Goal: Information Seeking & Learning: Learn about a topic

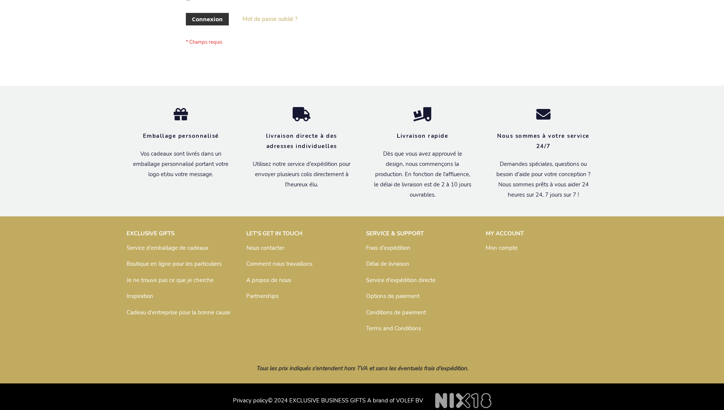
scroll to position [262, 0]
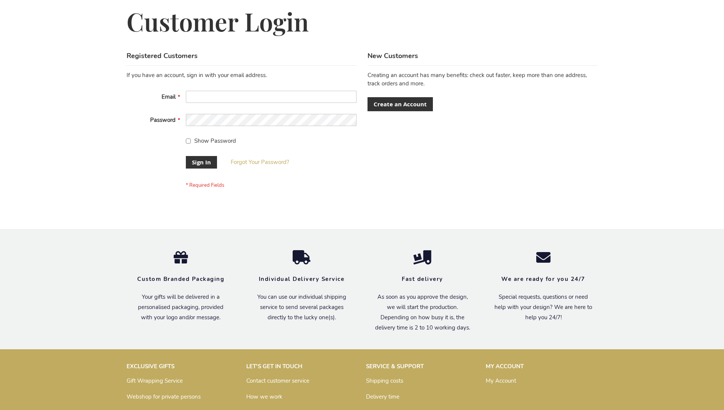
scroll to position [244, 0]
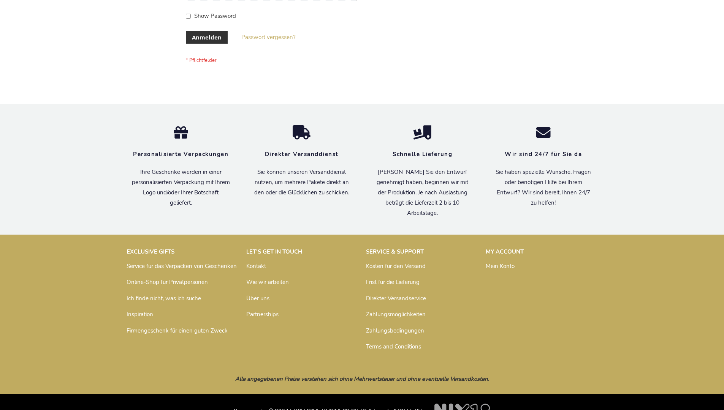
scroll to position [255, 0]
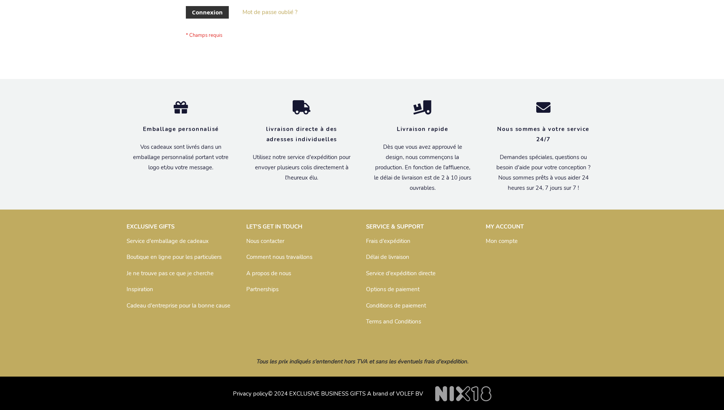
scroll to position [262, 0]
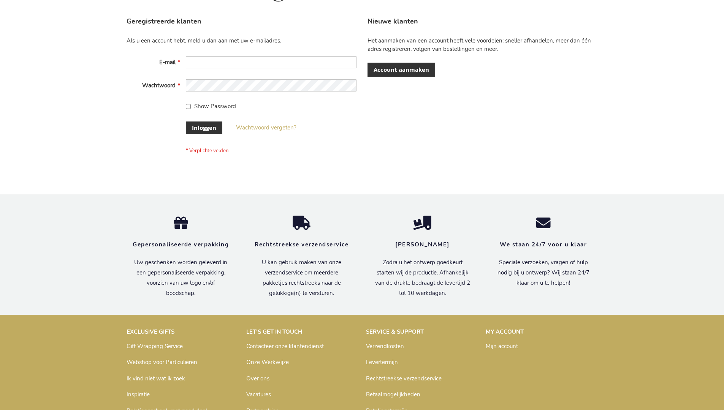
scroll to position [258, 0]
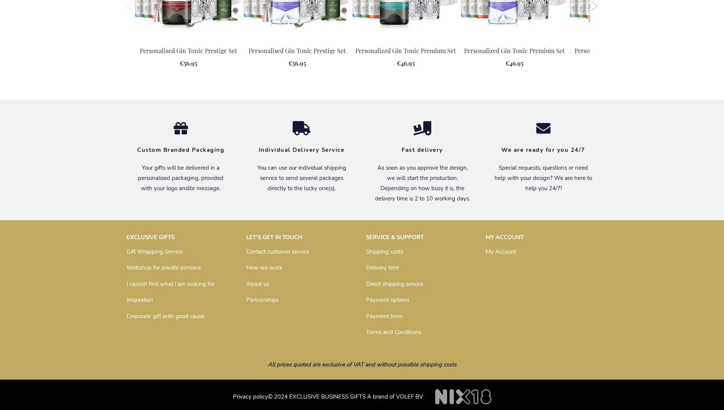
scroll to position [972, 0]
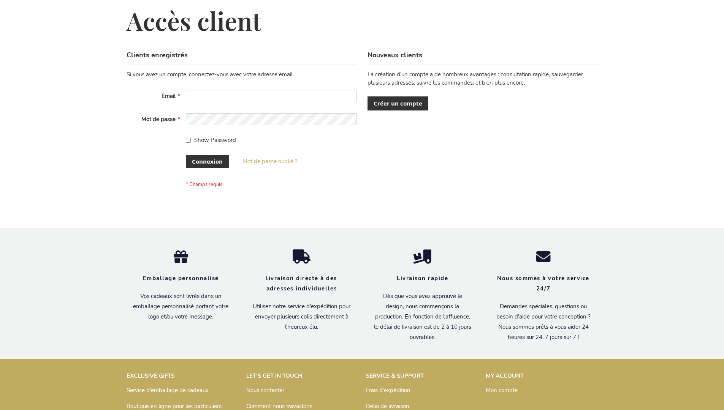
scroll to position [262, 0]
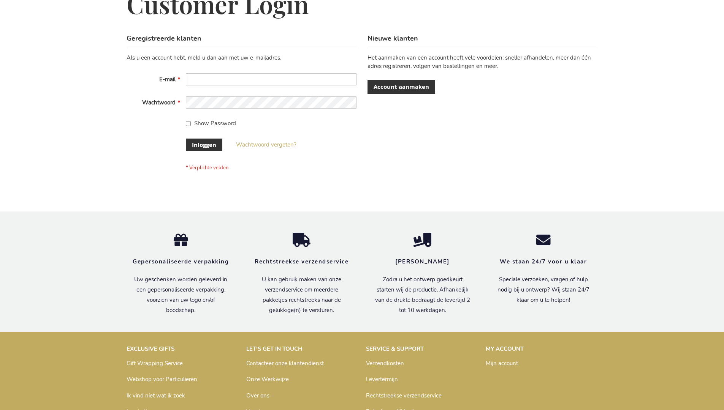
scroll to position [258, 0]
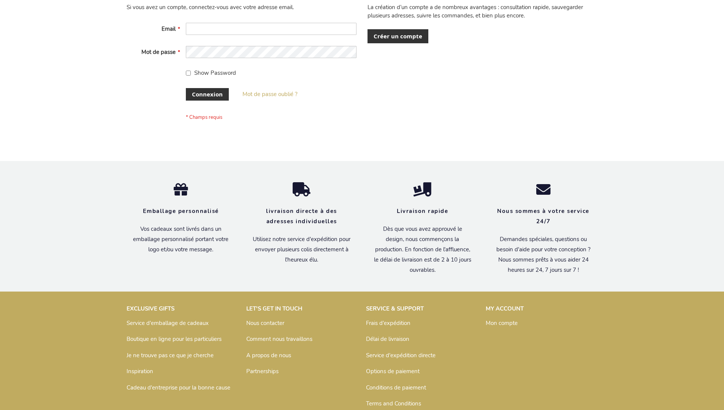
scroll to position [262, 0]
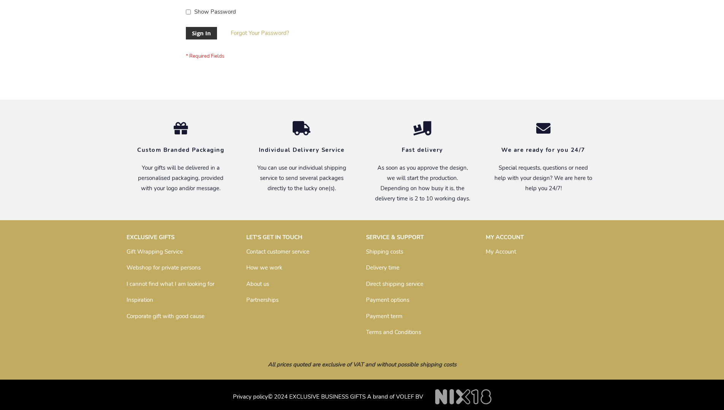
scroll to position [244, 0]
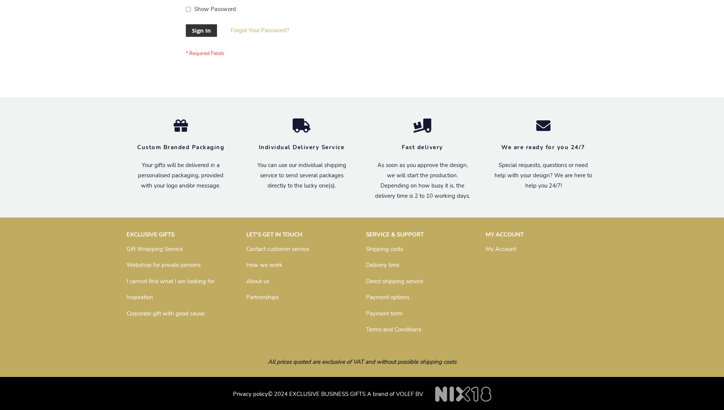
scroll to position [244, 0]
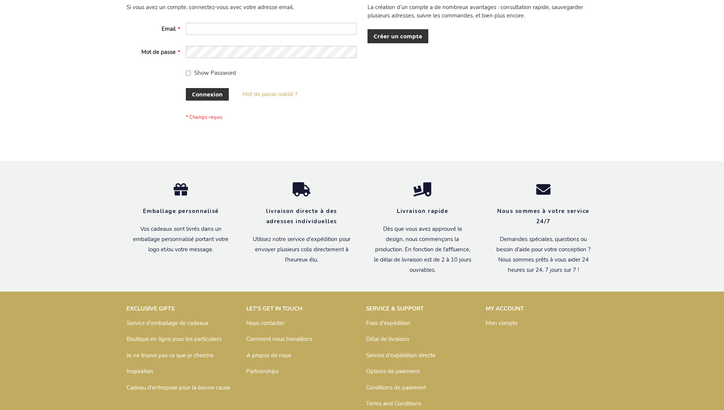
scroll to position [262, 0]
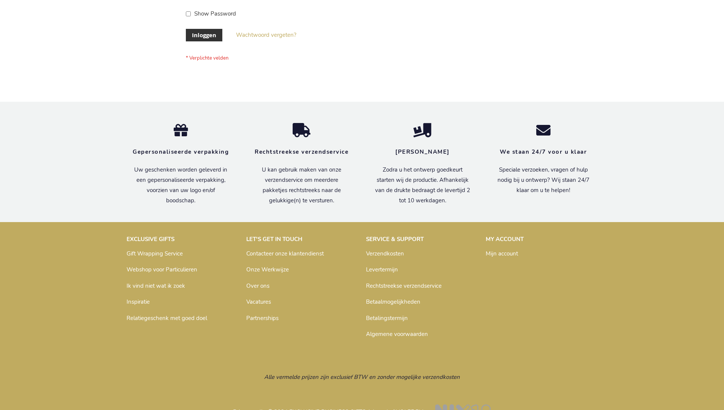
scroll to position [258, 0]
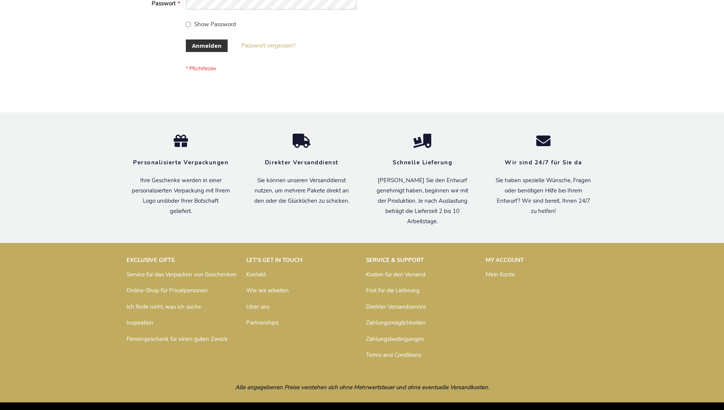
scroll to position [255, 0]
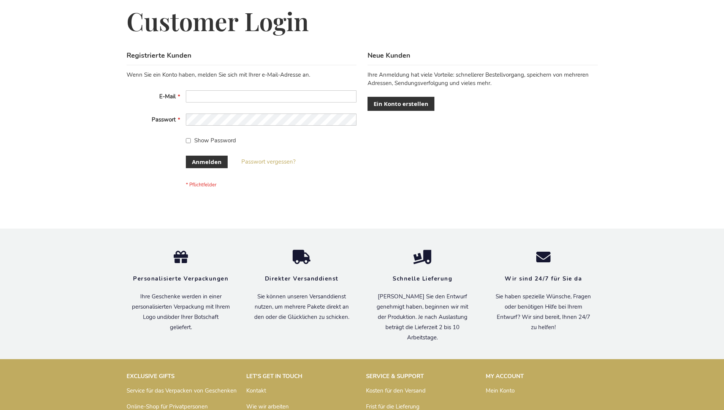
scroll to position [255, 0]
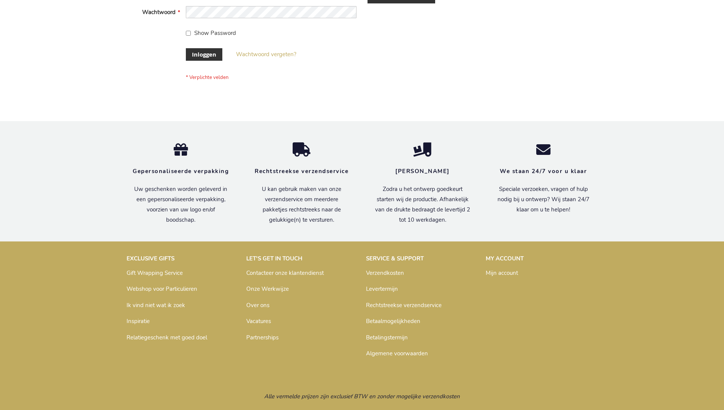
scroll to position [258, 0]
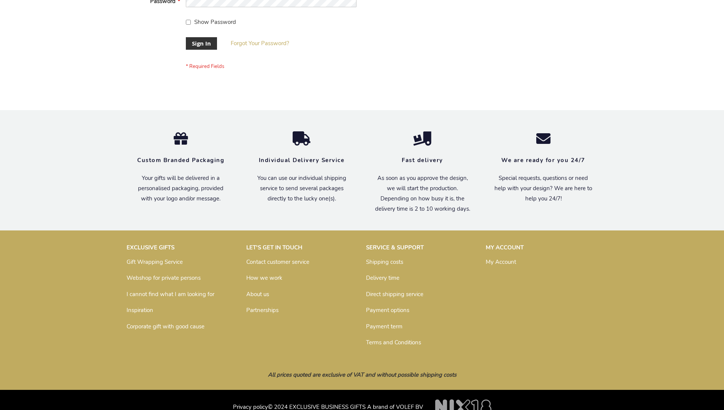
scroll to position [244, 0]
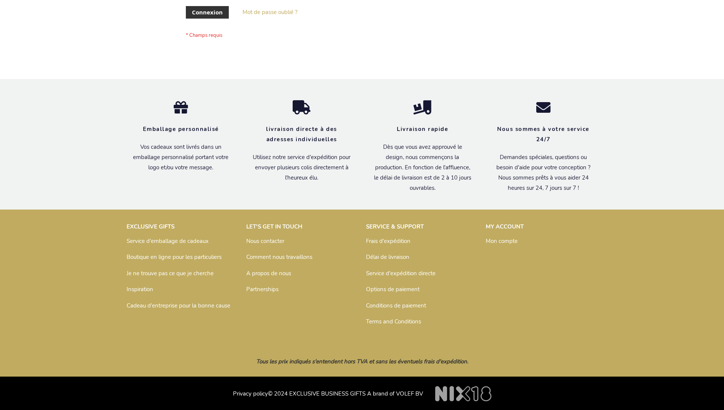
scroll to position [262, 0]
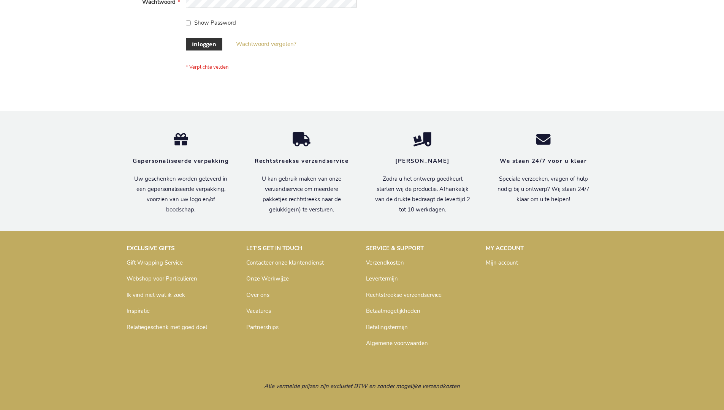
scroll to position [258, 0]
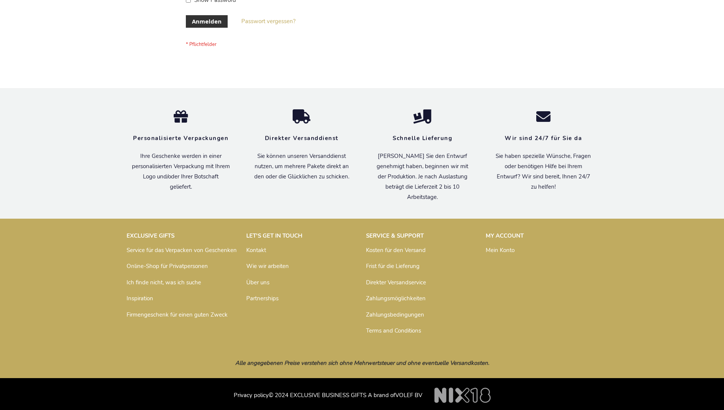
scroll to position [255, 0]
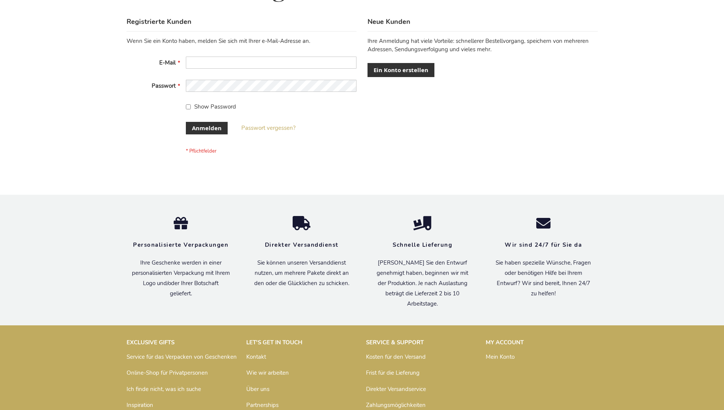
scroll to position [255, 0]
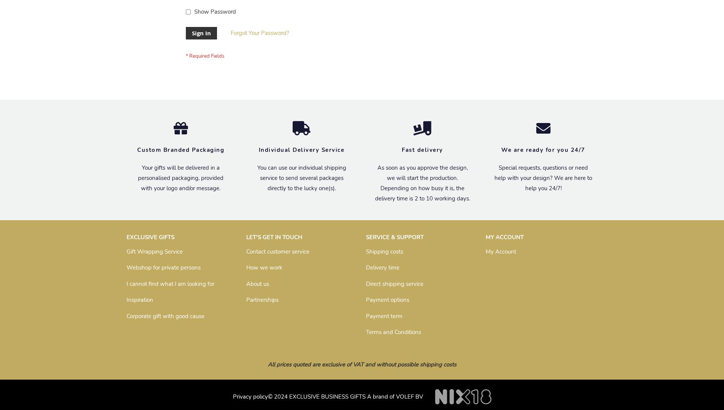
scroll to position [244, 0]
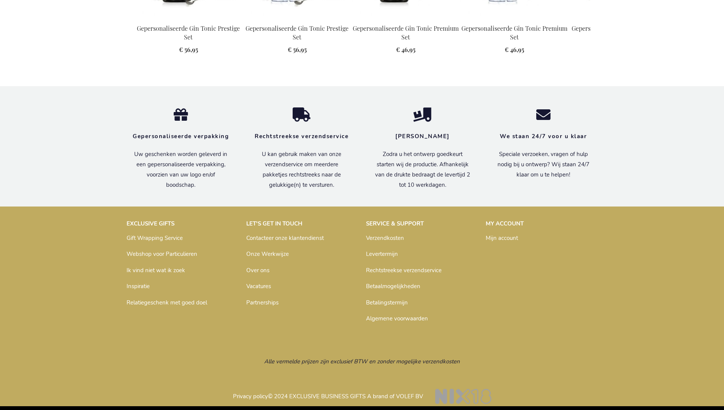
scroll to position [994, 0]
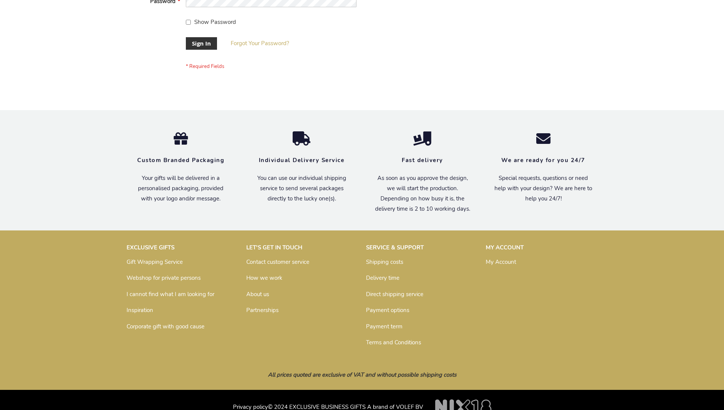
scroll to position [244, 0]
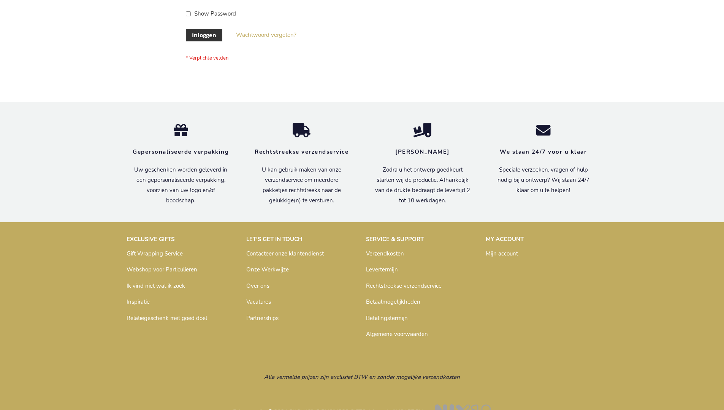
scroll to position [258, 0]
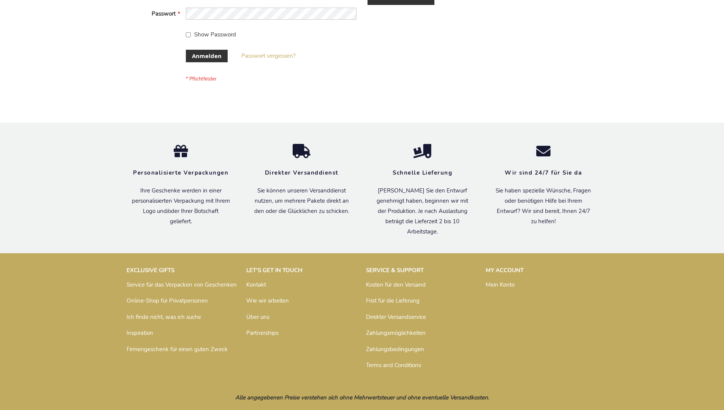
scroll to position [255, 0]
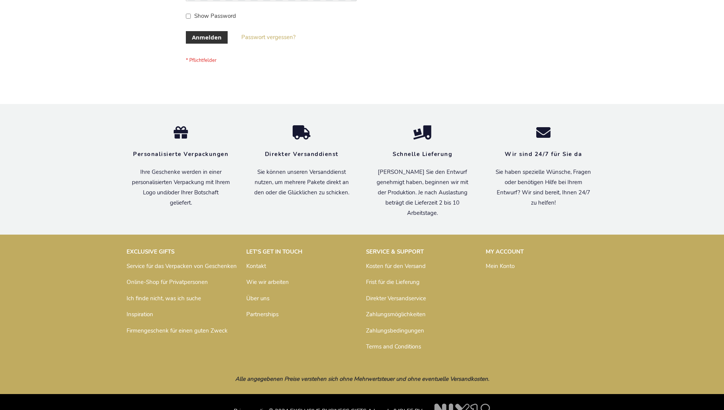
scroll to position [255, 0]
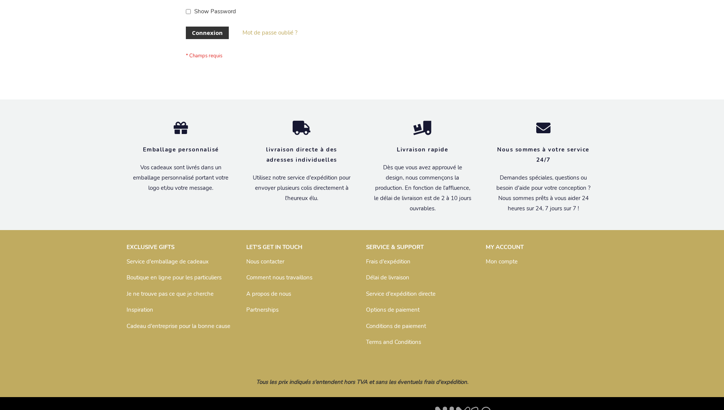
scroll to position [262, 0]
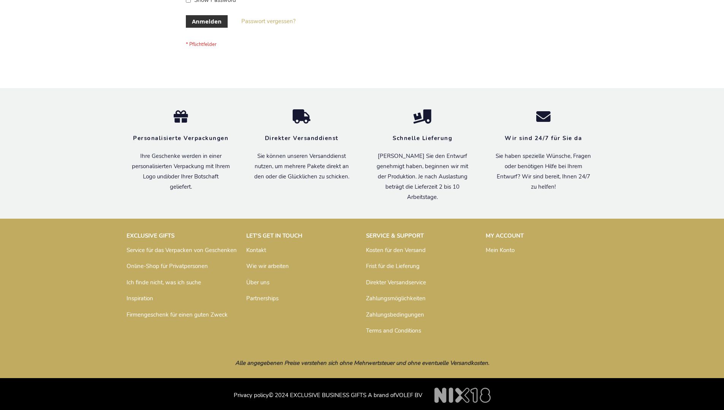
scroll to position [255, 0]
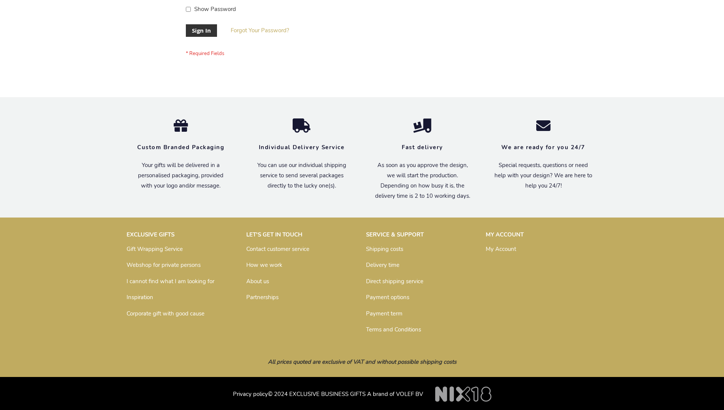
scroll to position [244, 0]
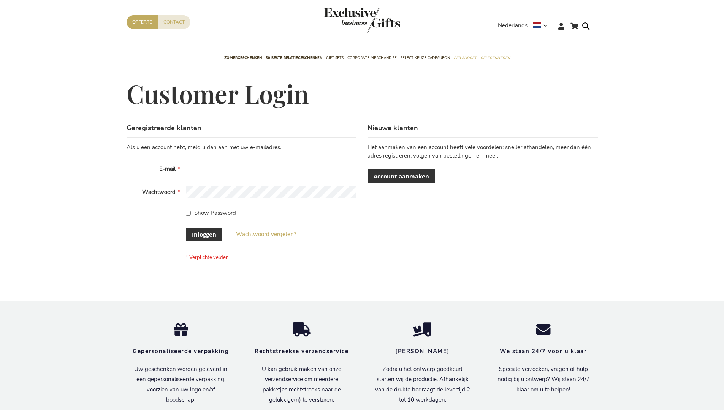
scroll to position [258, 0]
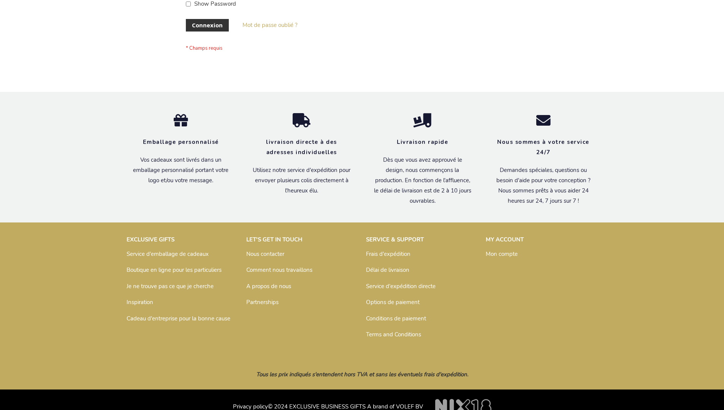
scroll to position [262, 0]
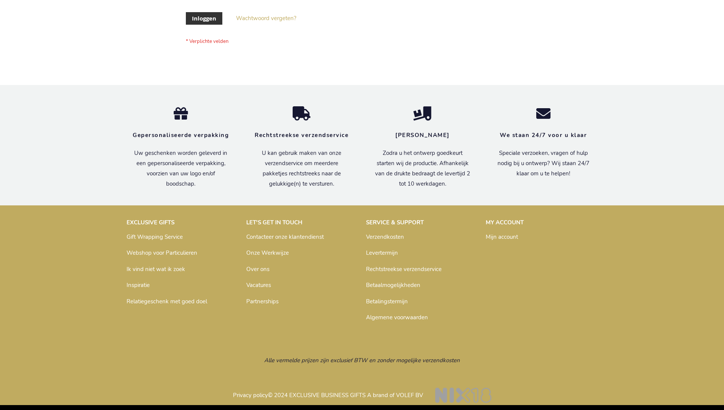
scroll to position [258, 0]
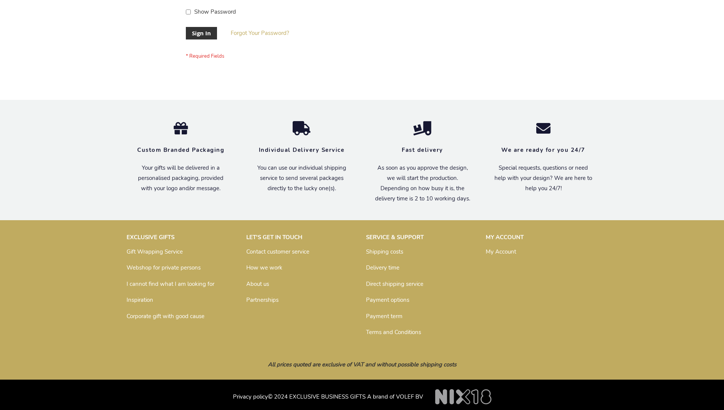
scroll to position [244, 0]
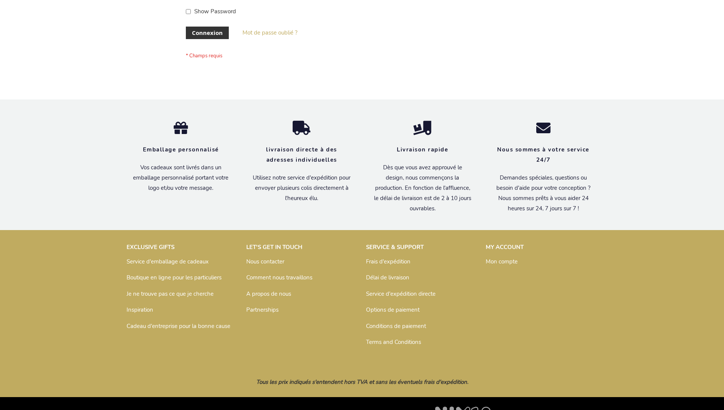
scroll to position [262, 0]
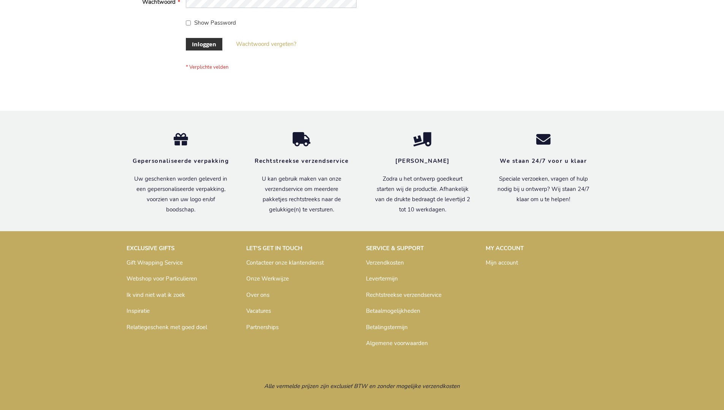
scroll to position [258, 0]
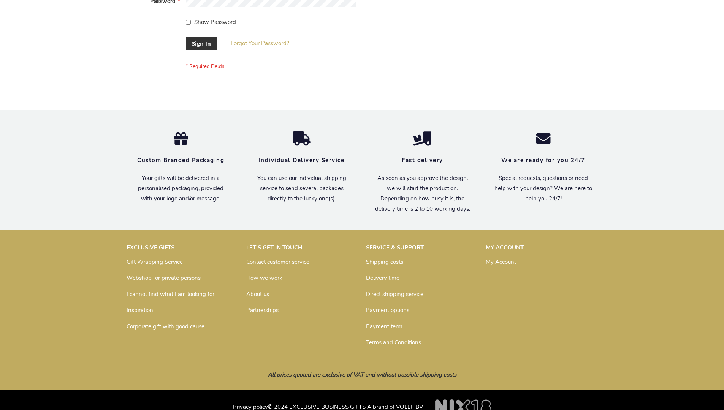
scroll to position [244, 0]
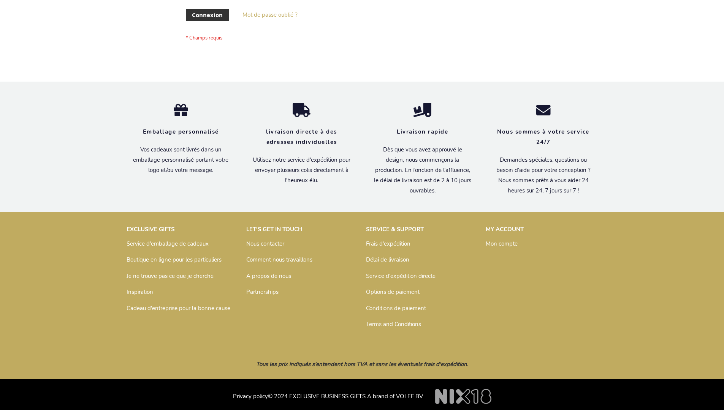
scroll to position [262, 0]
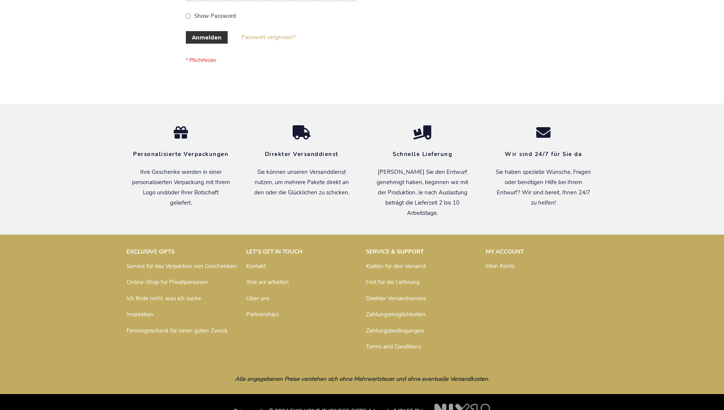
scroll to position [255, 0]
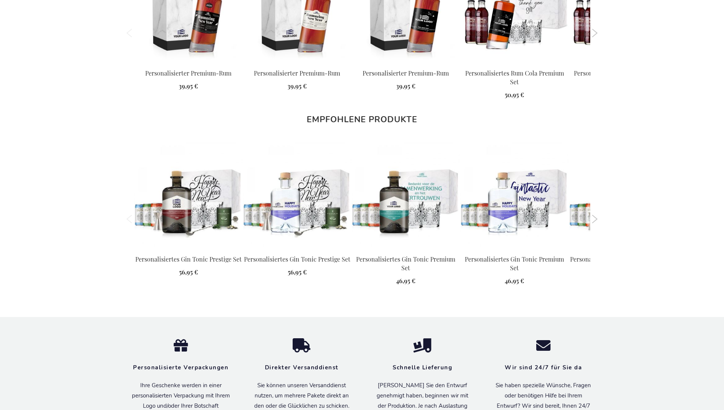
scroll to position [999, 0]
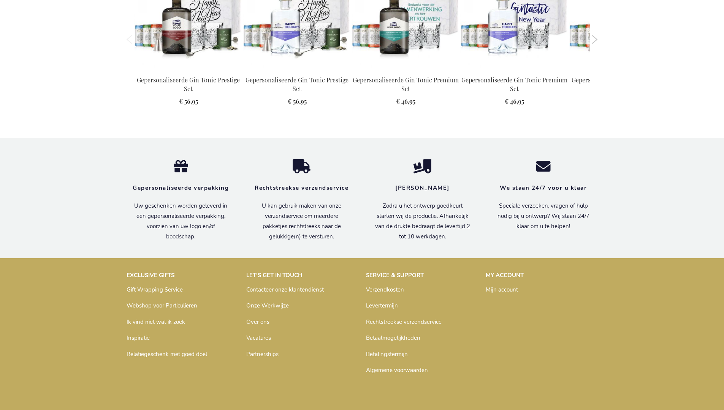
scroll to position [994, 0]
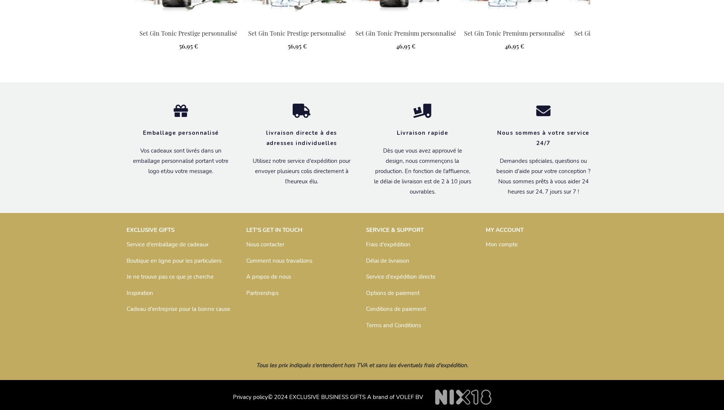
scroll to position [998, 0]
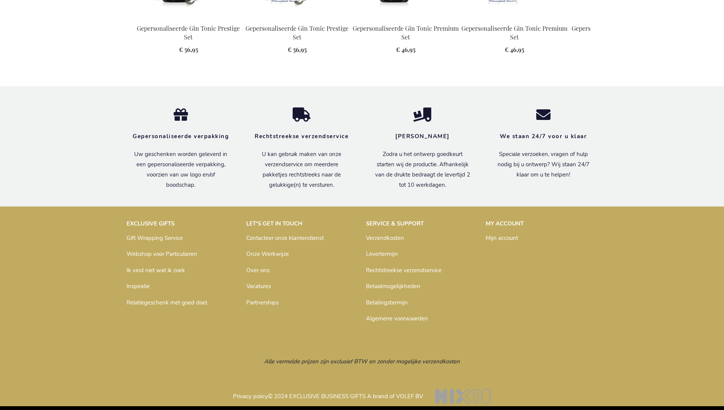
scroll to position [994, 0]
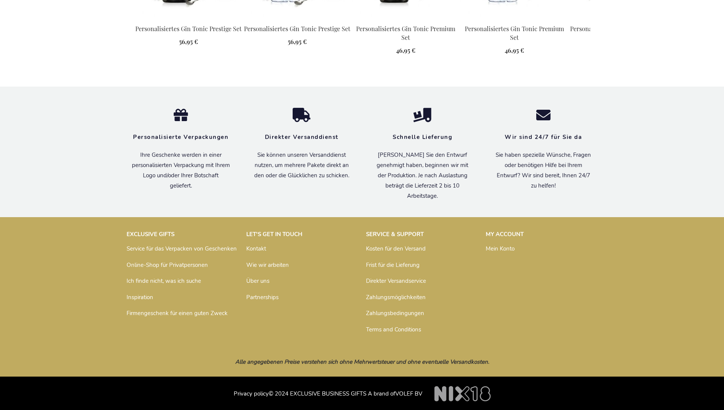
scroll to position [999, 0]
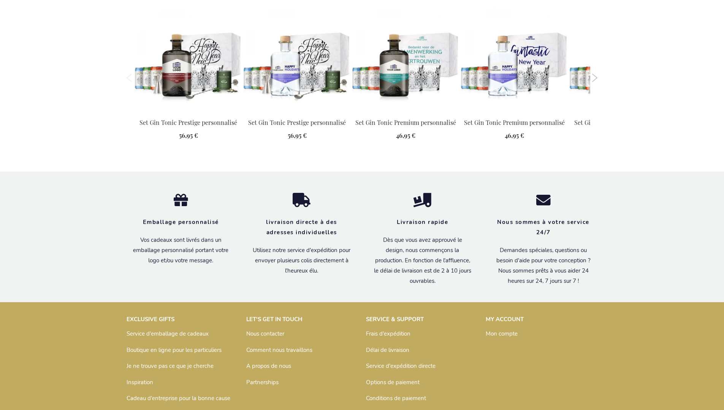
scroll to position [998, 0]
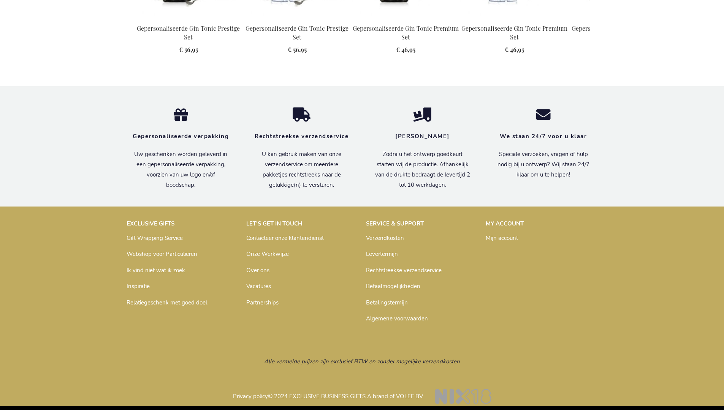
scroll to position [994, 0]
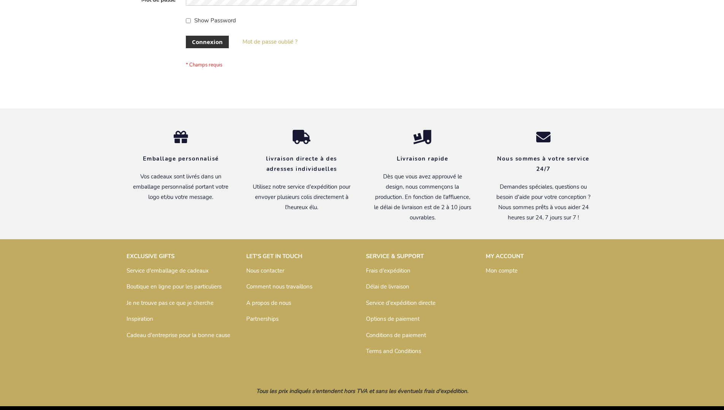
scroll to position [262, 0]
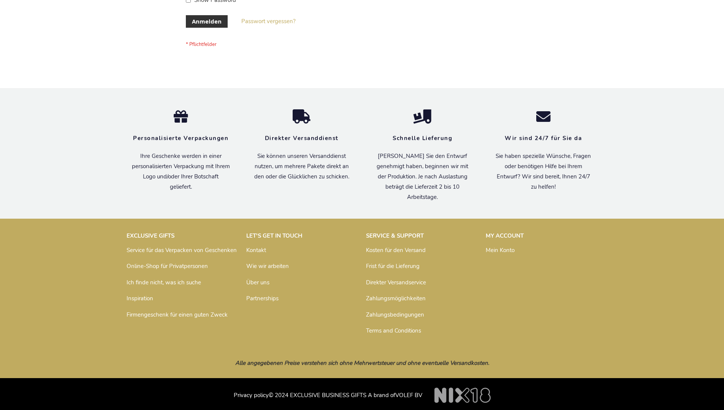
scroll to position [255, 0]
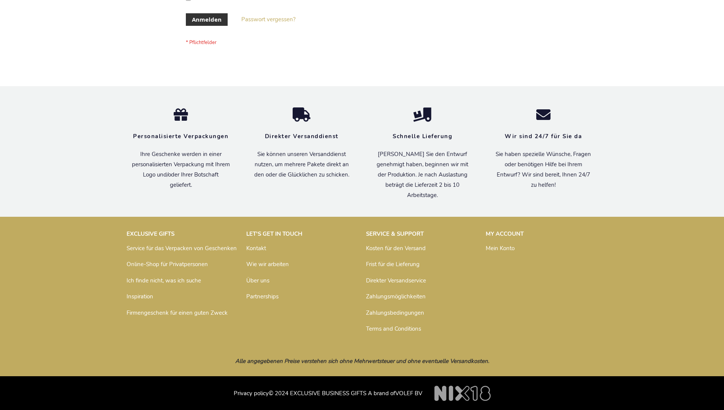
scroll to position [255, 0]
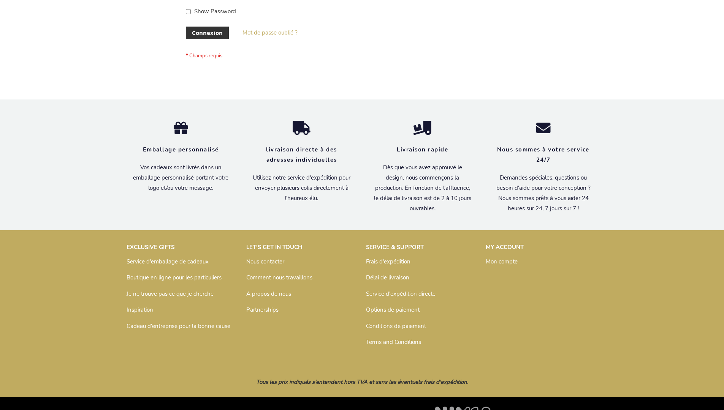
scroll to position [262, 0]
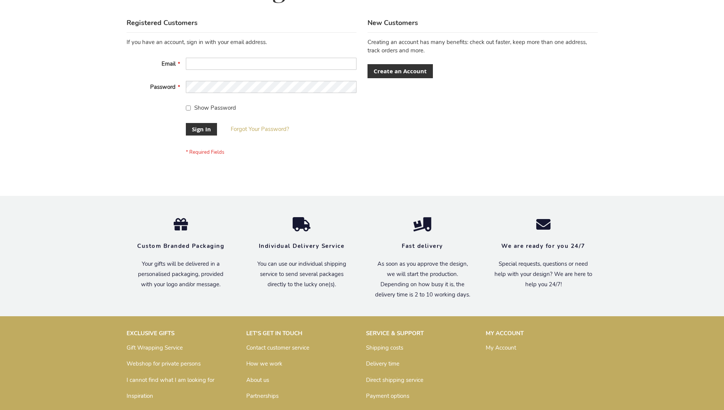
scroll to position [244, 0]
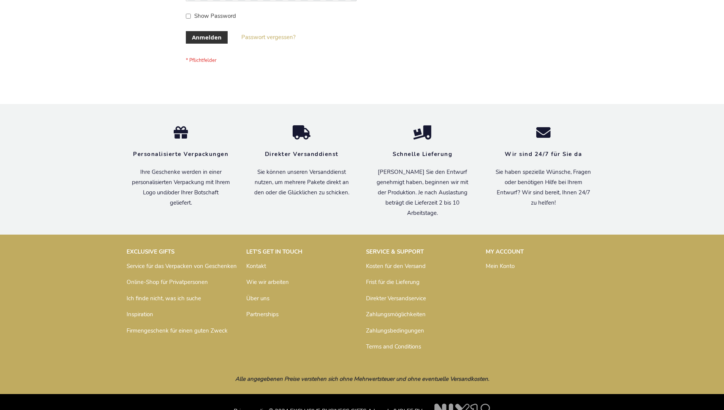
scroll to position [255, 0]
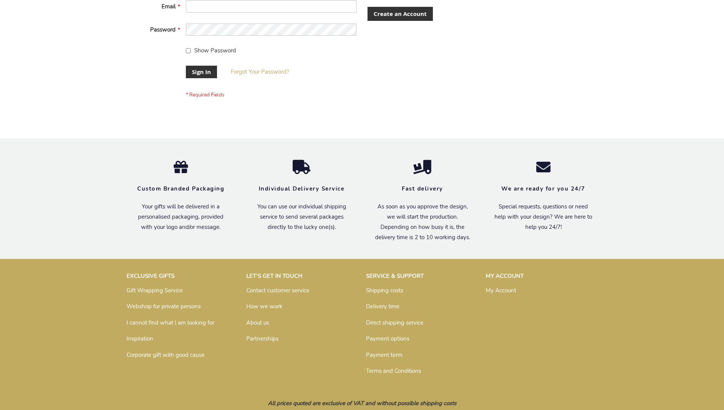
scroll to position [244, 0]
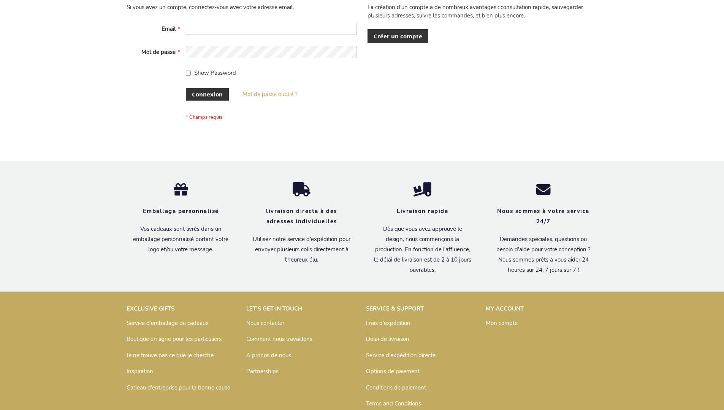
scroll to position [262, 0]
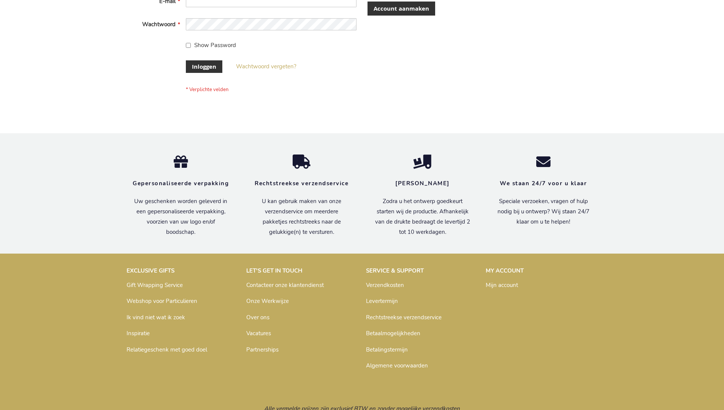
scroll to position [258, 0]
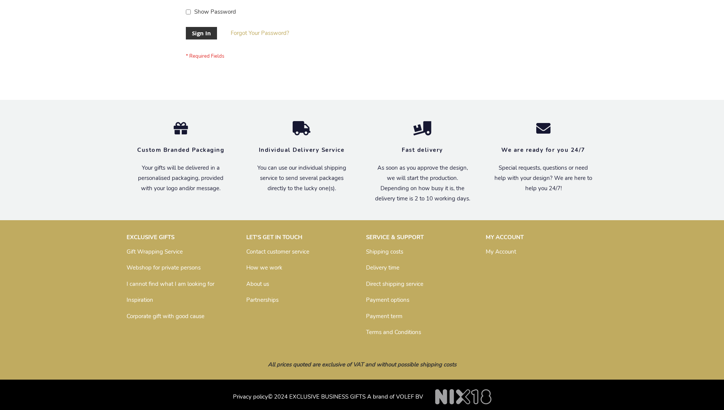
scroll to position [244, 0]
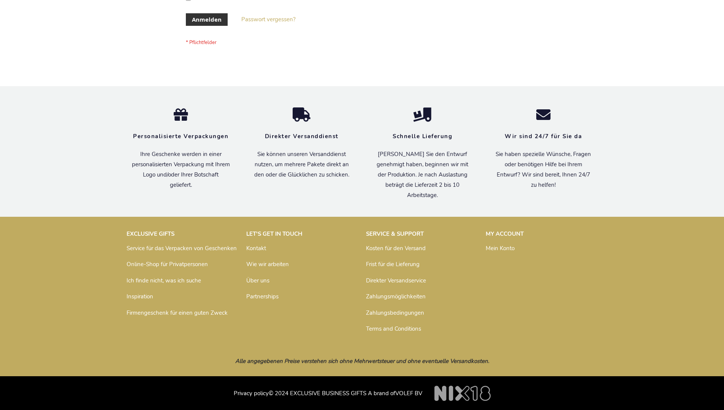
scroll to position [255, 0]
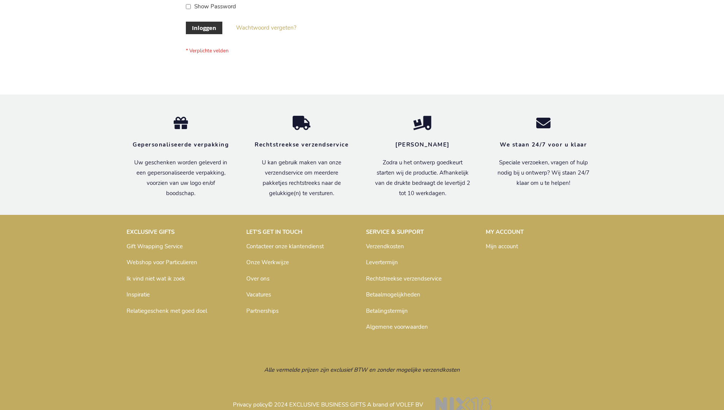
scroll to position [258, 0]
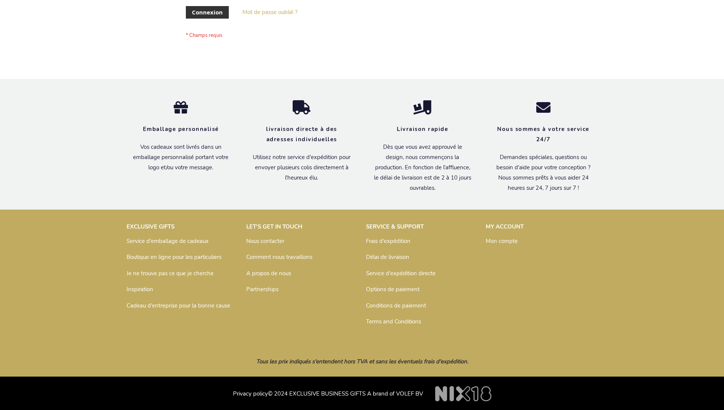
scroll to position [262, 0]
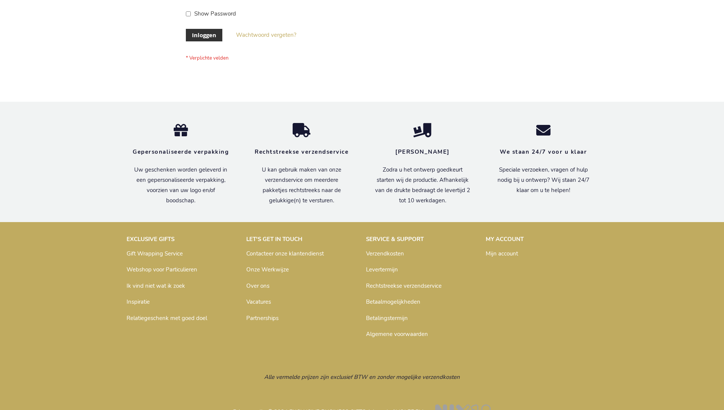
scroll to position [258, 0]
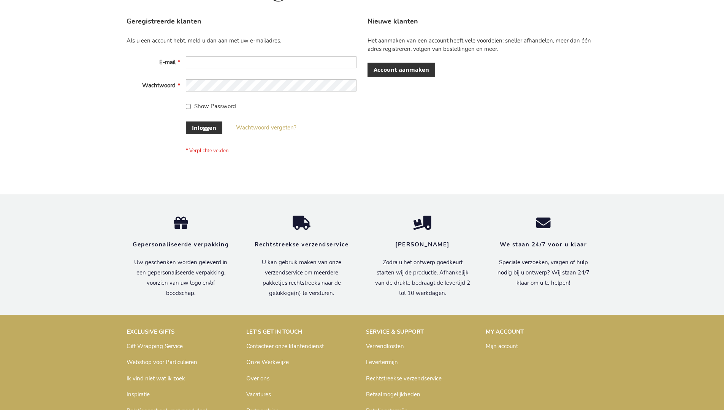
scroll to position [258, 0]
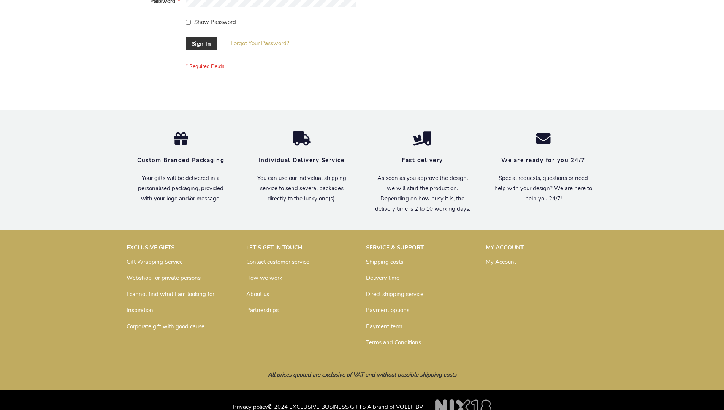
scroll to position [244, 0]
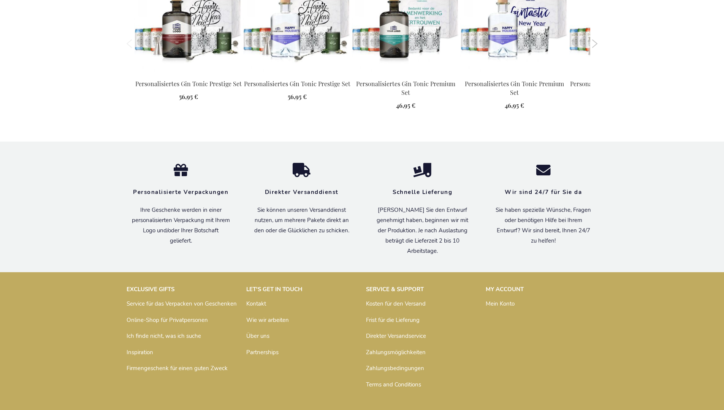
scroll to position [999, 0]
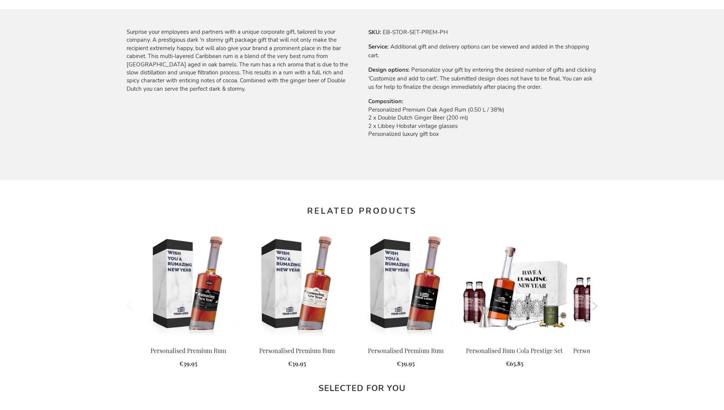
scroll to position [963, 0]
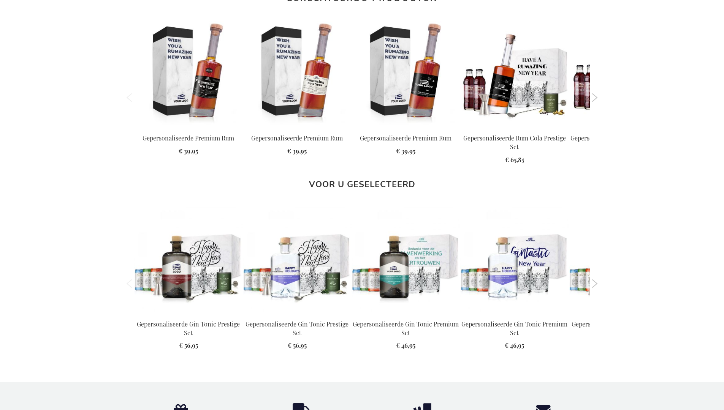
scroll to position [994, 0]
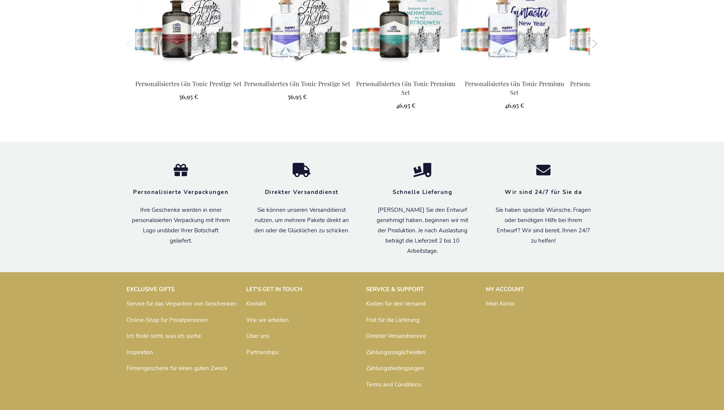
scroll to position [999, 0]
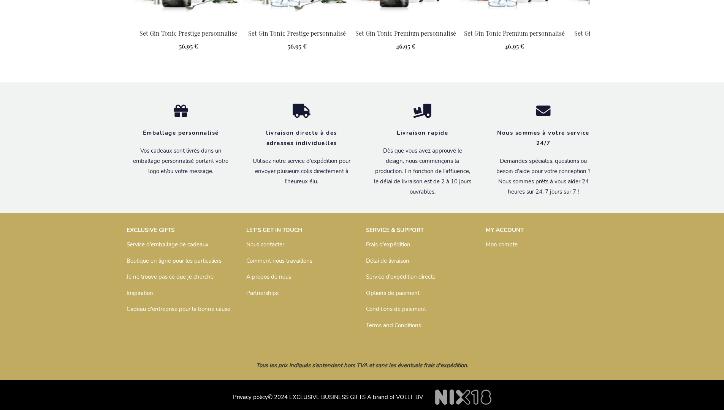
scroll to position [998, 0]
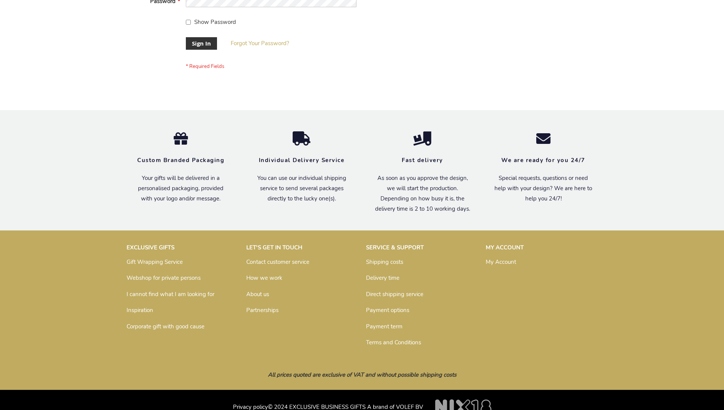
scroll to position [244, 0]
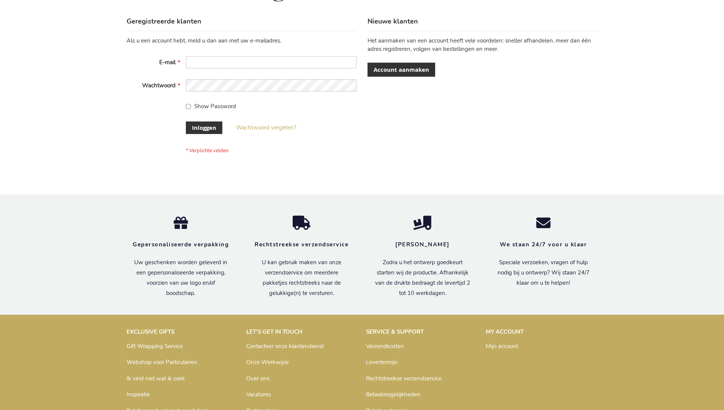
scroll to position [258, 0]
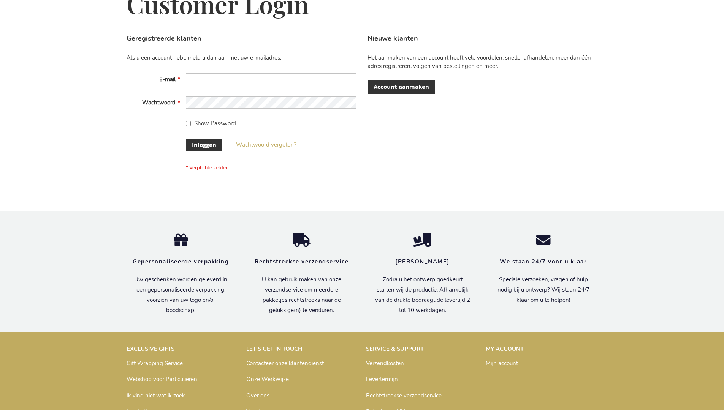
scroll to position [258, 0]
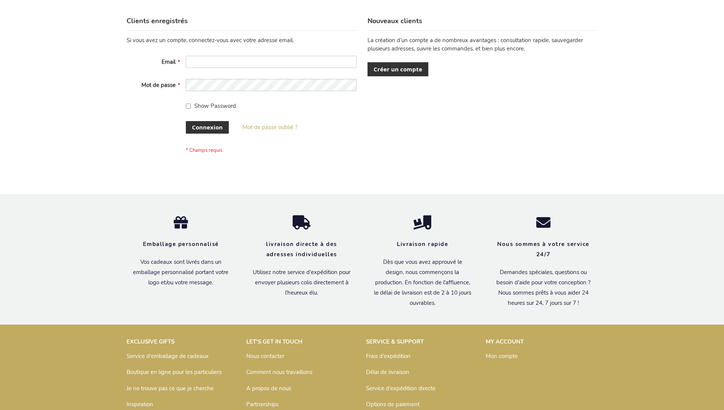
scroll to position [262, 0]
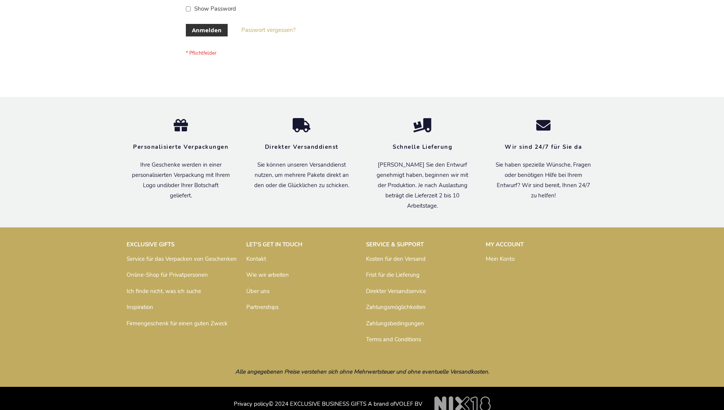
scroll to position [255, 0]
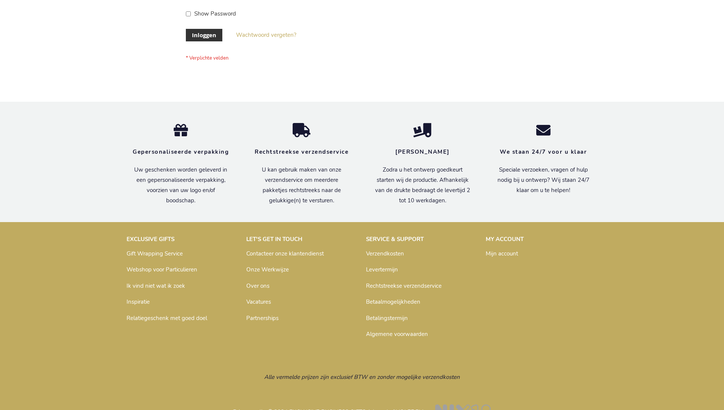
scroll to position [258, 0]
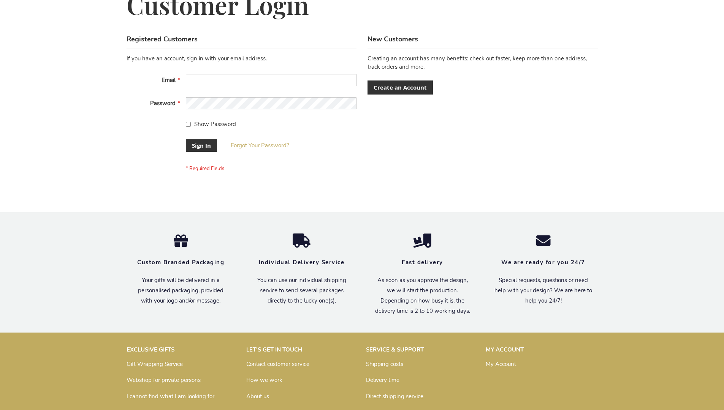
scroll to position [244, 0]
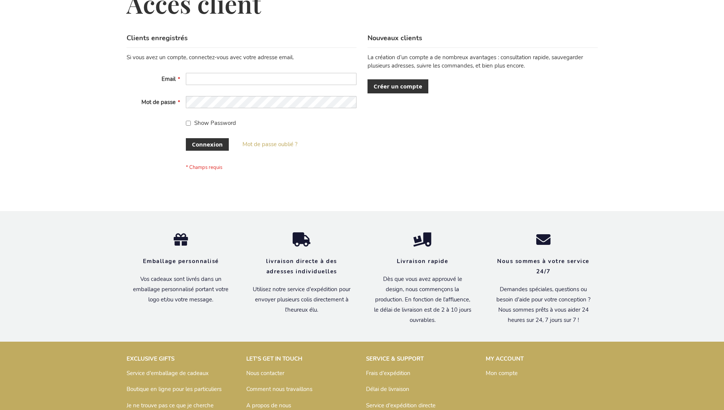
scroll to position [262, 0]
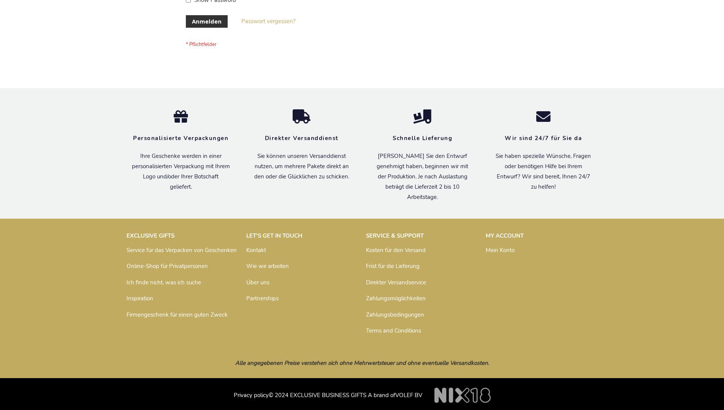
scroll to position [255, 0]
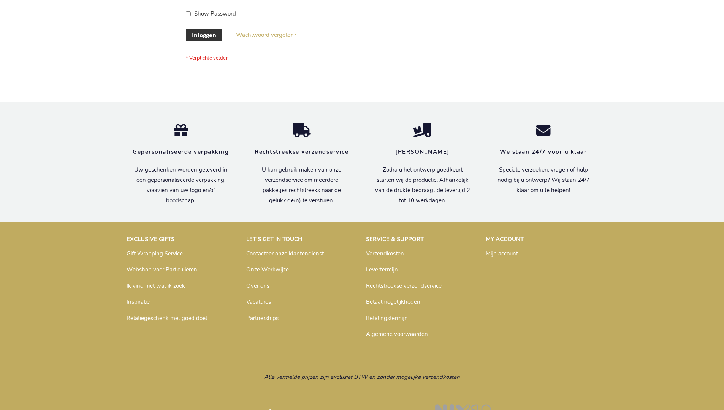
scroll to position [258, 0]
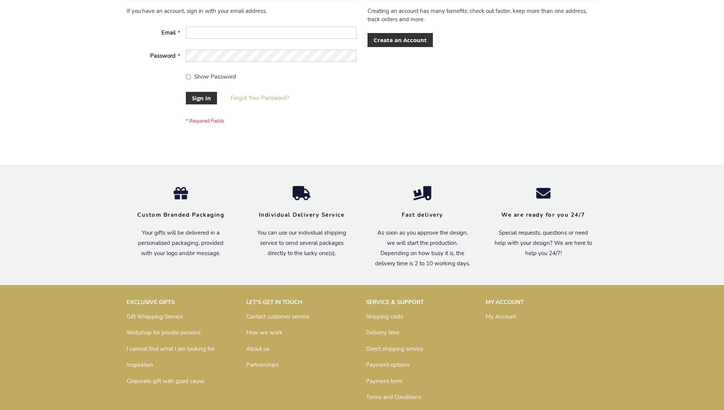
scroll to position [244, 0]
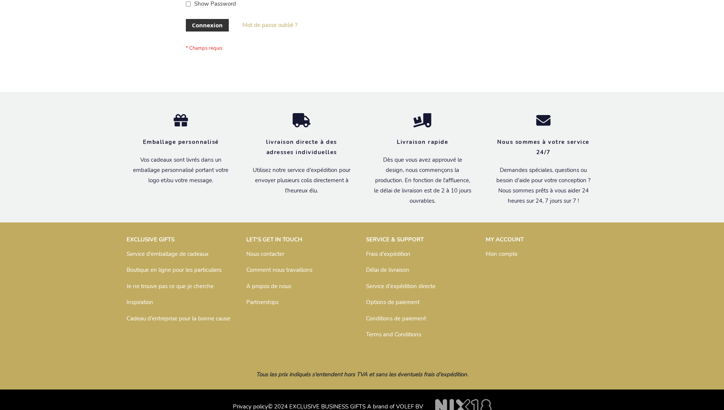
scroll to position [262, 0]
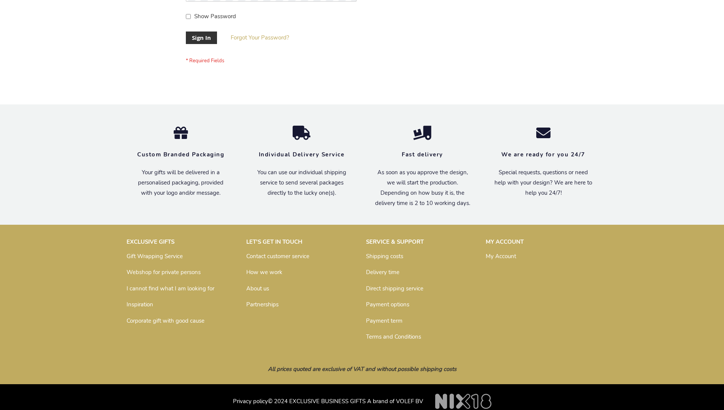
scroll to position [244, 0]
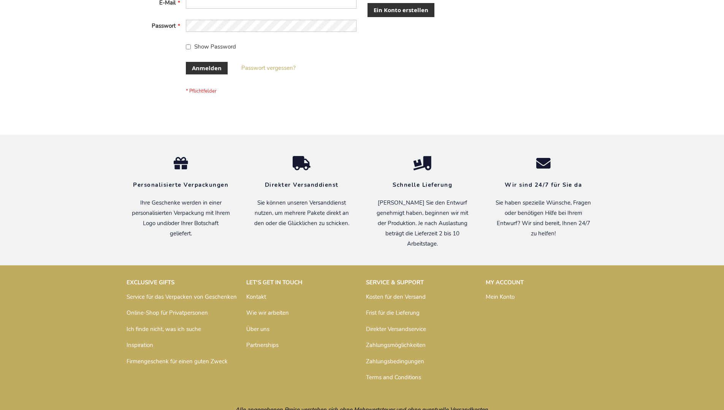
scroll to position [255, 0]
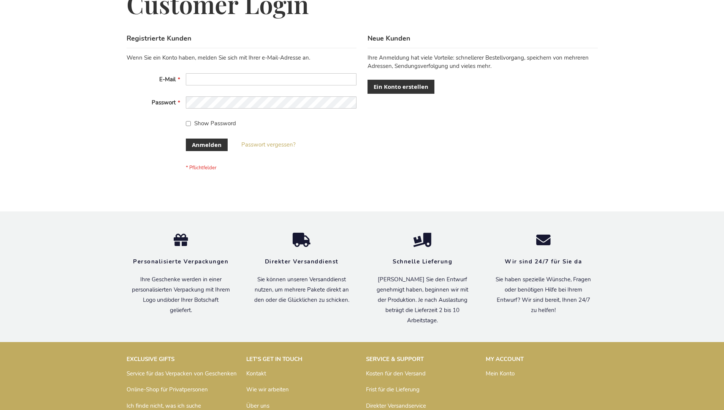
scroll to position [255, 0]
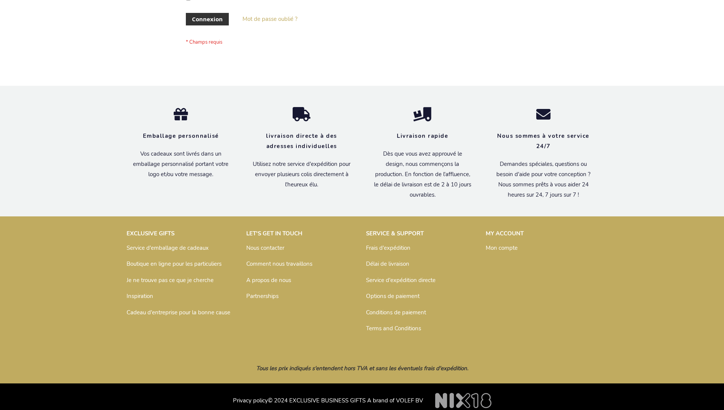
scroll to position [262, 0]
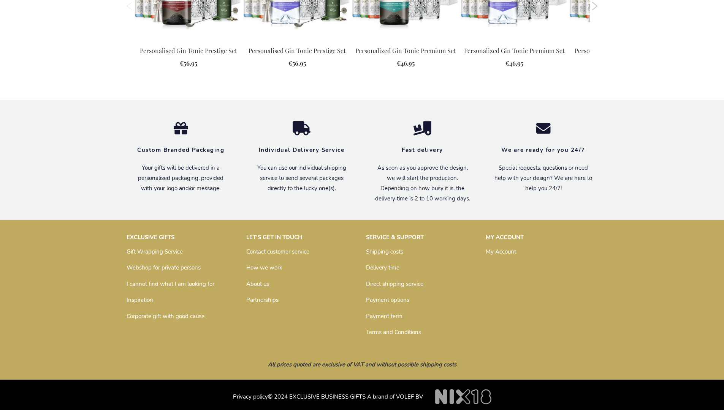
scroll to position [963, 0]
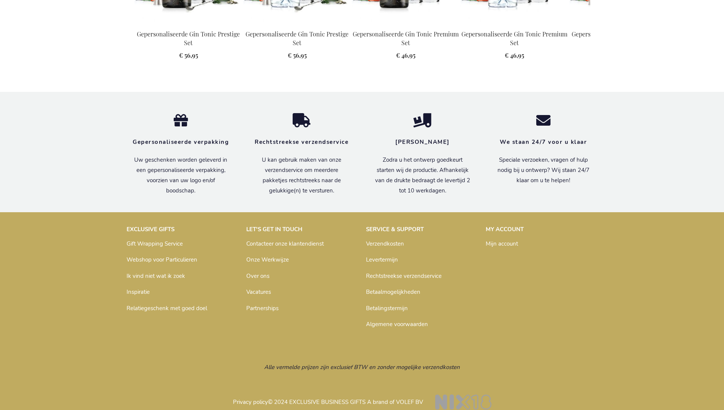
scroll to position [994, 0]
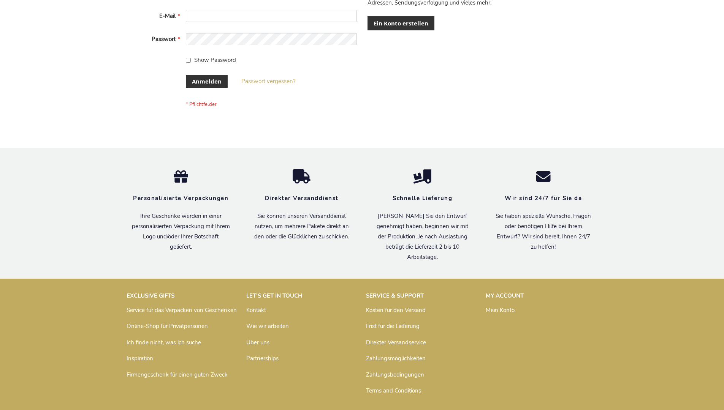
scroll to position [255, 0]
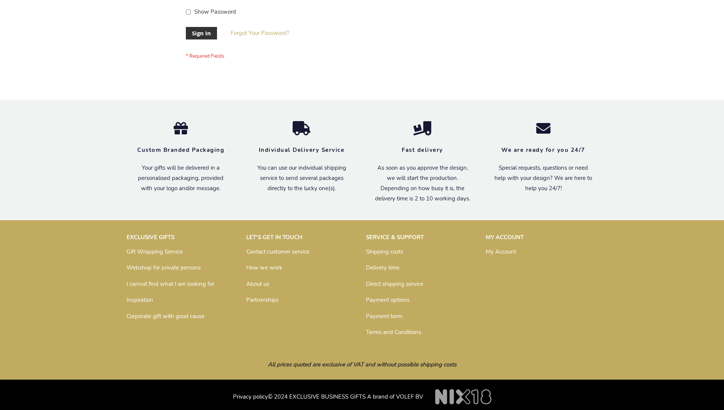
scroll to position [244, 0]
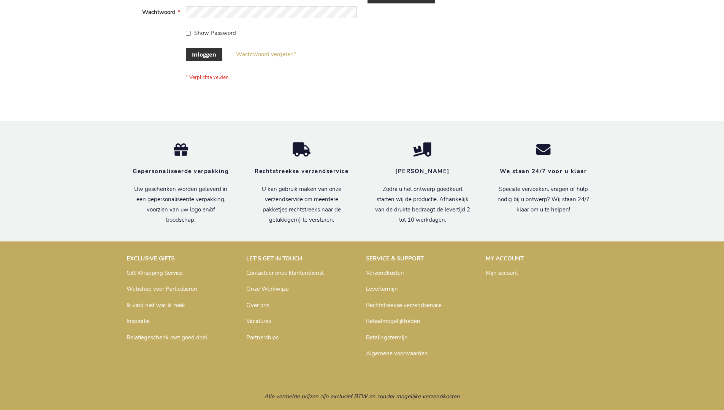
scroll to position [258, 0]
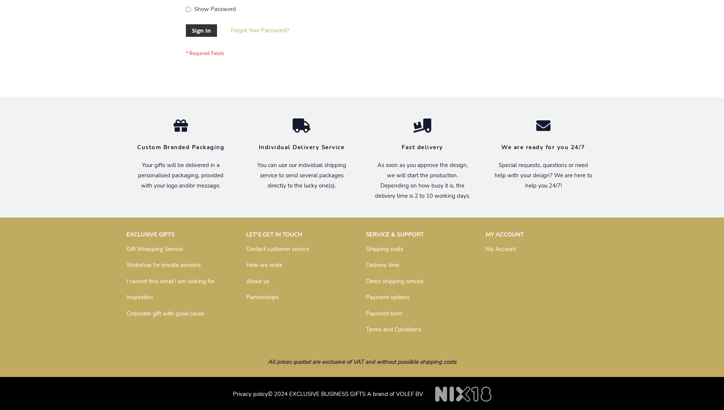
scroll to position [244, 0]
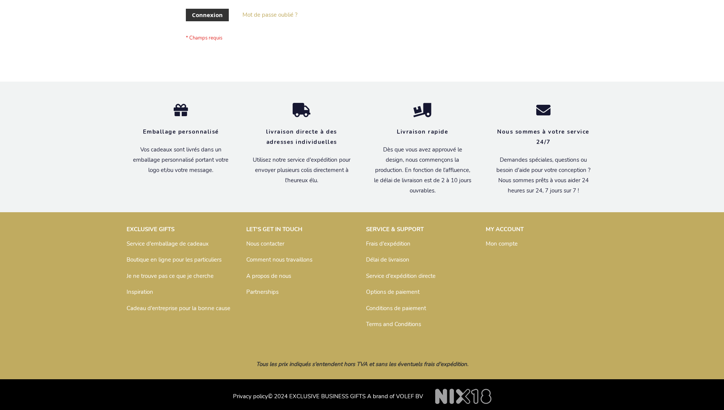
scroll to position [262, 0]
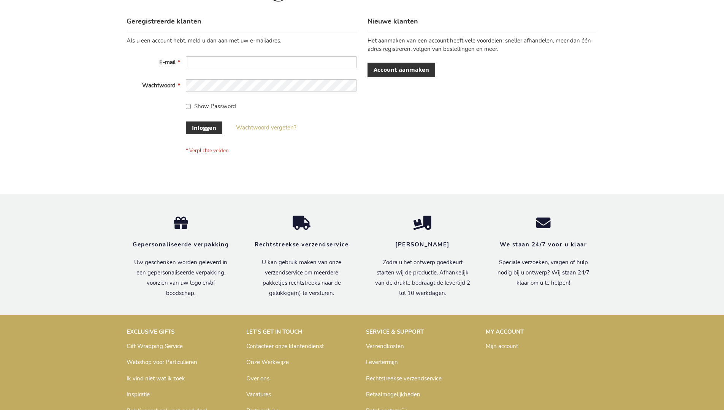
scroll to position [258, 0]
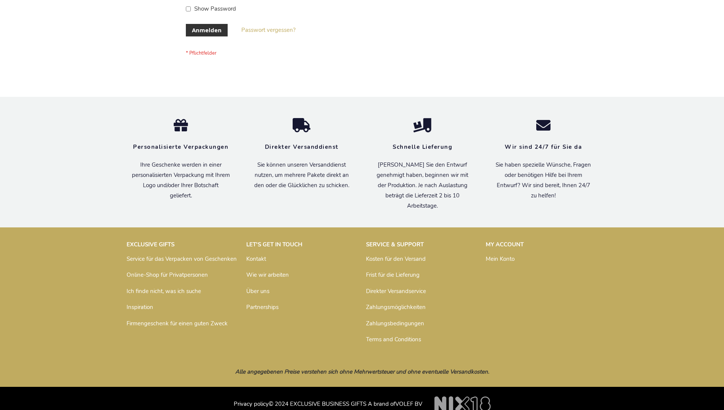
scroll to position [255, 0]
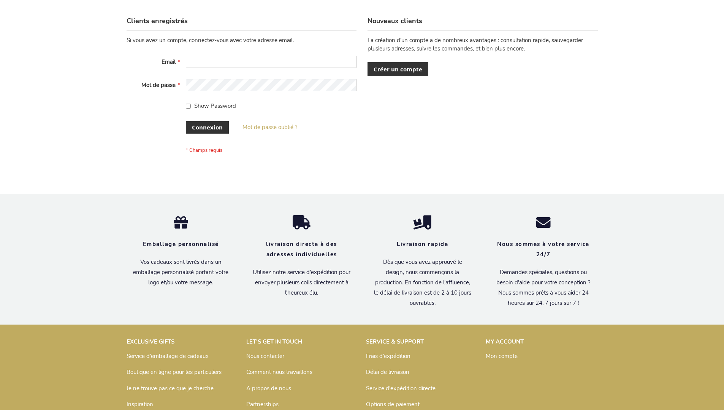
scroll to position [262, 0]
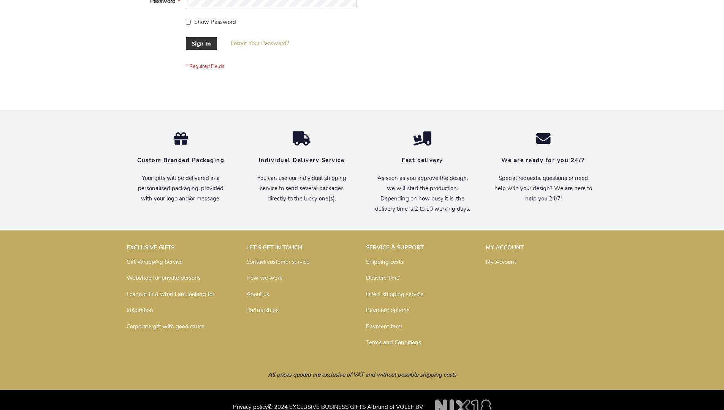
scroll to position [244, 0]
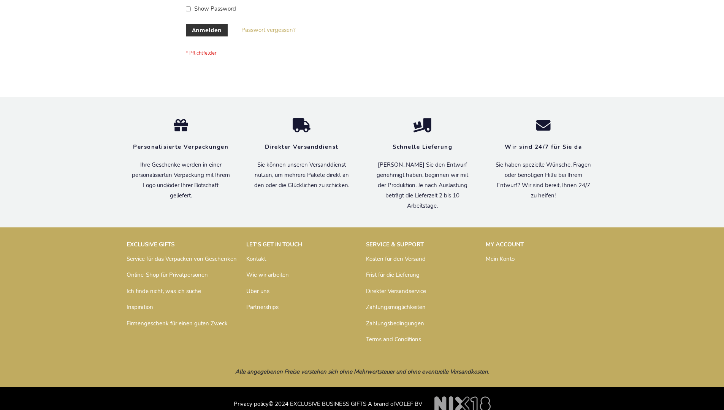
scroll to position [255, 0]
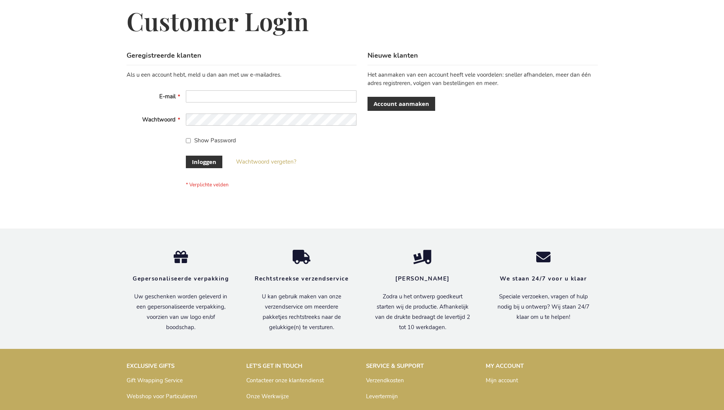
scroll to position [258, 0]
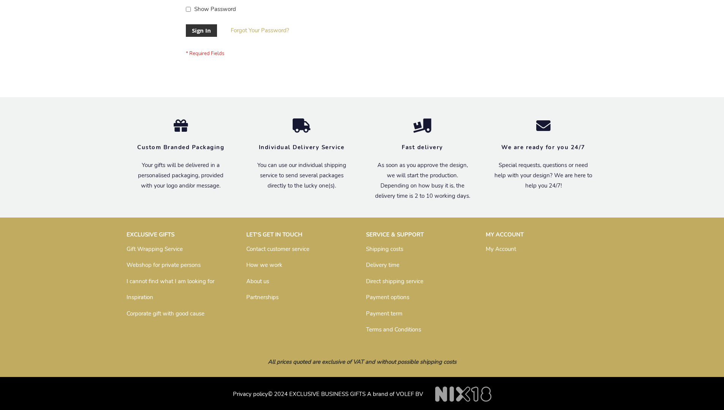
scroll to position [244, 0]
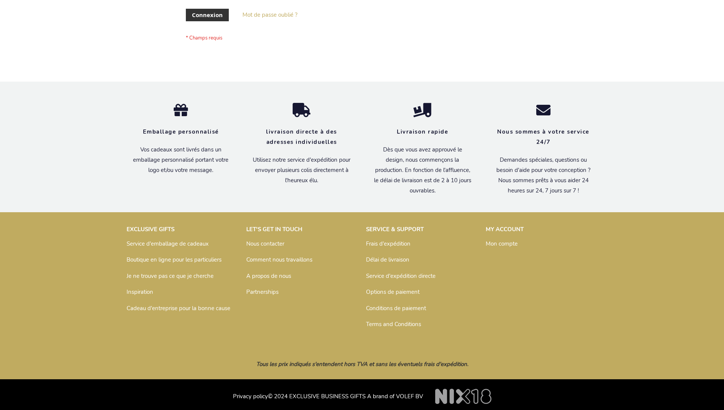
scroll to position [262, 0]
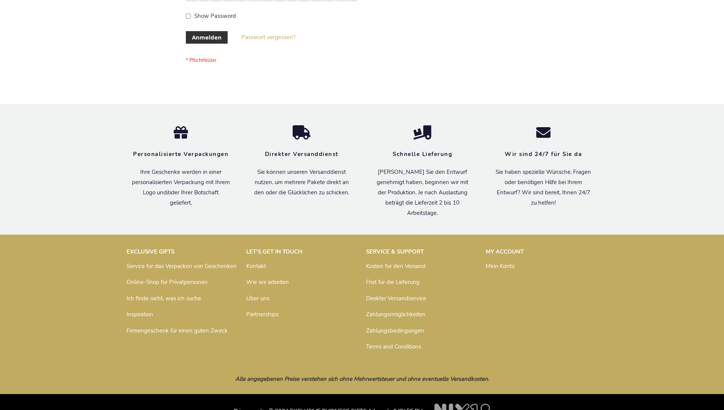
scroll to position [255, 0]
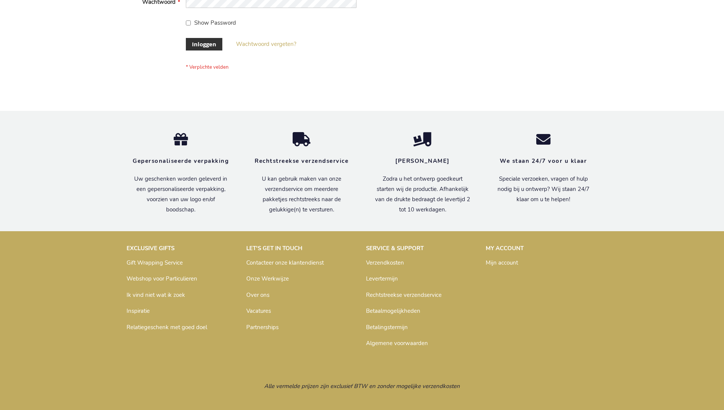
scroll to position [258, 0]
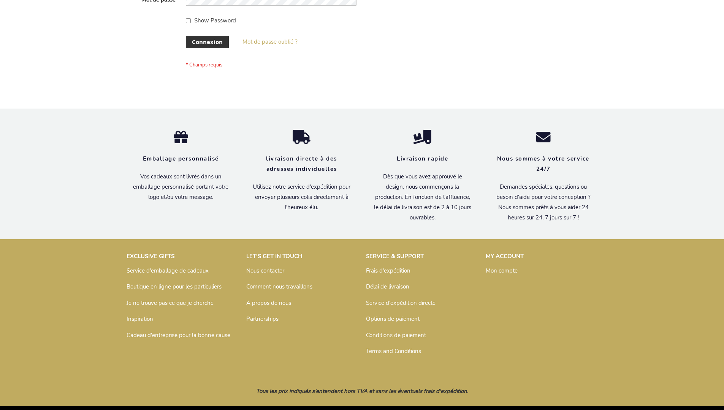
scroll to position [262, 0]
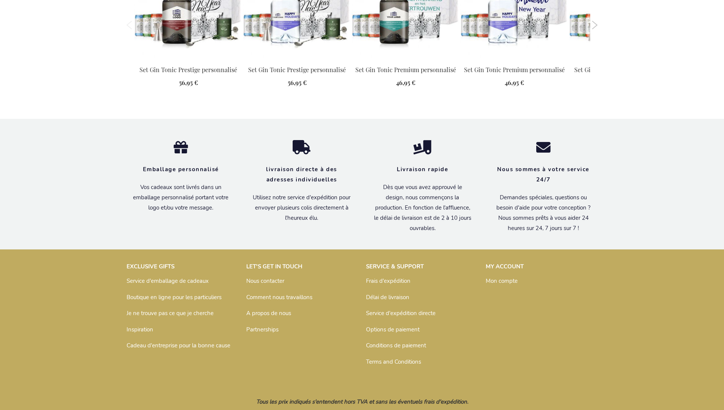
scroll to position [998, 0]
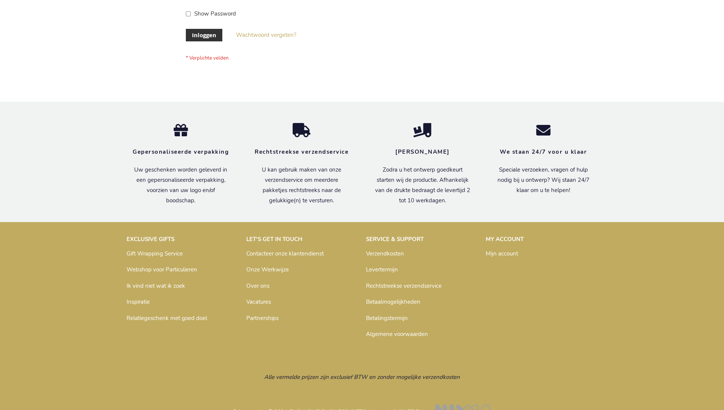
scroll to position [258, 0]
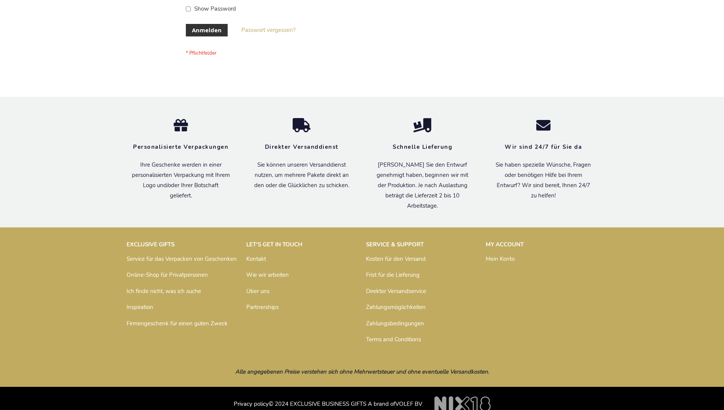
scroll to position [255, 0]
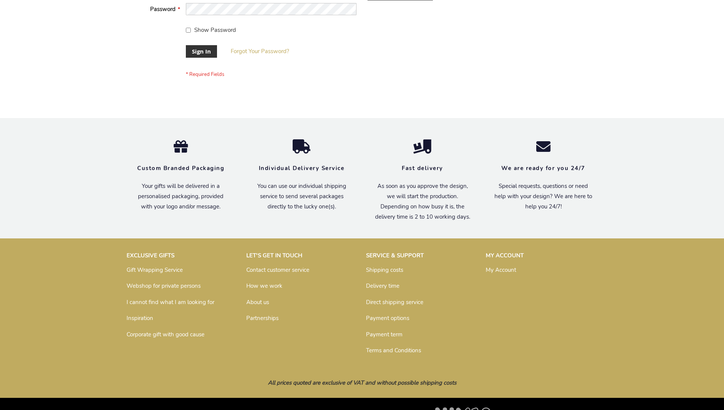
scroll to position [244, 0]
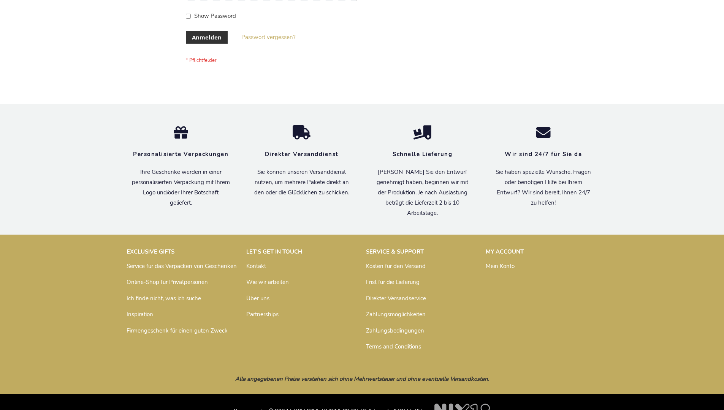
scroll to position [255, 0]
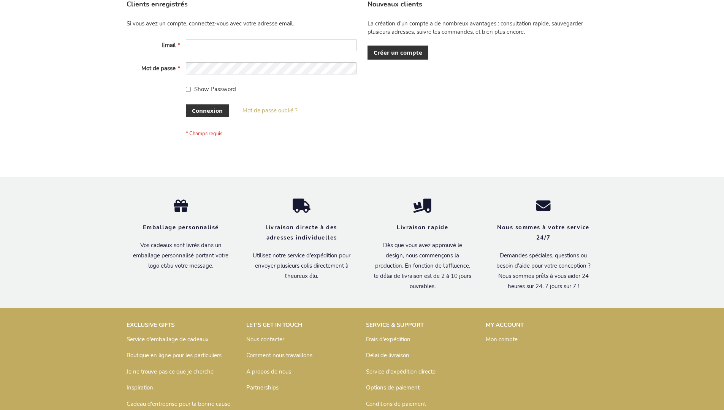
scroll to position [262, 0]
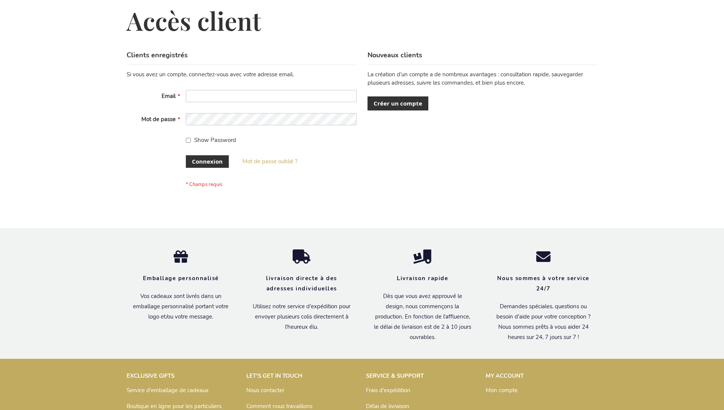
scroll to position [262, 0]
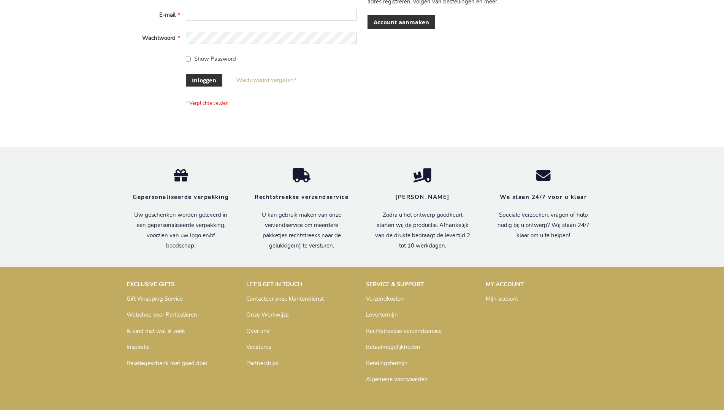
scroll to position [258, 0]
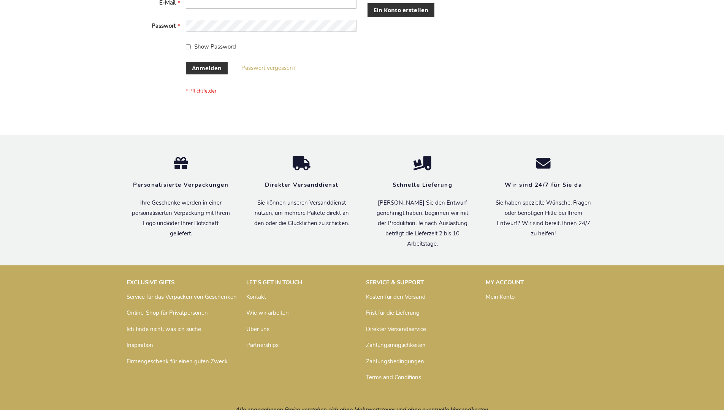
scroll to position [255, 0]
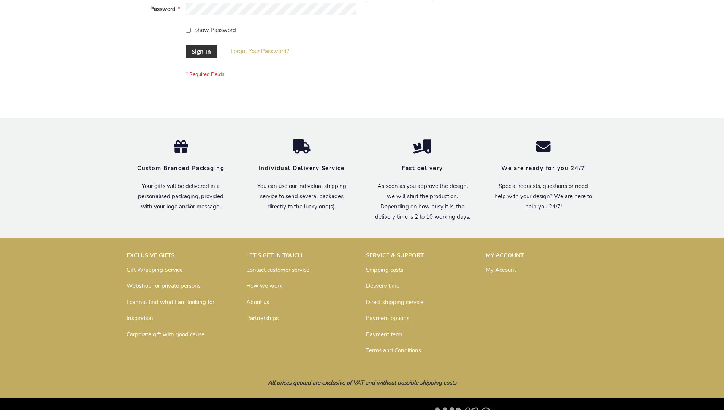
scroll to position [244, 0]
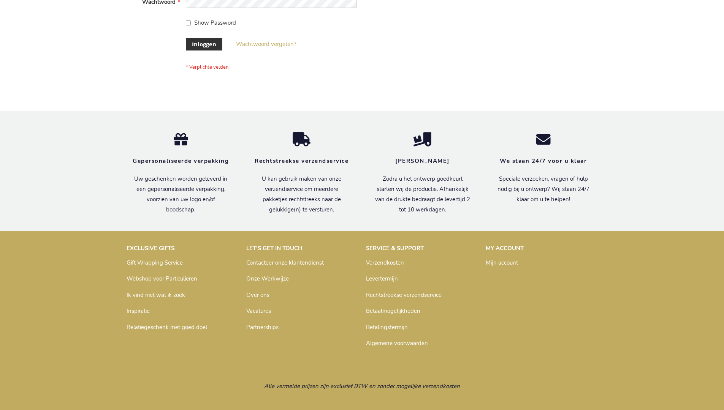
scroll to position [258, 0]
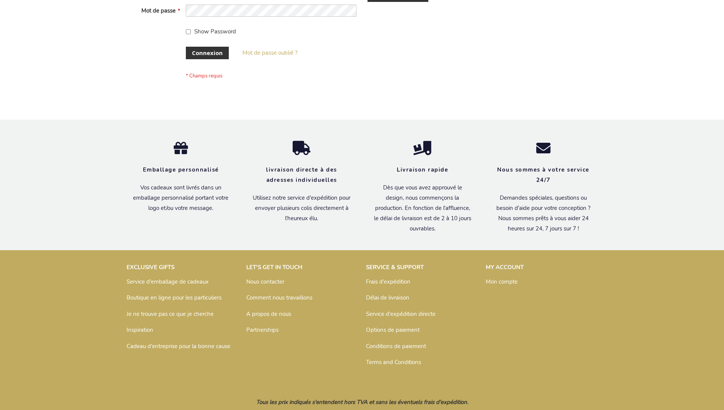
scroll to position [262, 0]
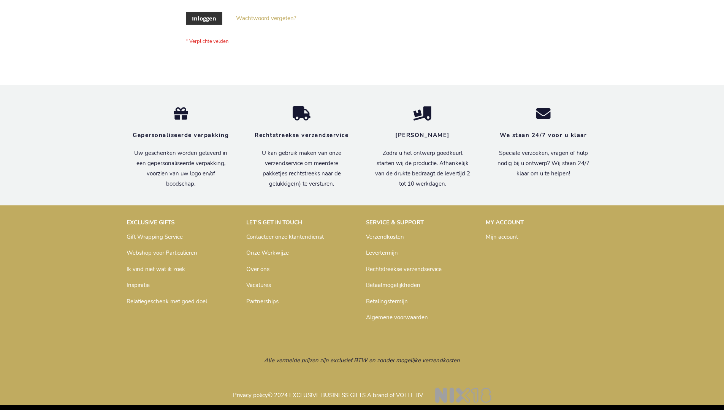
scroll to position [258, 0]
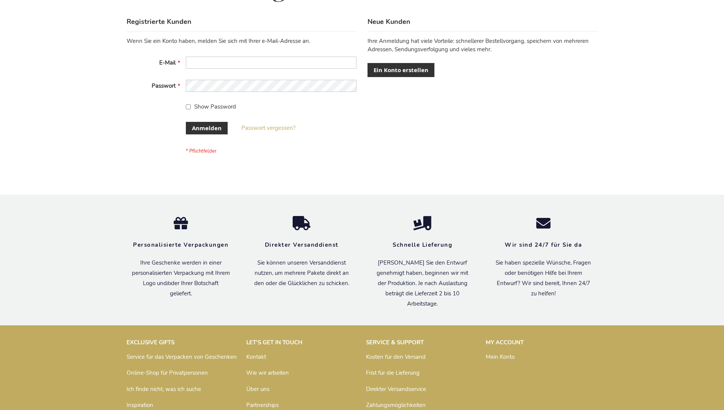
scroll to position [255, 0]
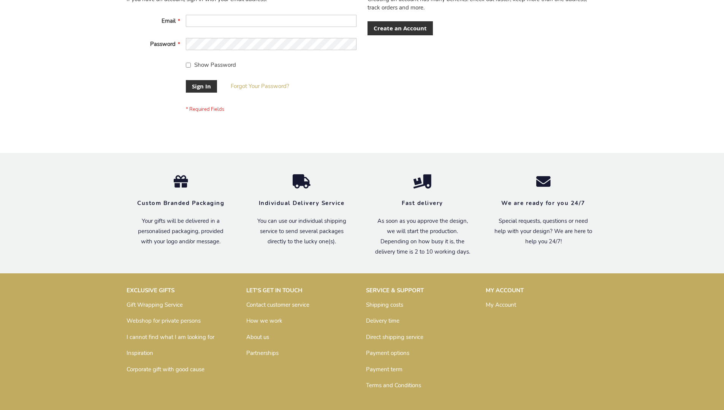
scroll to position [238, 0]
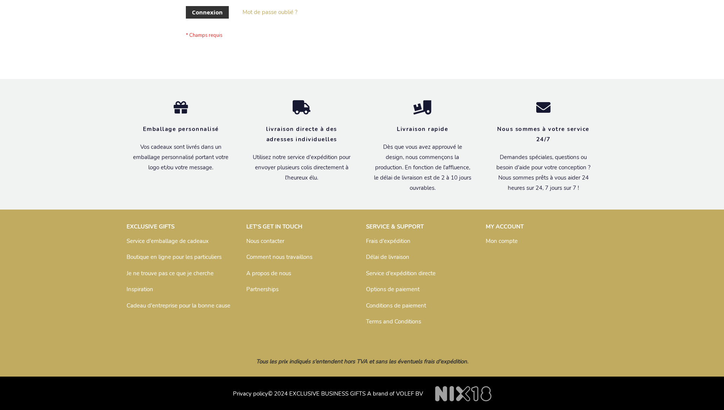
scroll to position [262, 0]
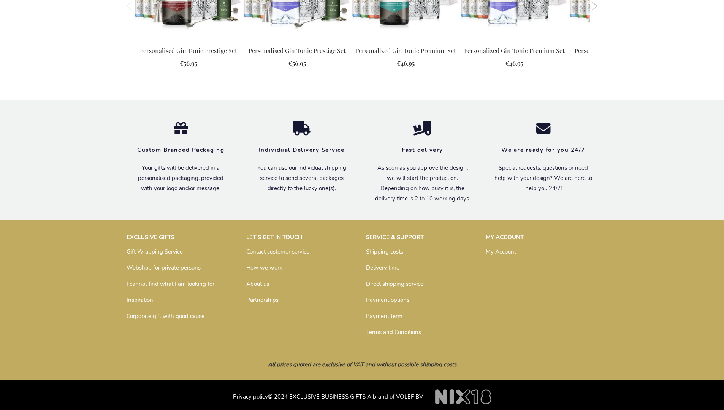
scroll to position [963, 0]
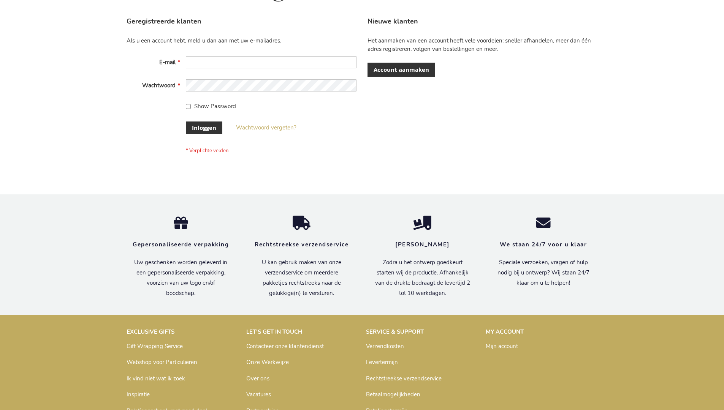
scroll to position [258, 0]
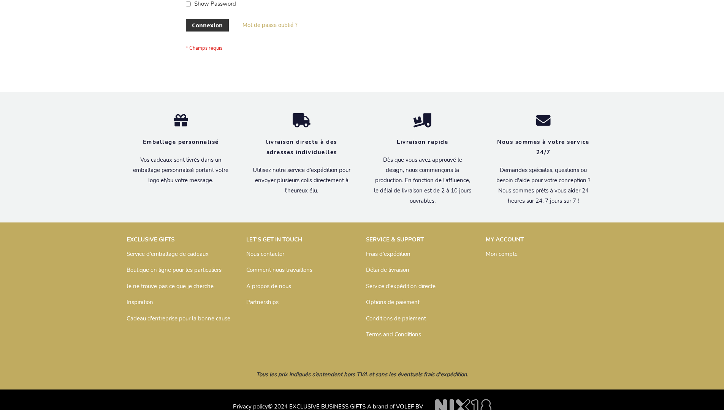
scroll to position [262, 0]
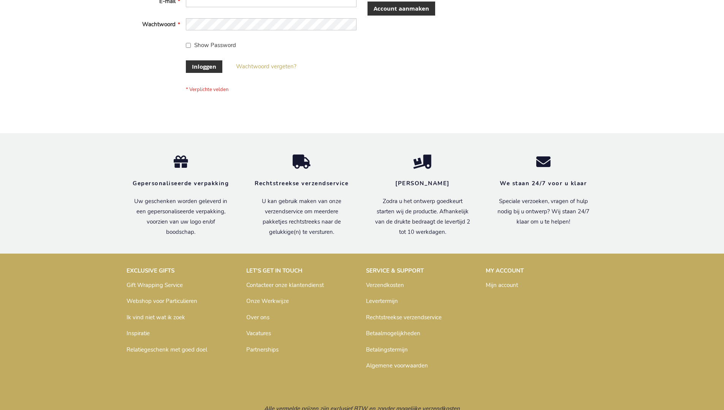
scroll to position [258, 0]
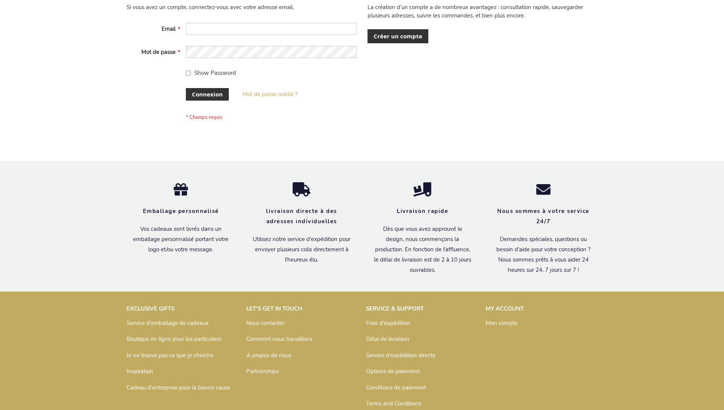
scroll to position [262, 0]
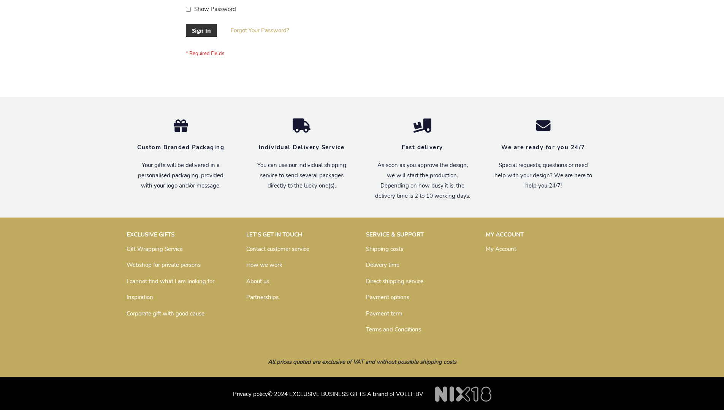
scroll to position [244, 0]
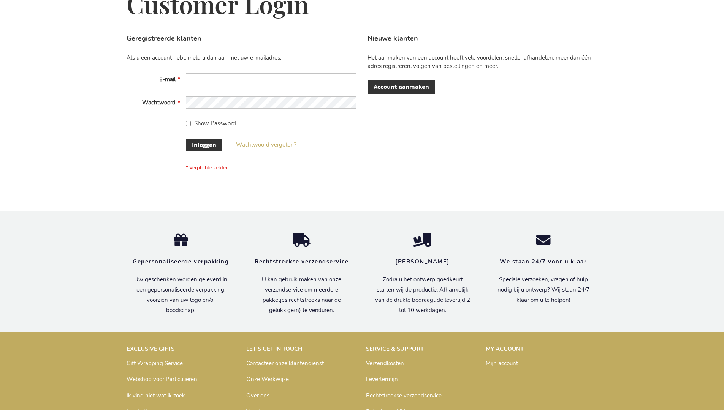
scroll to position [258, 0]
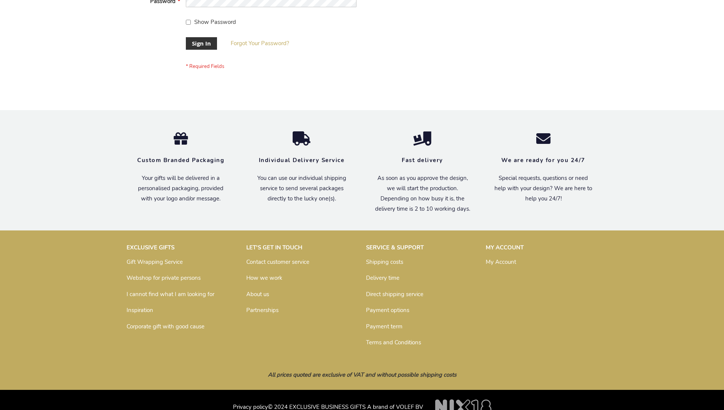
scroll to position [244, 0]
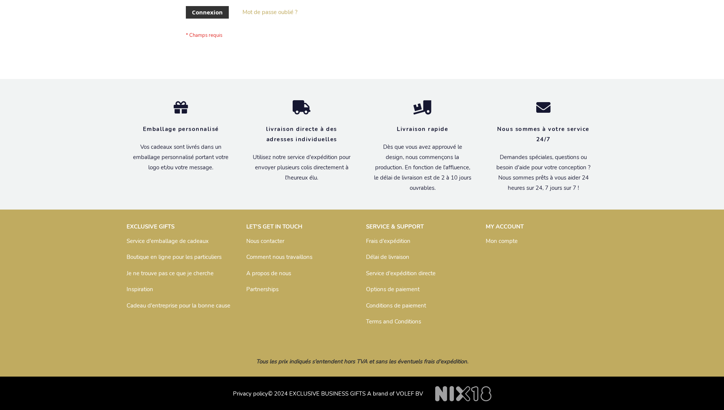
scroll to position [262, 0]
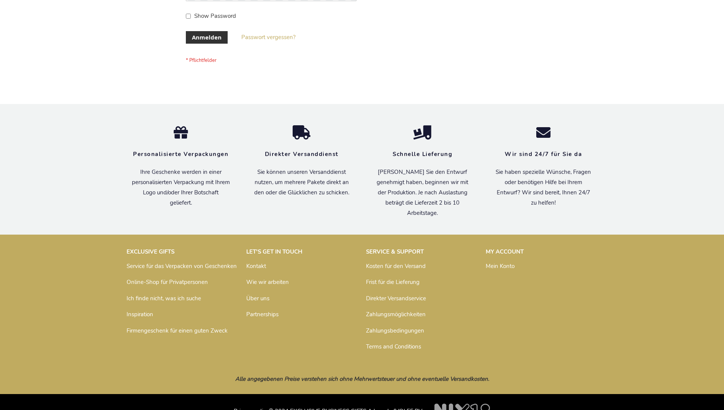
scroll to position [255, 0]
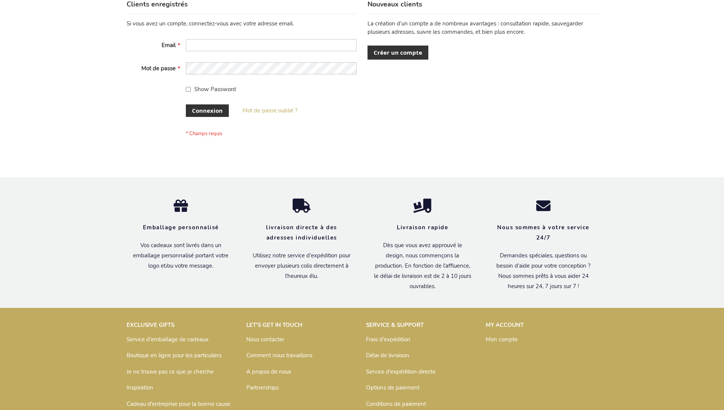
scroll to position [262, 0]
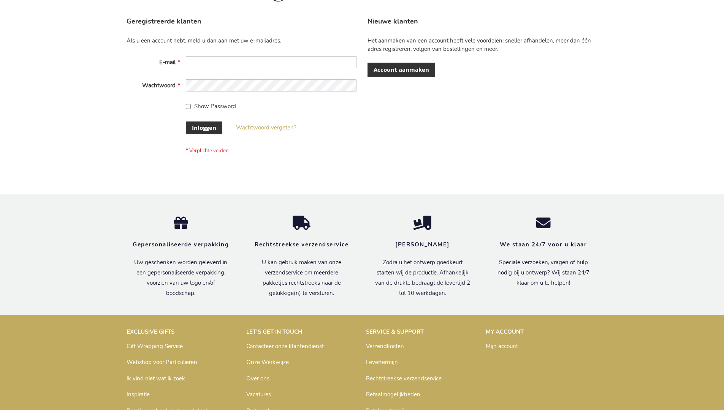
scroll to position [258, 0]
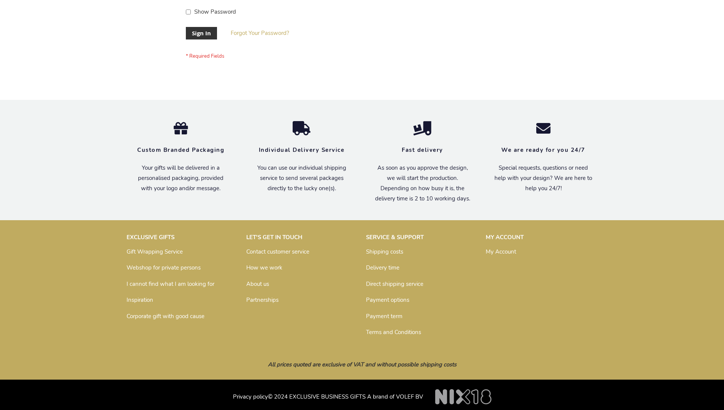
scroll to position [244, 0]
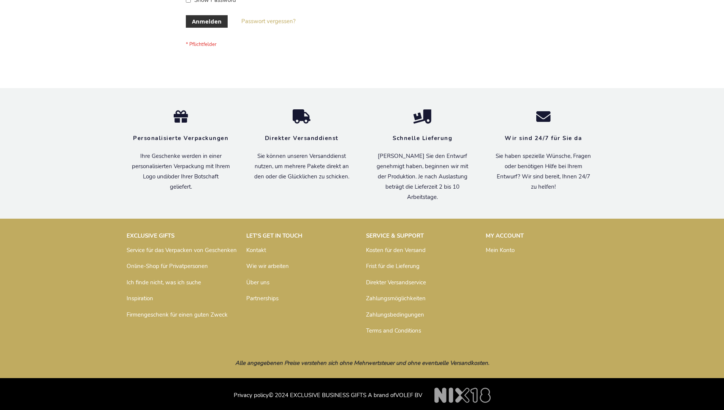
scroll to position [255, 0]
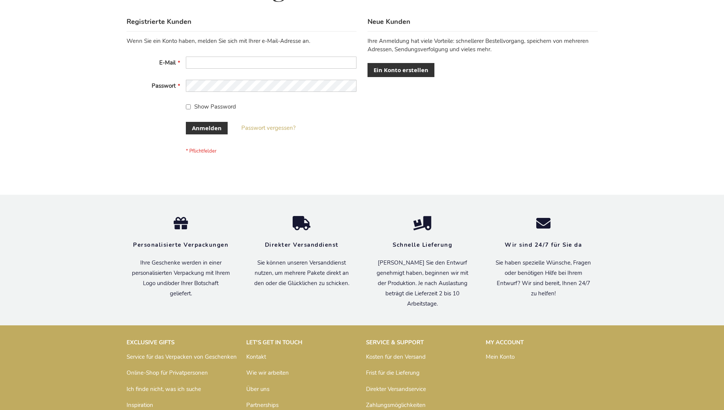
scroll to position [255, 0]
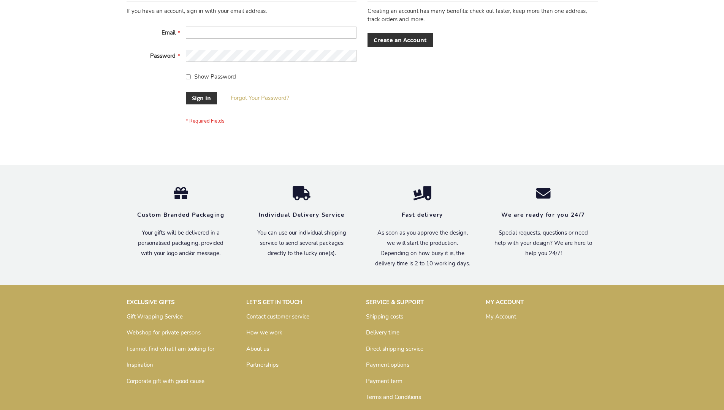
scroll to position [244, 0]
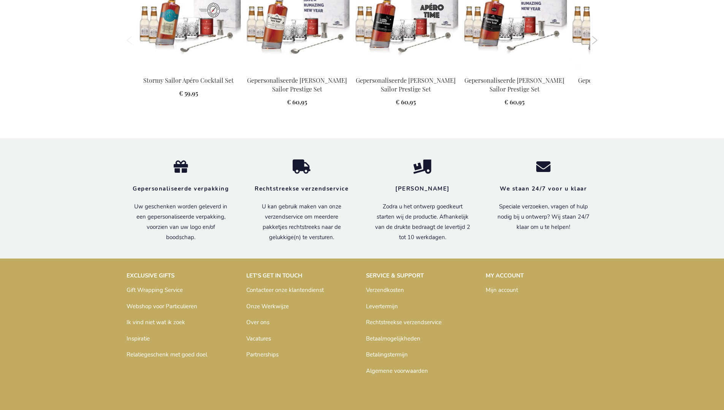
scroll to position [1010, 0]
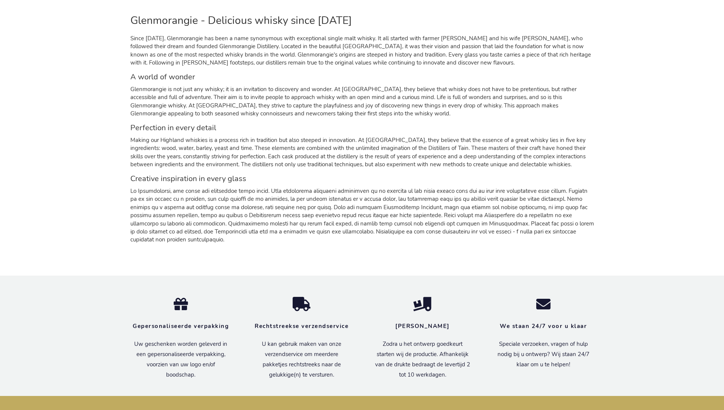
scroll to position [730, 0]
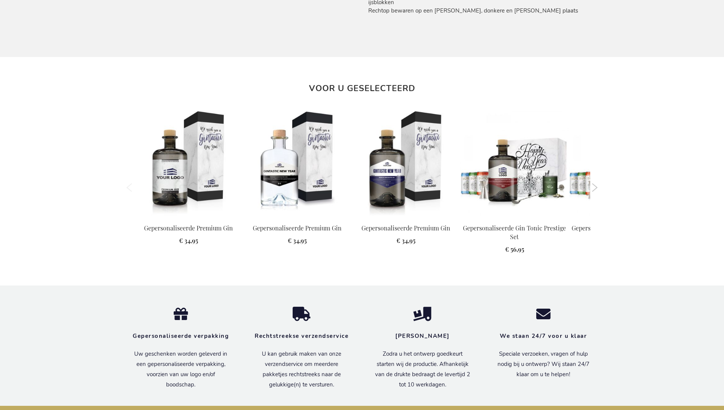
scroll to position [844, 0]
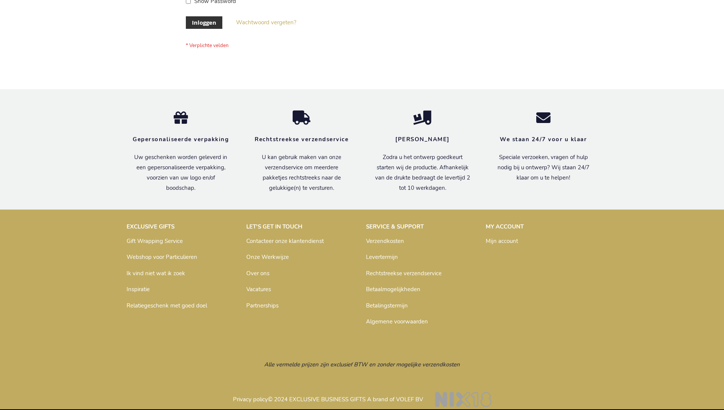
scroll to position [258, 0]
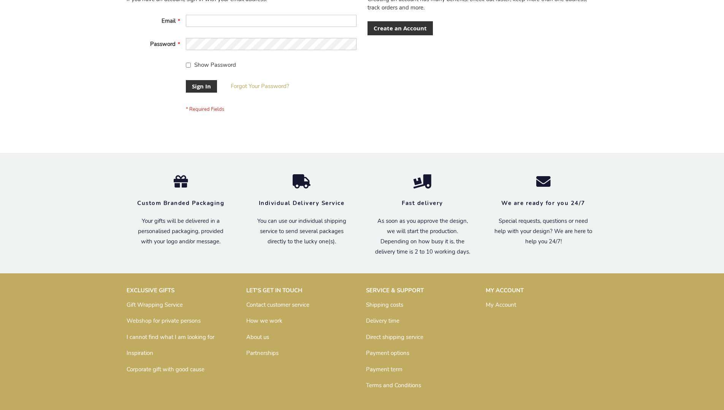
scroll to position [238, 0]
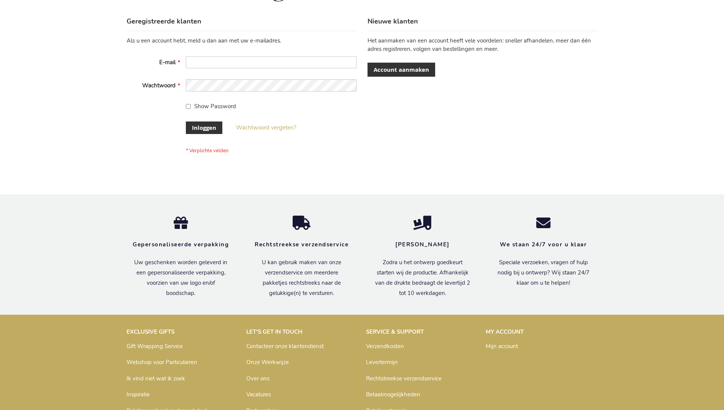
scroll to position [258, 0]
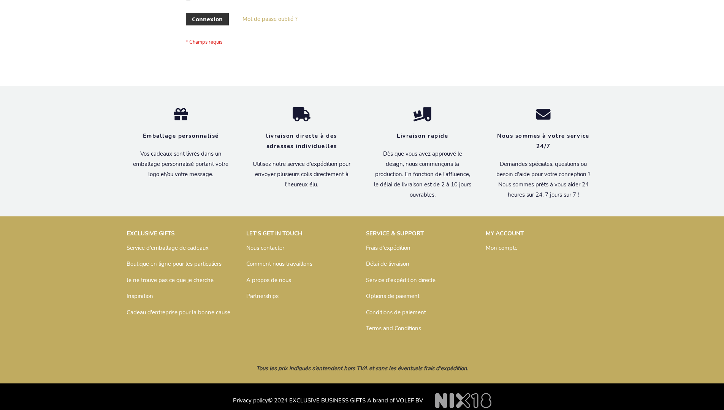
scroll to position [262, 0]
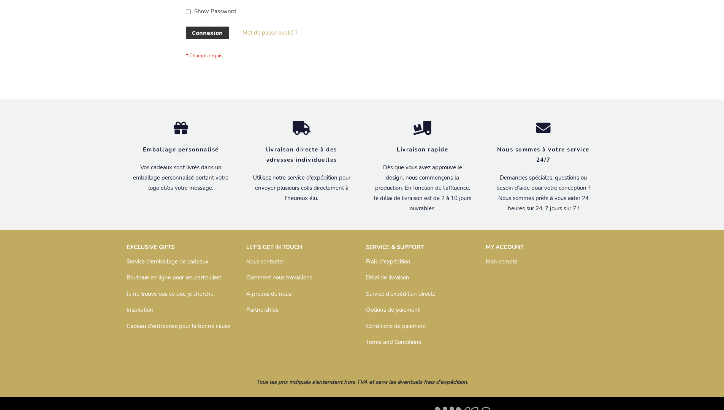
scroll to position [262, 0]
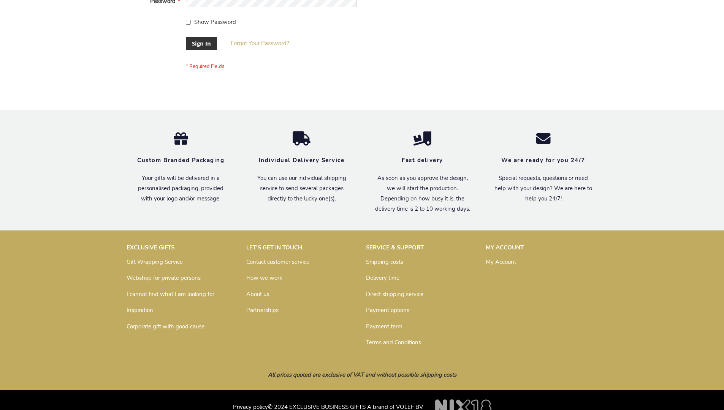
scroll to position [244, 0]
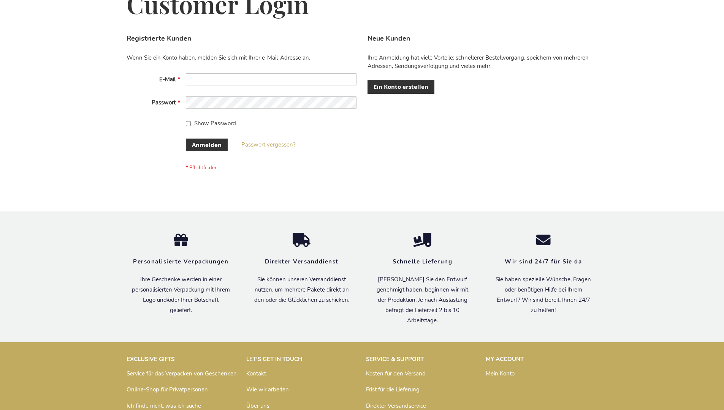
scroll to position [255, 0]
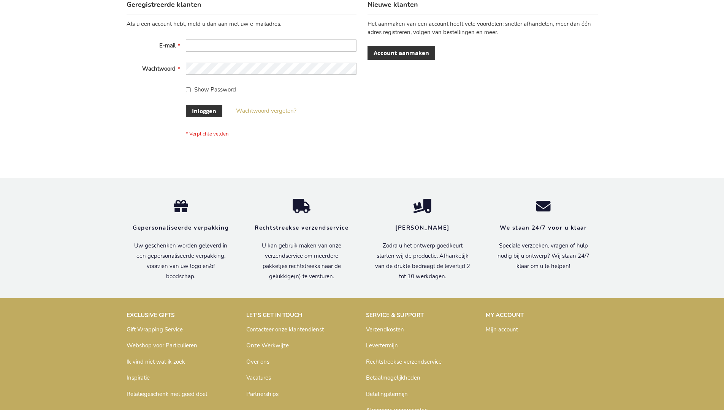
scroll to position [258, 0]
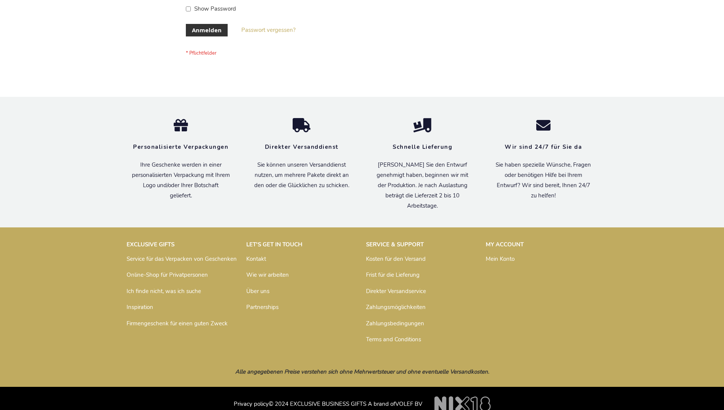
scroll to position [255, 0]
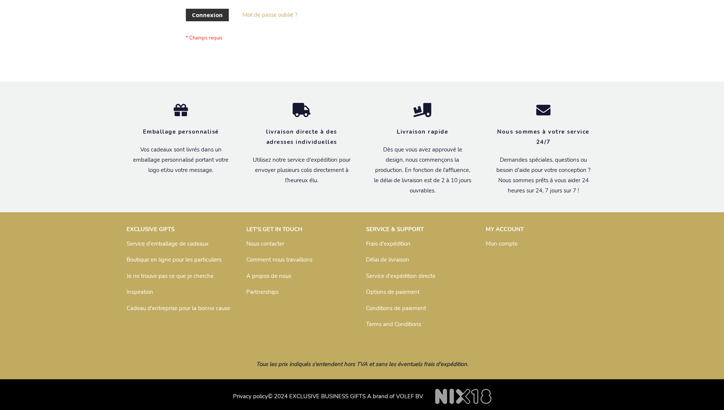
scroll to position [262, 0]
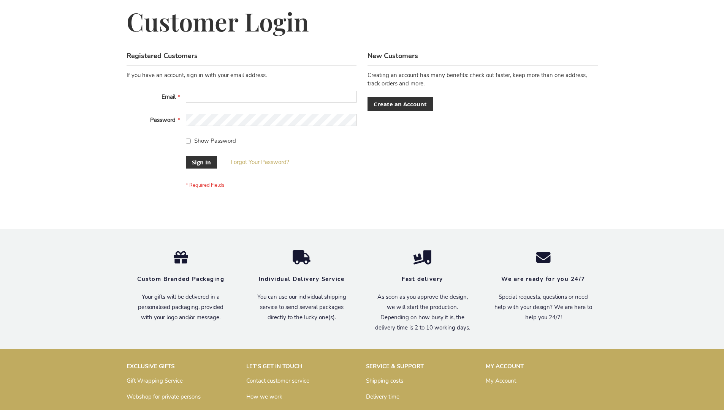
scroll to position [244, 0]
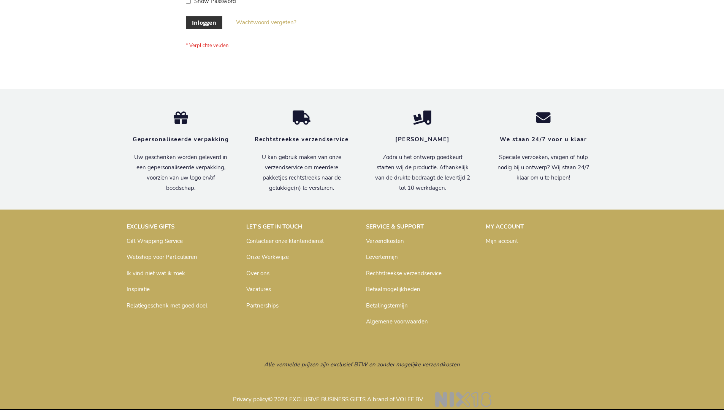
scroll to position [258, 0]
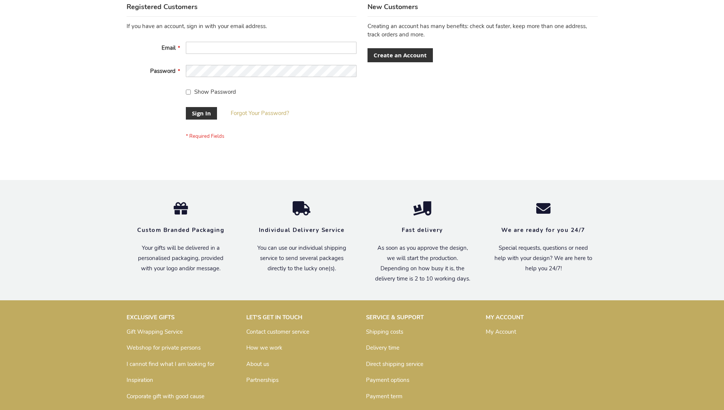
scroll to position [244, 0]
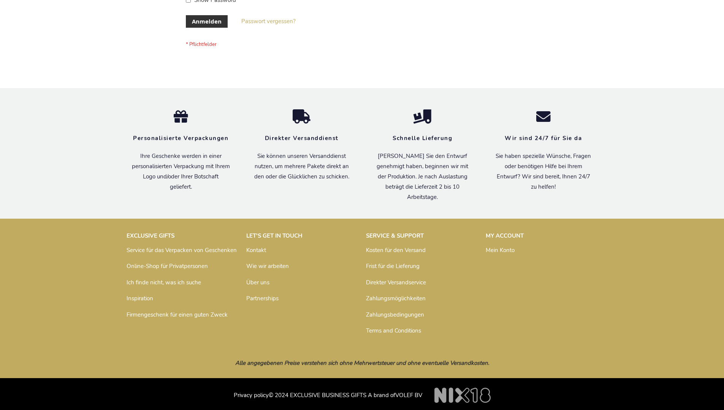
scroll to position [255, 0]
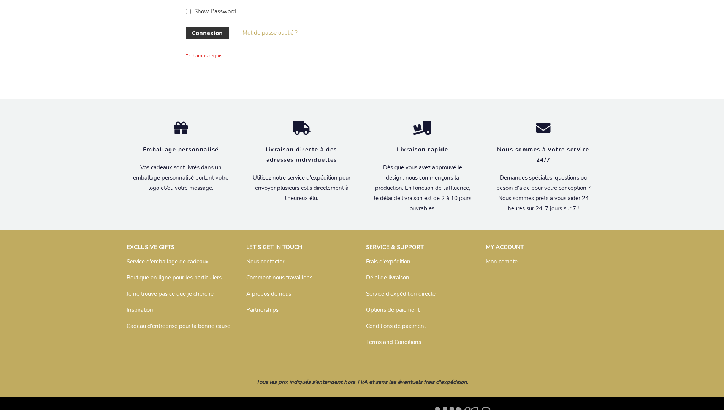
scroll to position [262, 0]
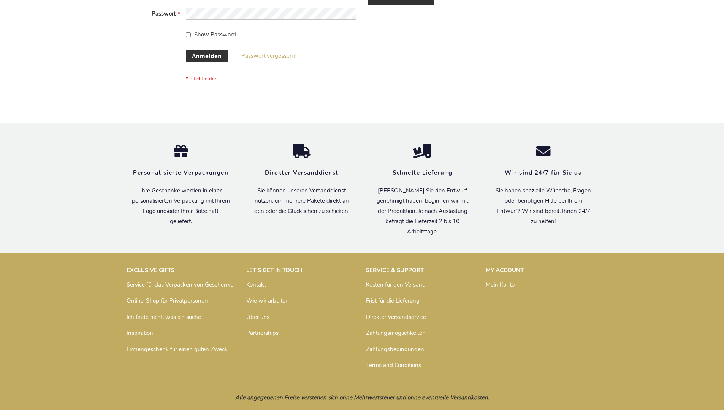
scroll to position [255, 0]
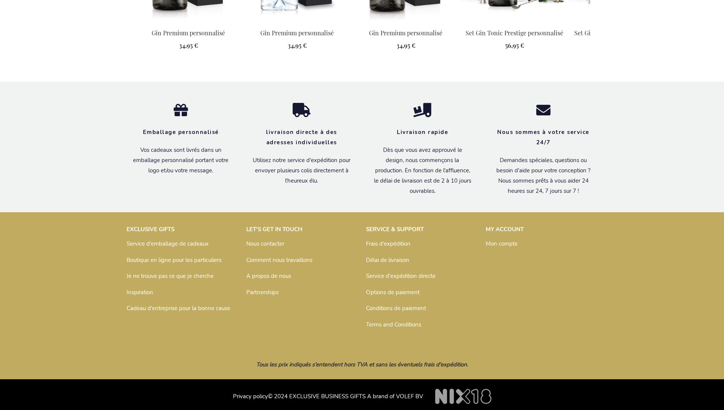
scroll to position [847, 0]
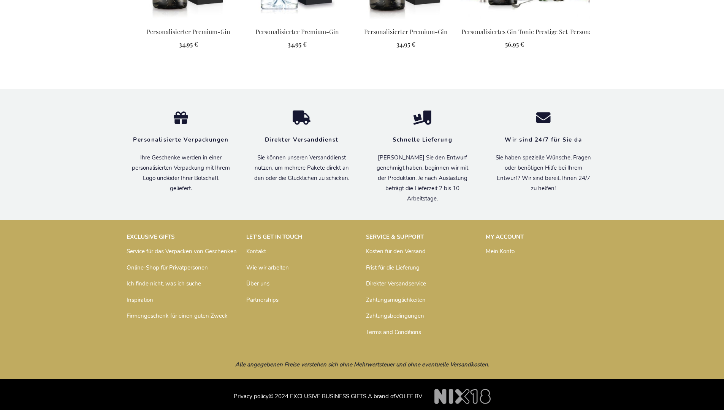
scroll to position [849, 0]
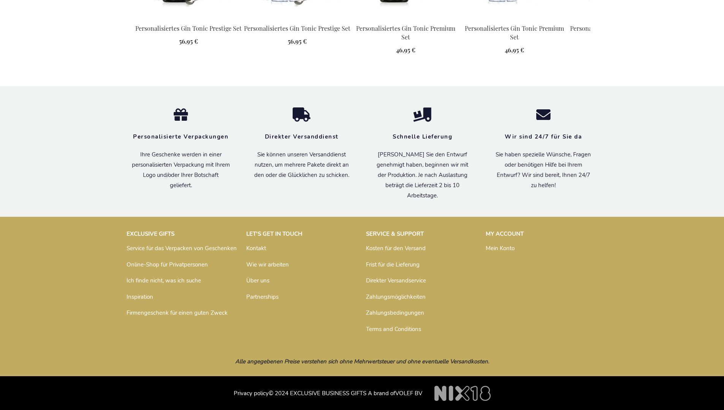
scroll to position [763, 0]
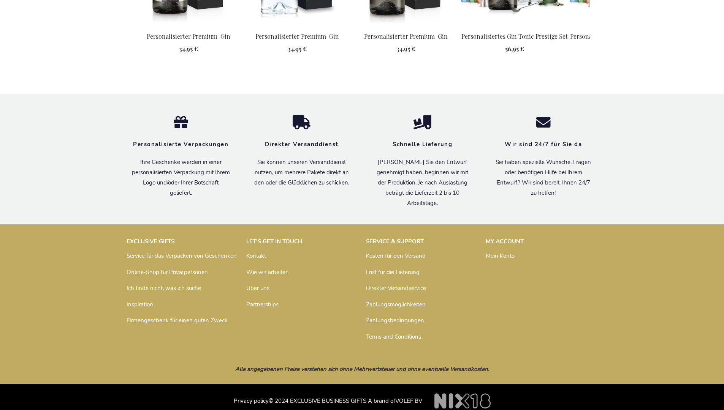
scroll to position [849, 0]
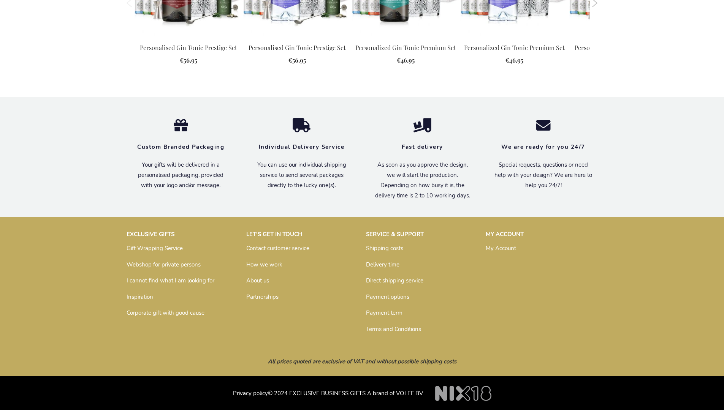
scroll to position [723, 0]
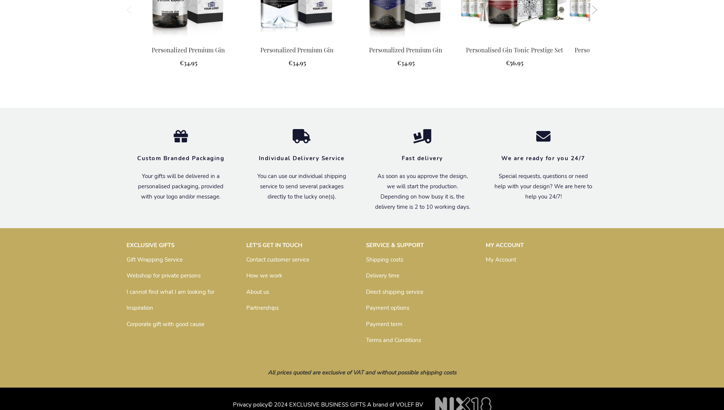
scroll to position [821, 0]
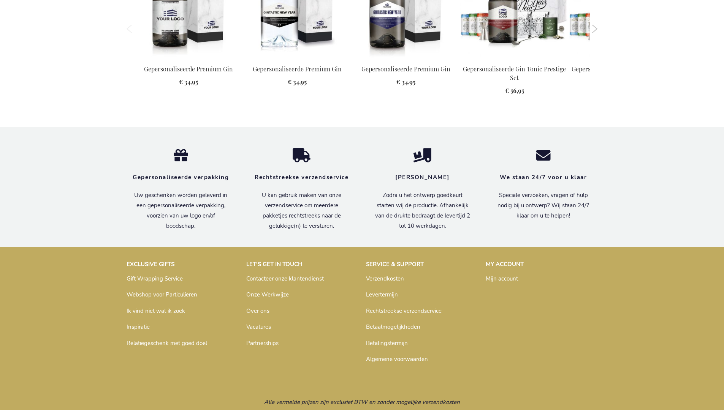
scroll to position [844, 0]
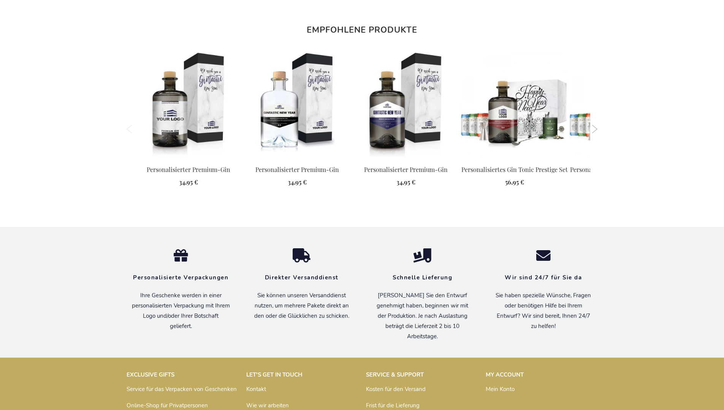
scroll to position [849, 0]
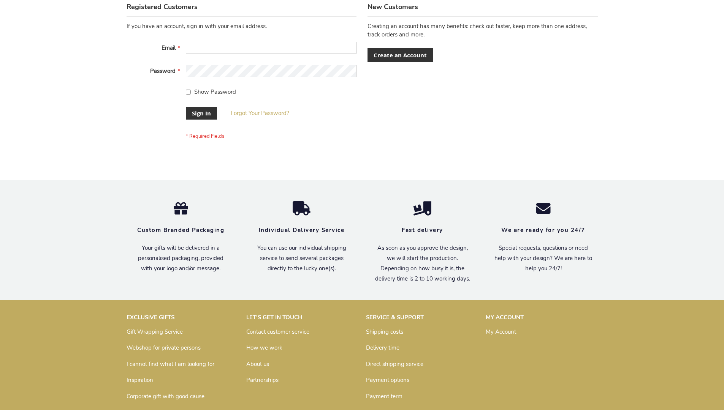
scroll to position [244, 0]
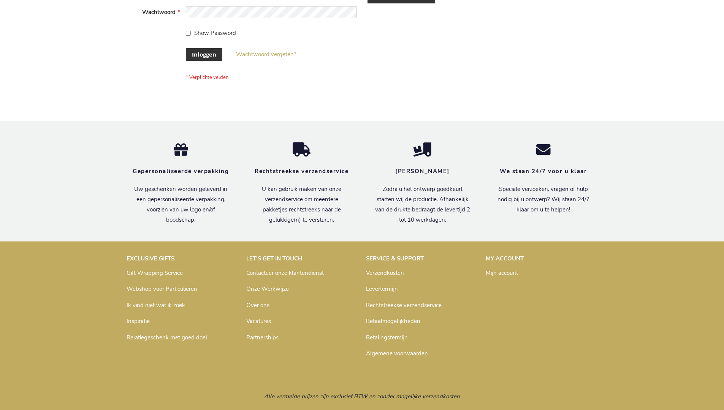
scroll to position [258, 0]
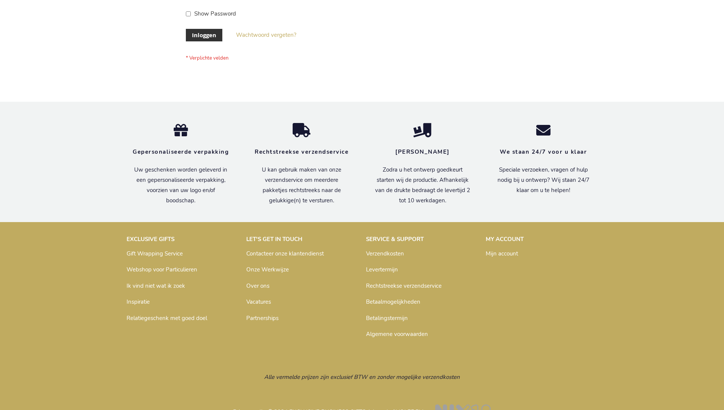
scroll to position [258, 0]
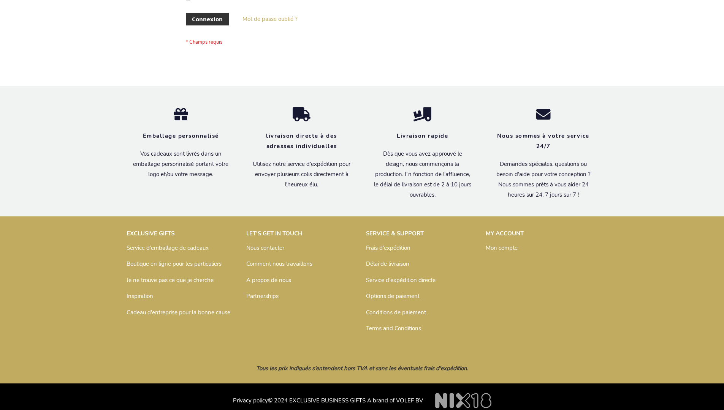
scroll to position [262, 0]
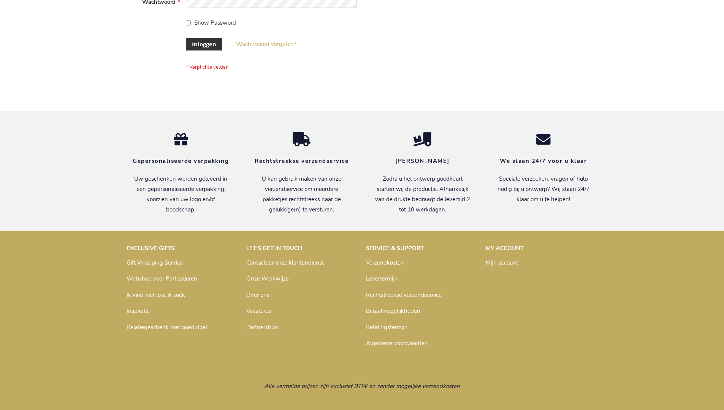
scroll to position [258, 0]
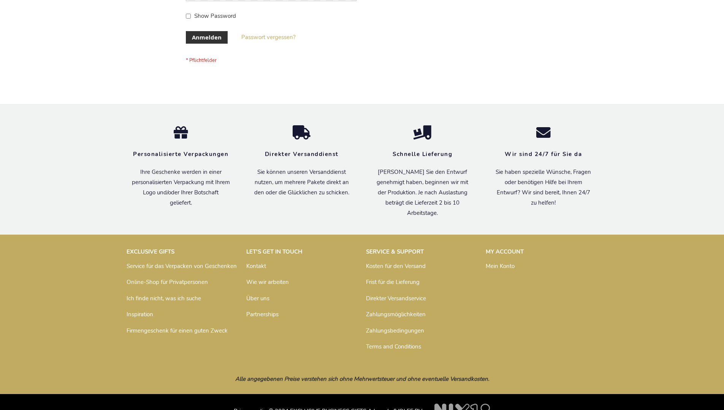
scroll to position [255, 0]
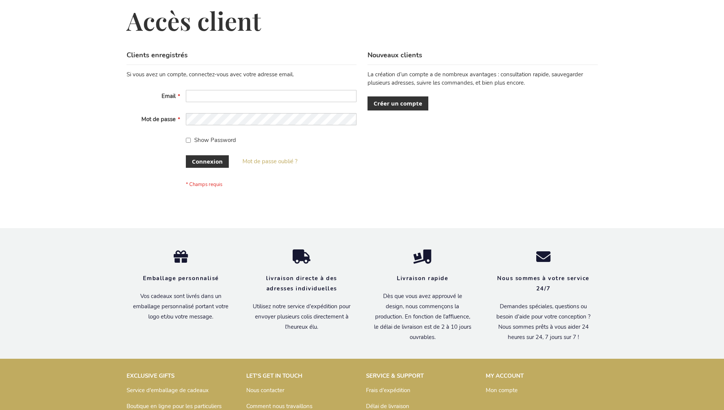
scroll to position [262, 0]
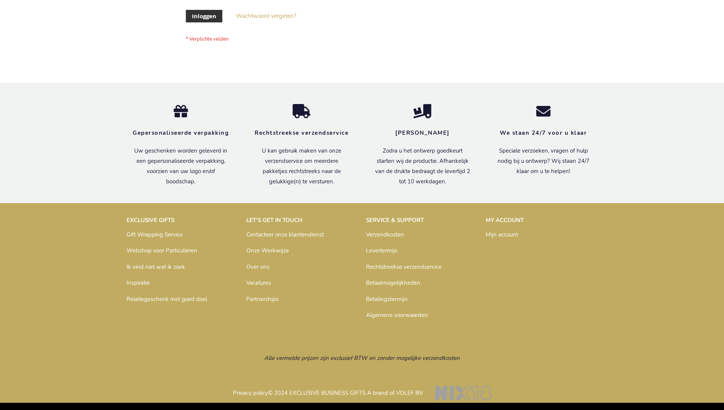
scroll to position [258, 0]
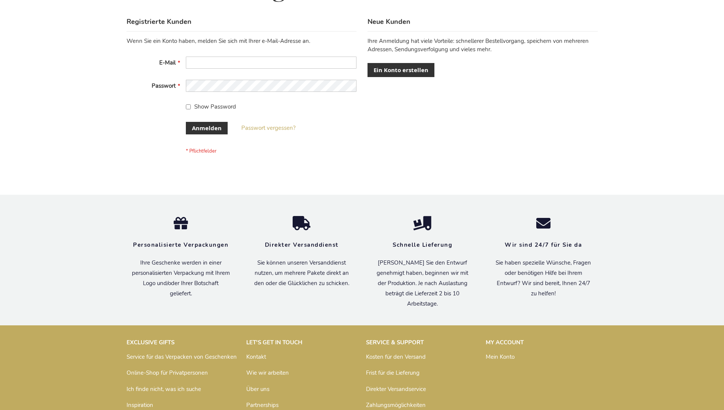
scroll to position [255, 0]
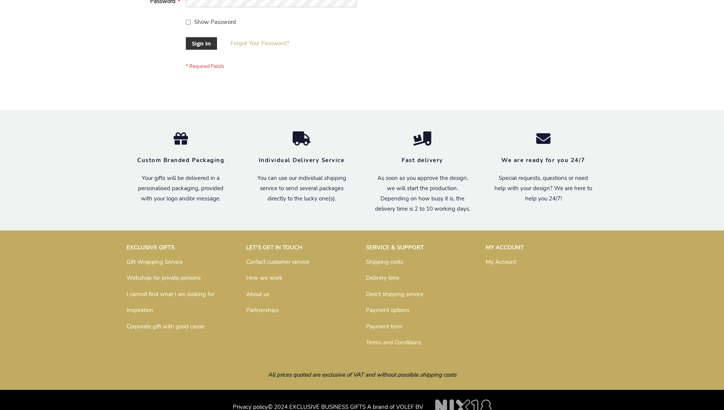
scroll to position [244, 0]
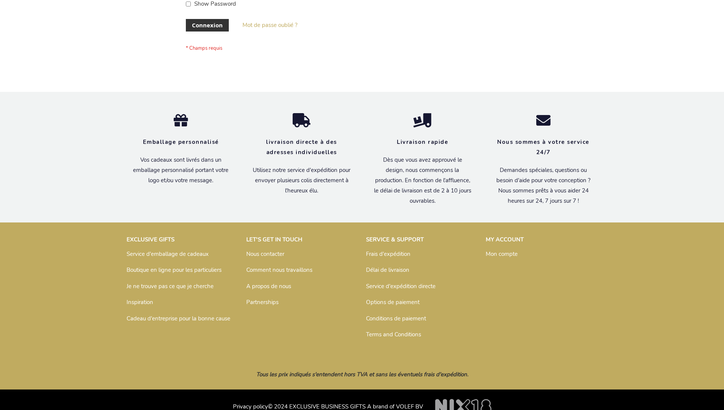
scroll to position [262, 0]
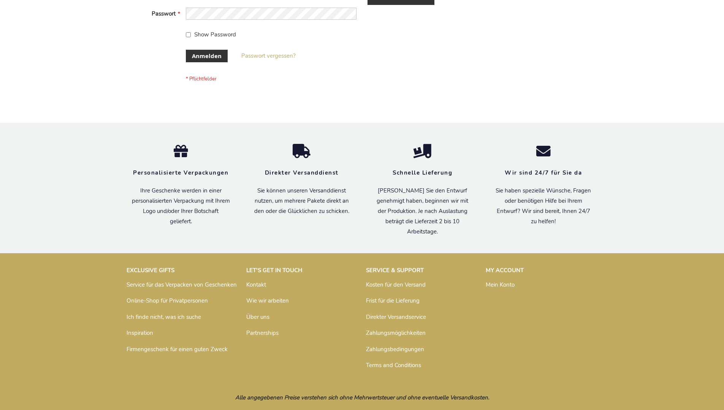
scroll to position [255, 0]
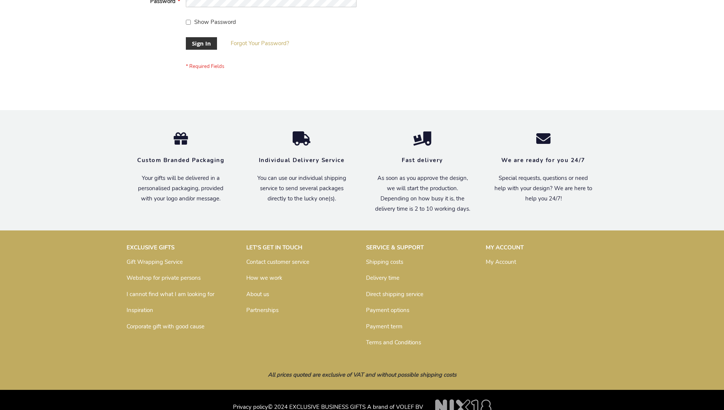
scroll to position [244, 0]
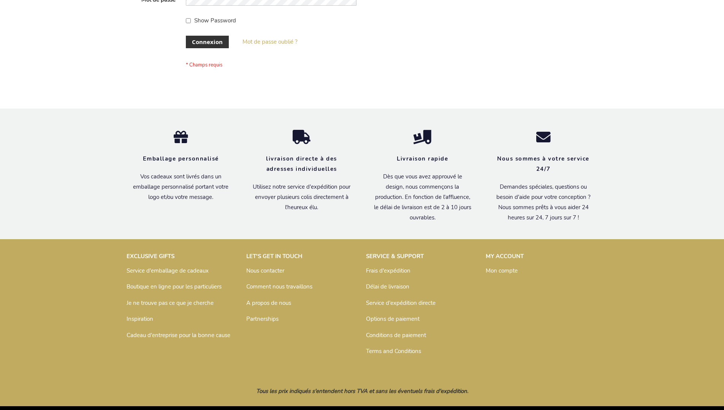
scroll to position [262, 0]
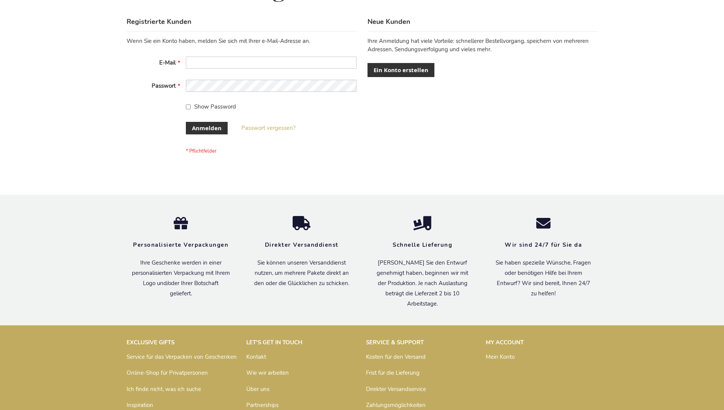
scroll to position [255, 0]
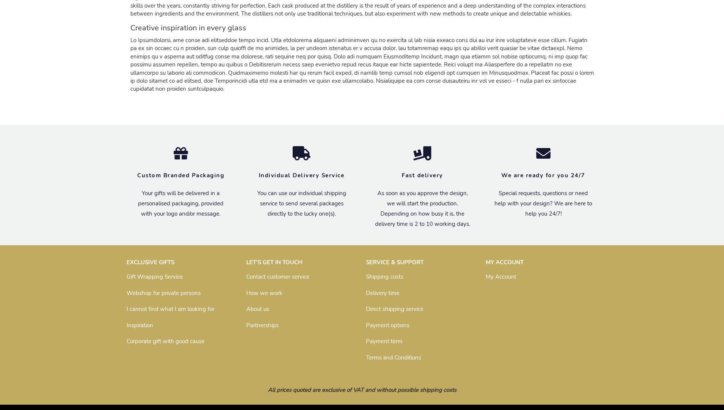
scroll to position [716, 0]
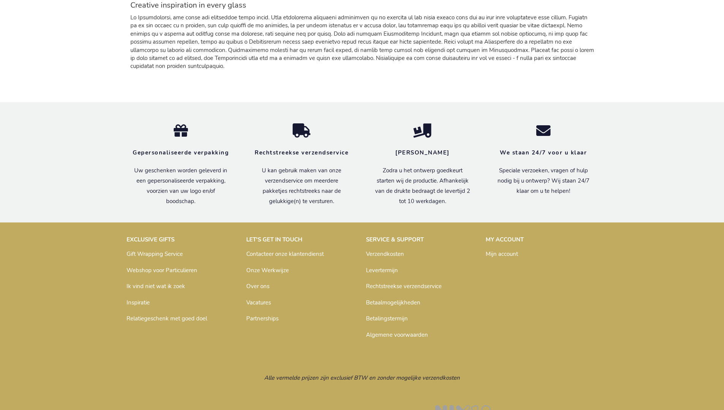
scroll to position [730, 0]
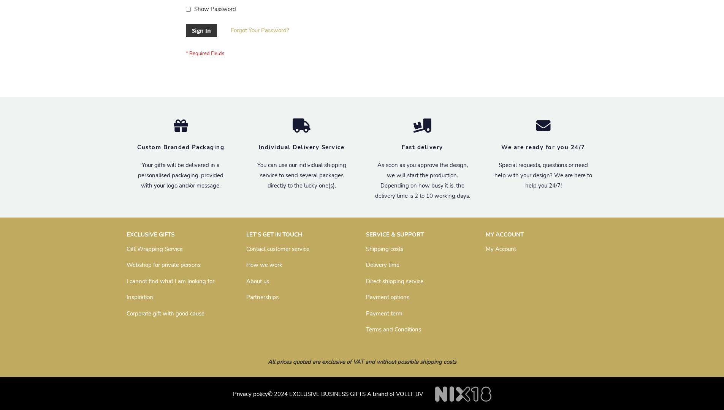
scroll to position [244, 0]
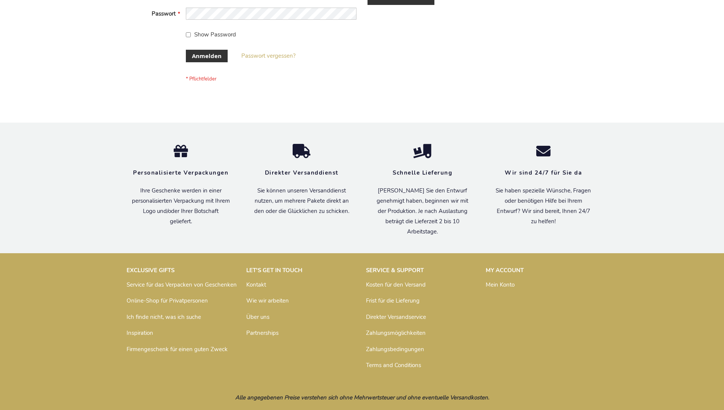
scroll to position [255, 0]
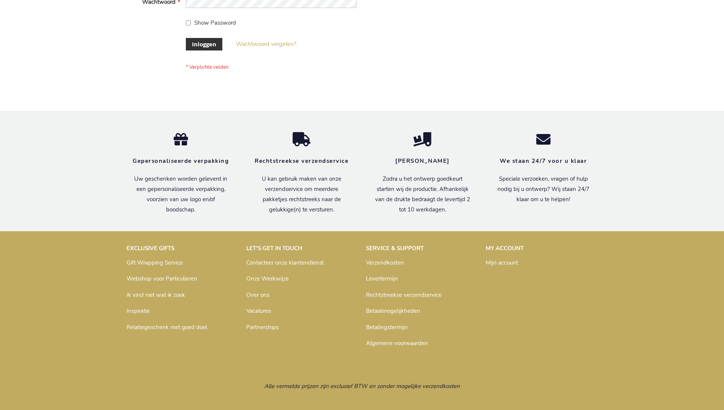
scroll to position [258, 0]
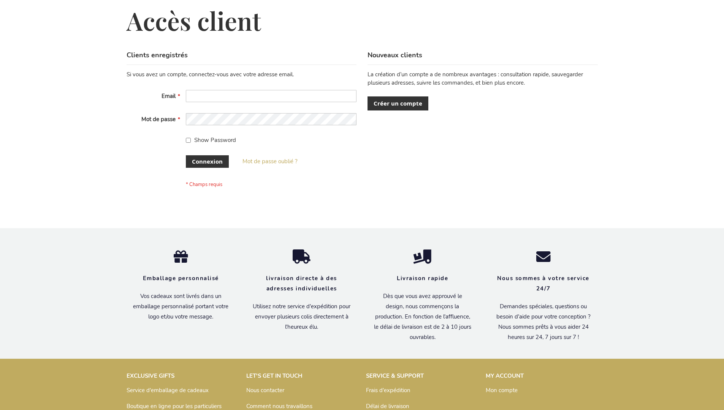
scroll to position [262, 0]
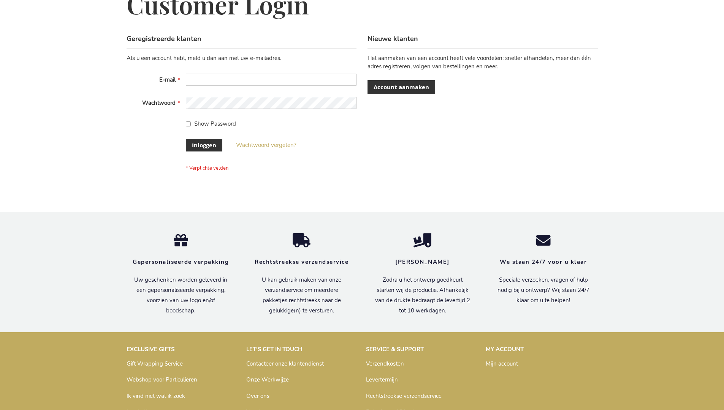
scroll to position [252, 0]
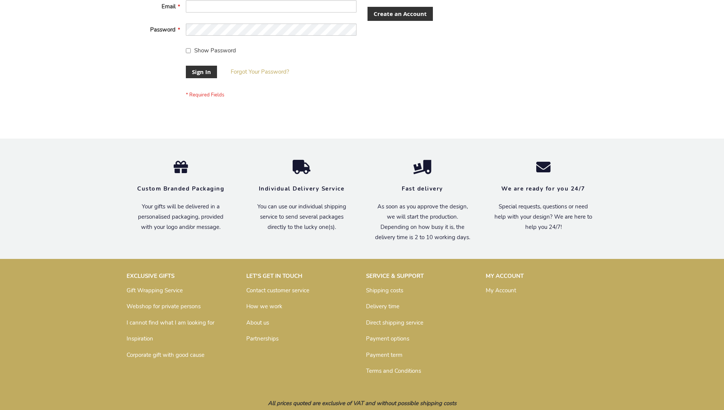
scroll to position [244, 0]
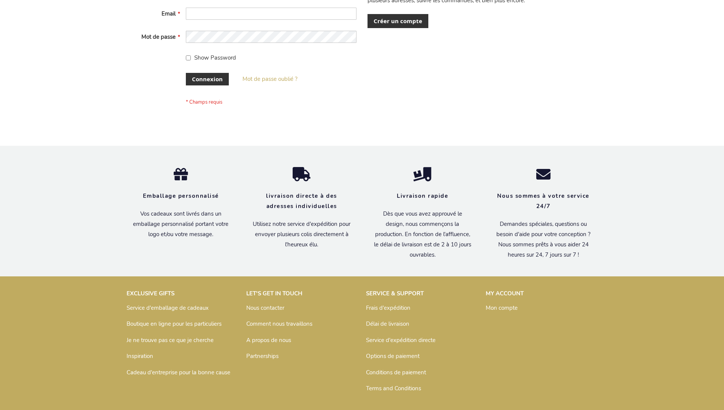
scroll to position [262, 0]
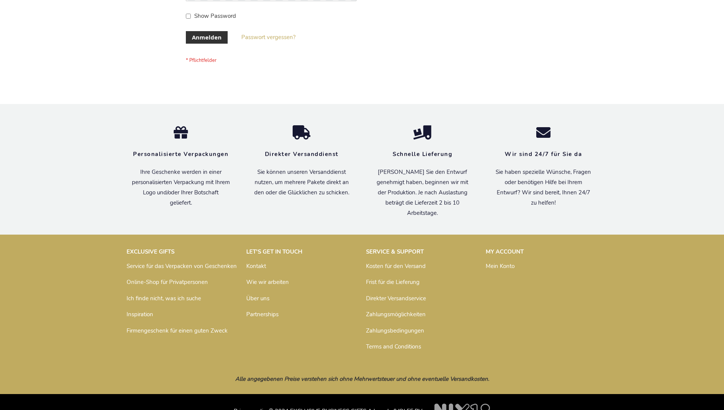
scroll to position [255, 0]
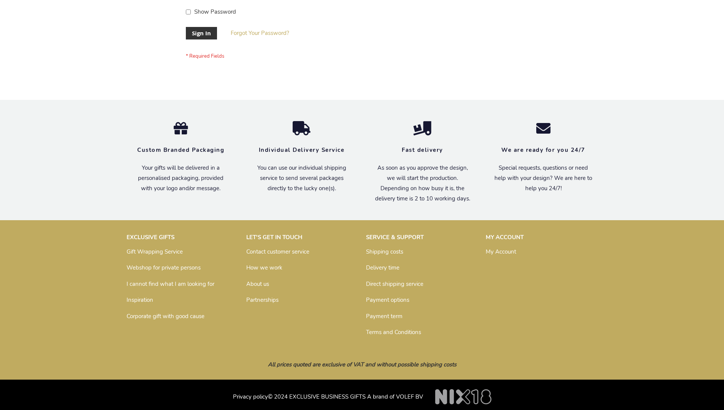
scroll to position [244, 0]
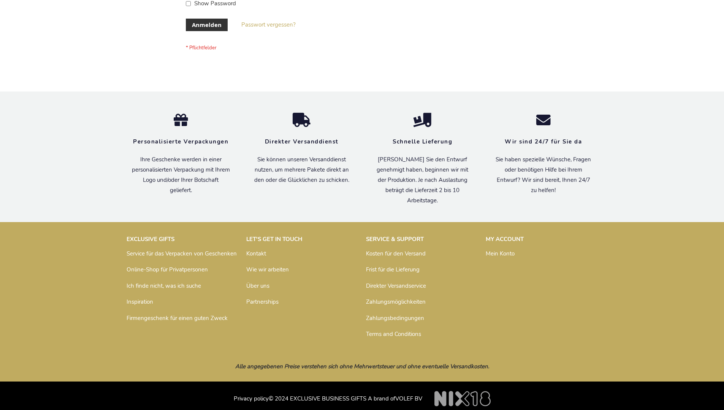
scroll to position [255, 0]
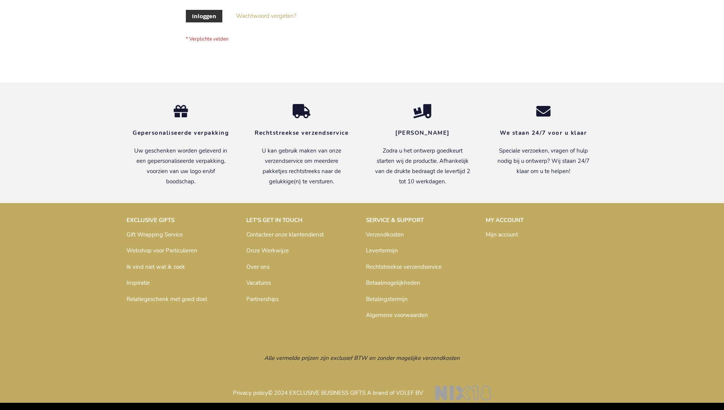
scroll to position [258, 0]
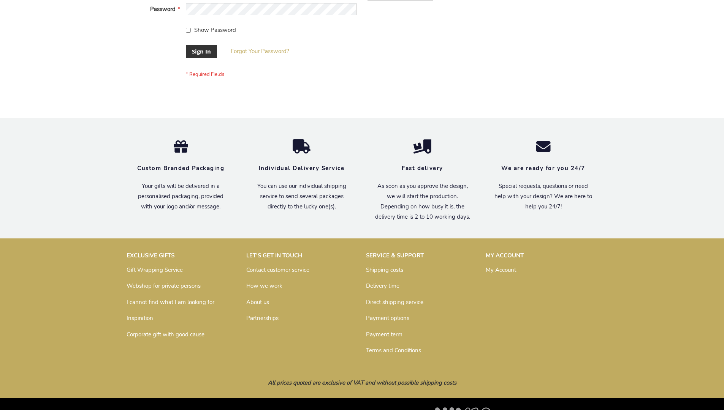
scroll to position [244, 0]
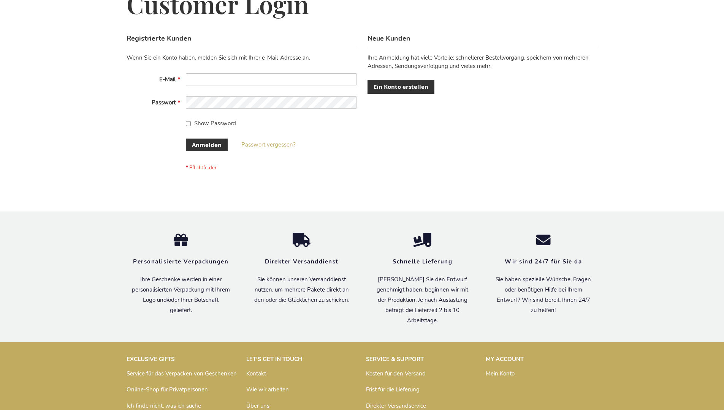
scroll to position [255, 0]
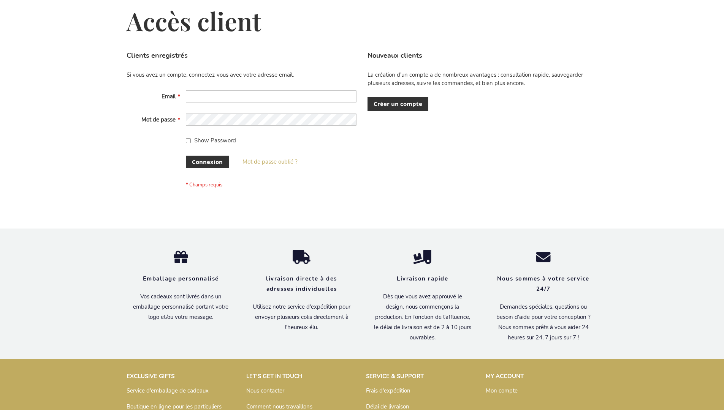
scroll to position [256, 0]
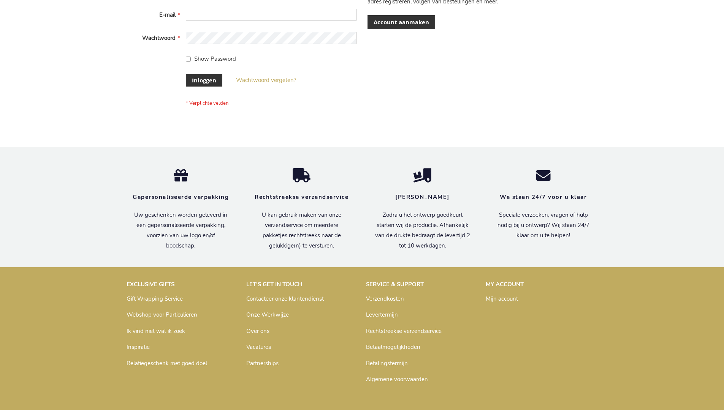
scroll to position [258, 0]
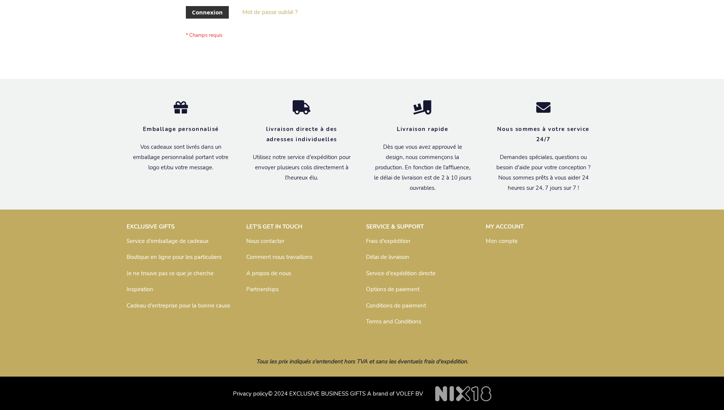
scroll to position [262, 0]
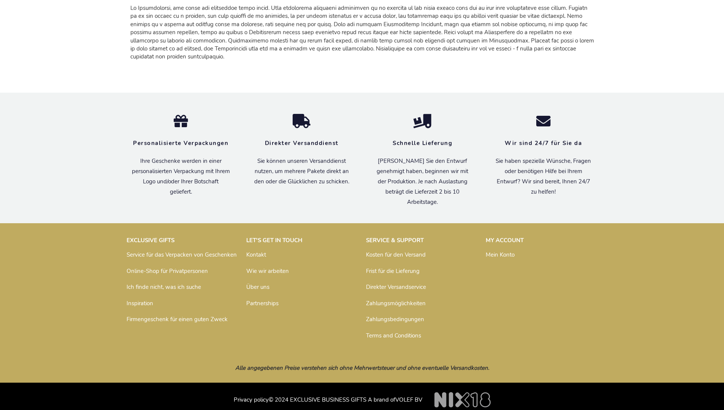
scroll to position [726, 0]
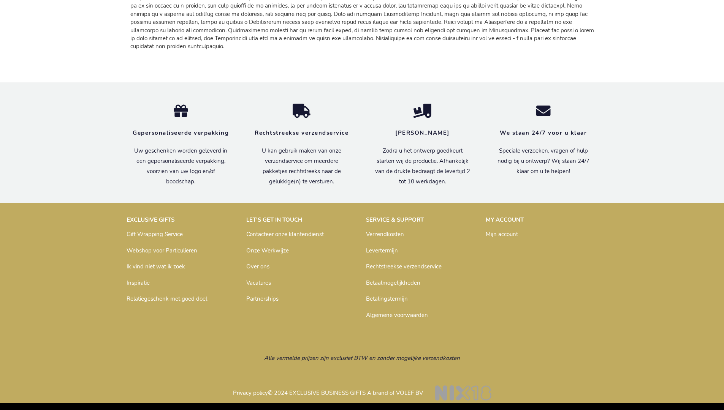
scroll to position [730, 0]
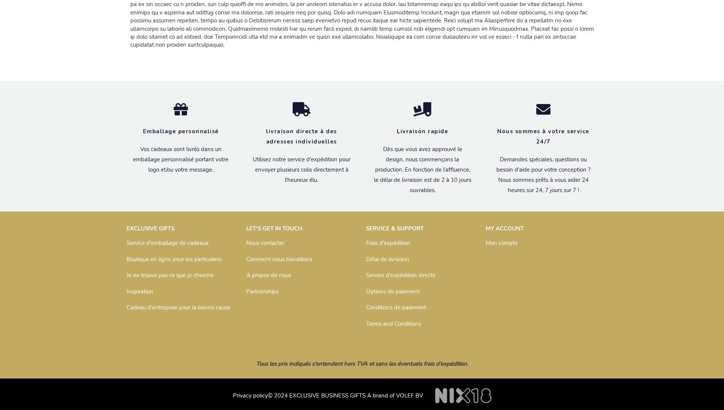
scroll to position [733, 0]
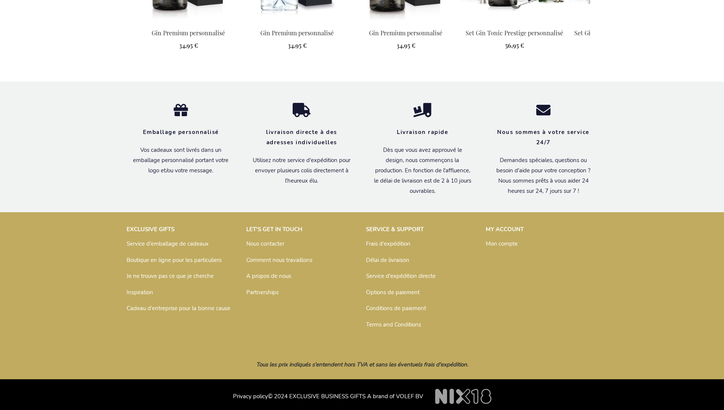
scroll to position [847, 0]
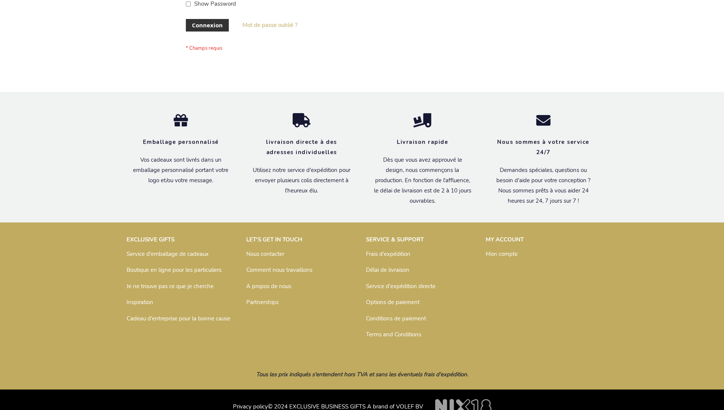
scroll to position [262, 0]
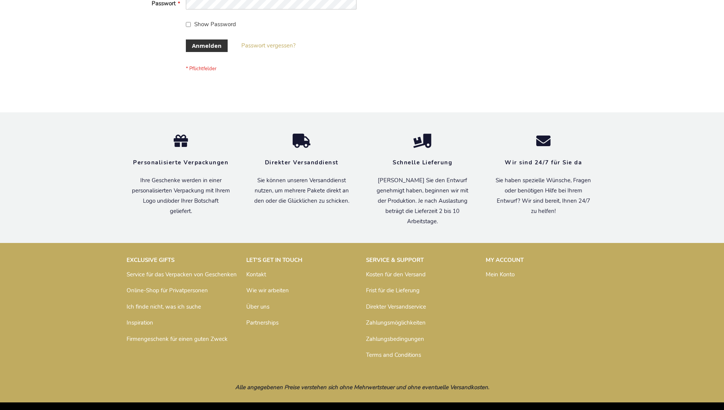
scroll to position [255, 0]
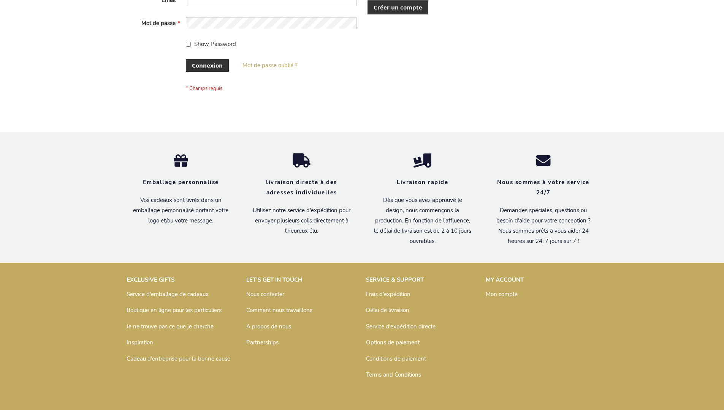
scroll to position [262, 0]
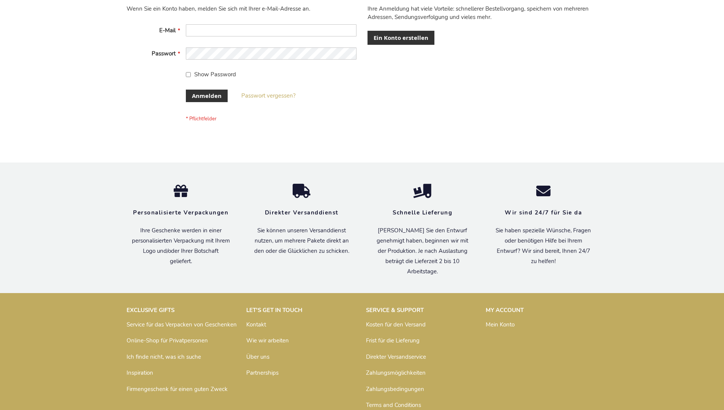
scroll to position [255, 0]
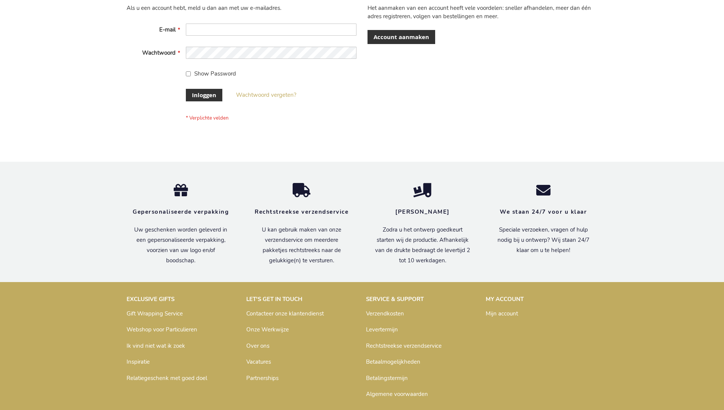
scroll to position [258, 0]
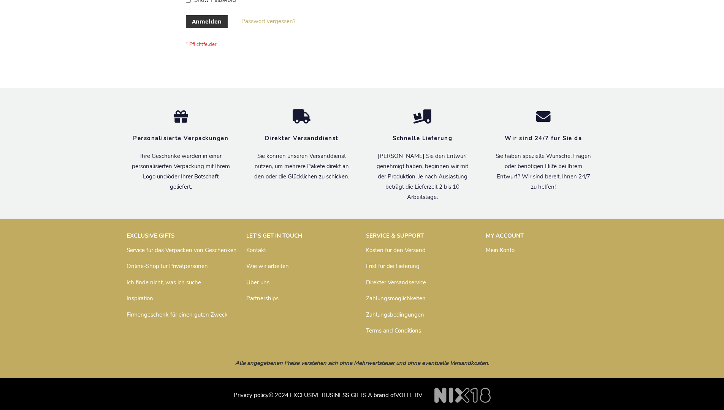
scroll to position [255, 0]
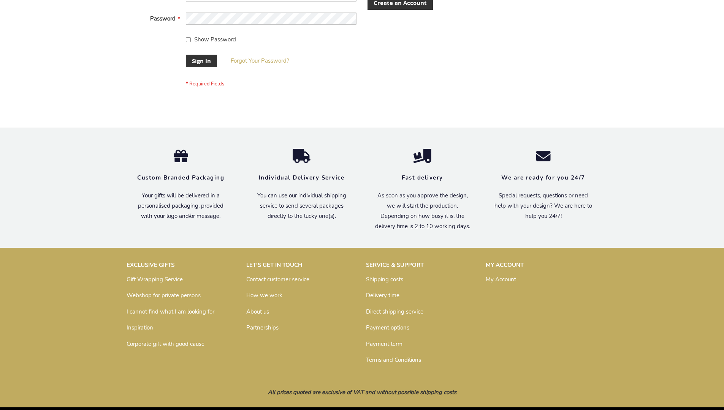
scroll to position [244, 0]
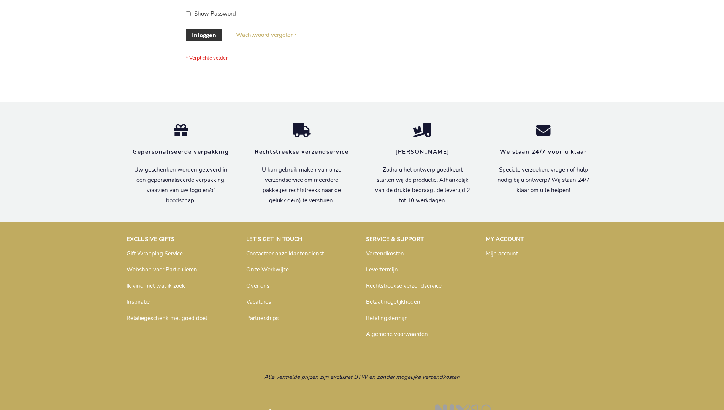
scroll to position [258, 0]
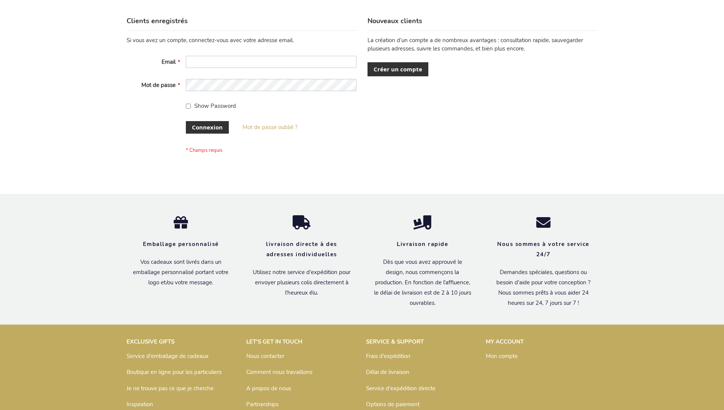
scroll to position [262, 0]
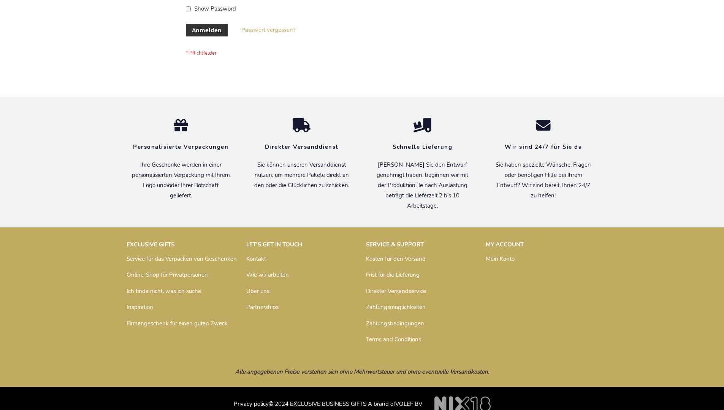
scroll to position [255, 0]
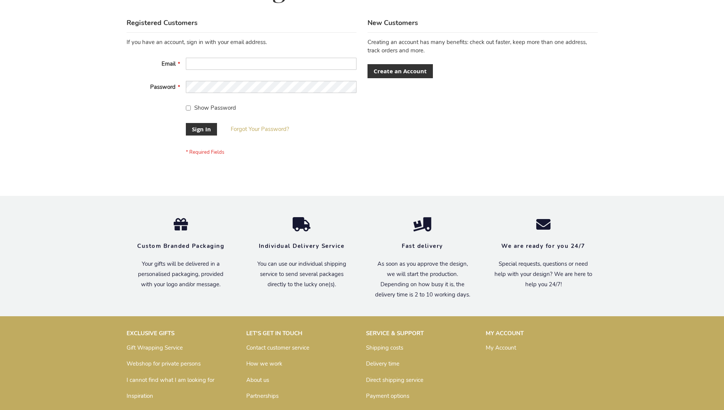
scroll to position [244, 0]
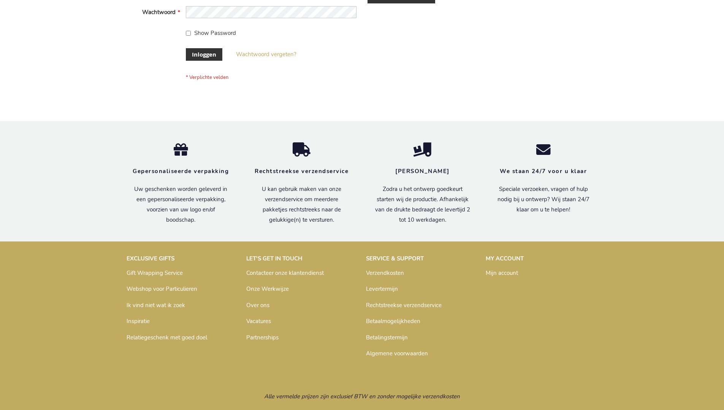
scroll to position [258, 0]
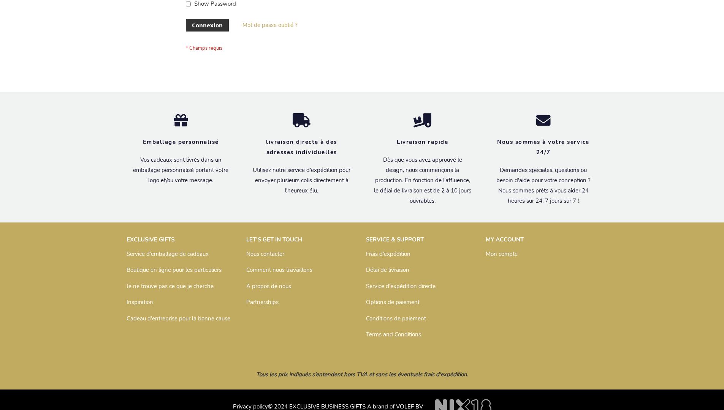
scroll to position [262, 0]
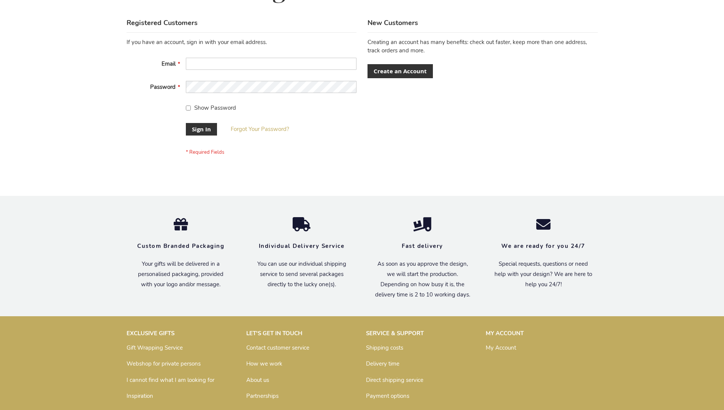
scroll to position [244, 0]
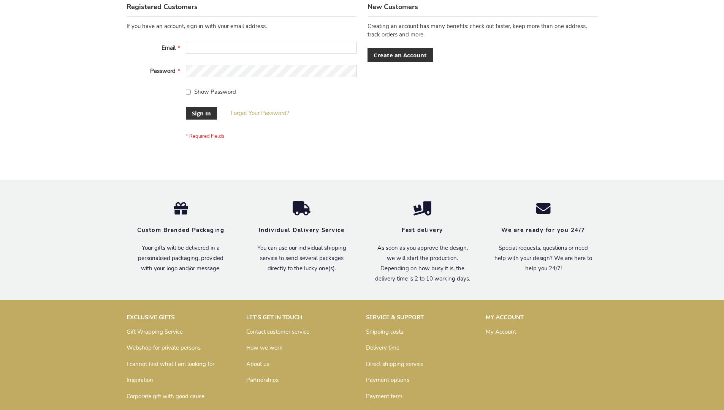
scroll to position [244, 0]
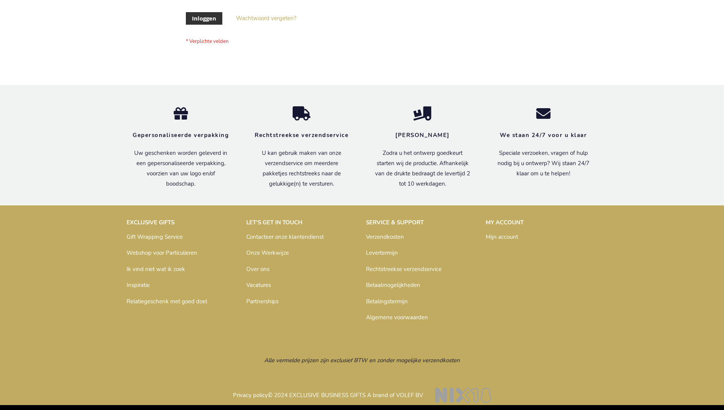
scroll to position [258, 0]
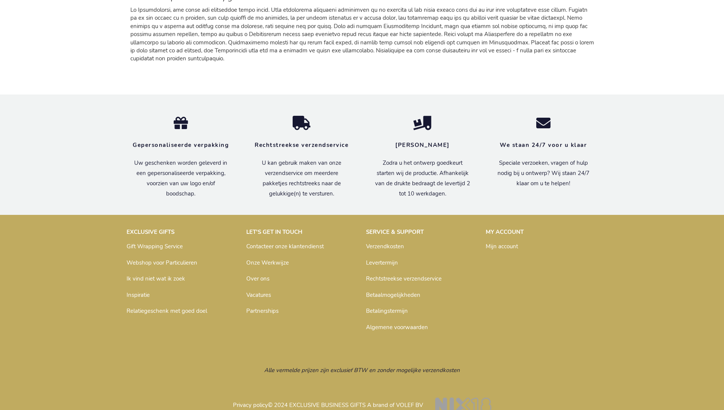
scroll to position [730, 0]
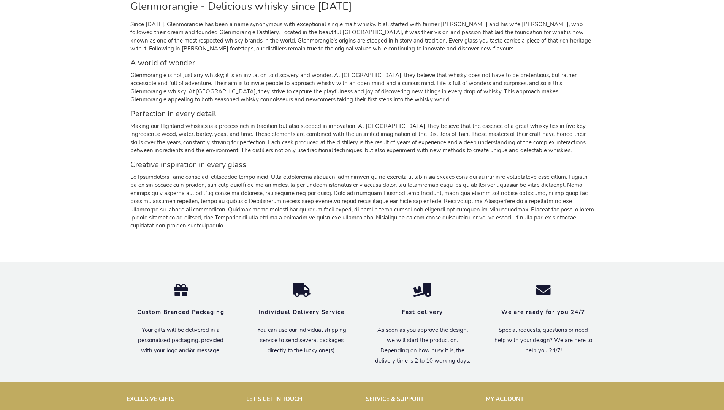
scroll to position [716, 0]
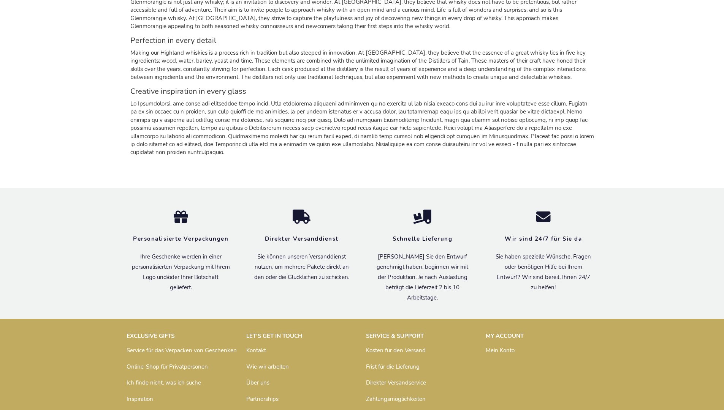
scroll to position [726, 0]
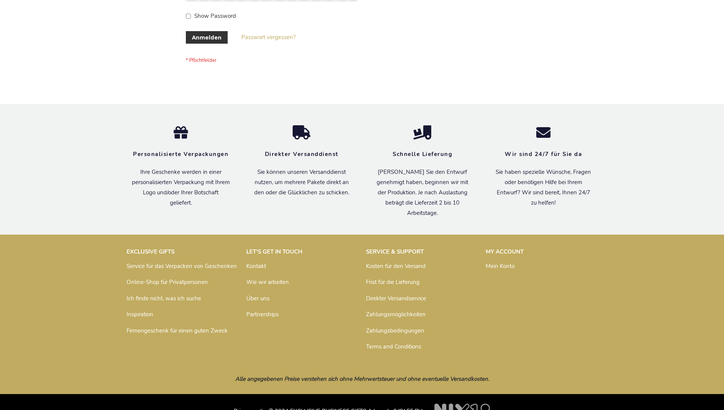
scroll to position [255, 0]
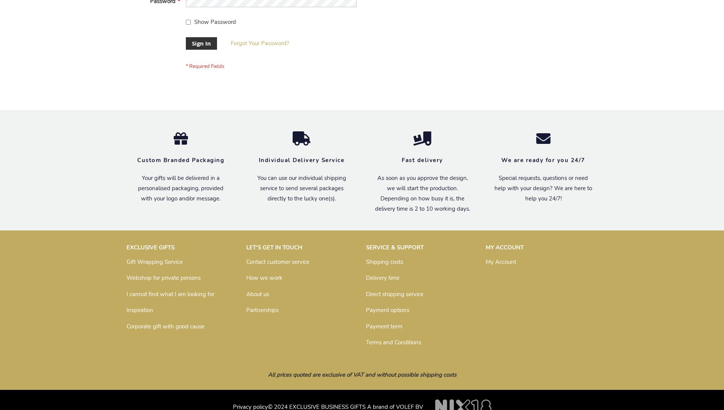
scroll to position [244, 0]
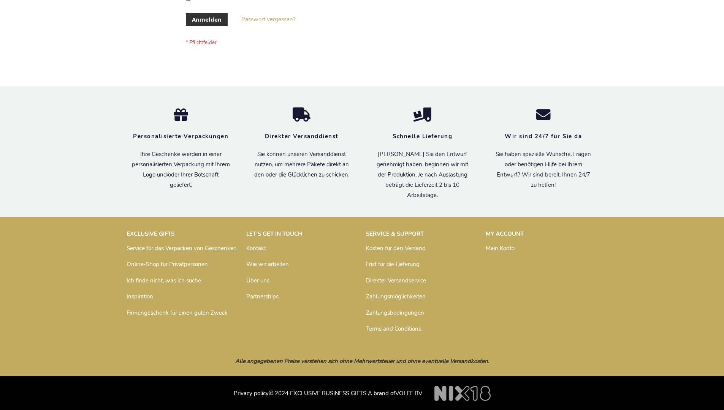
scroll to position [255, 0]
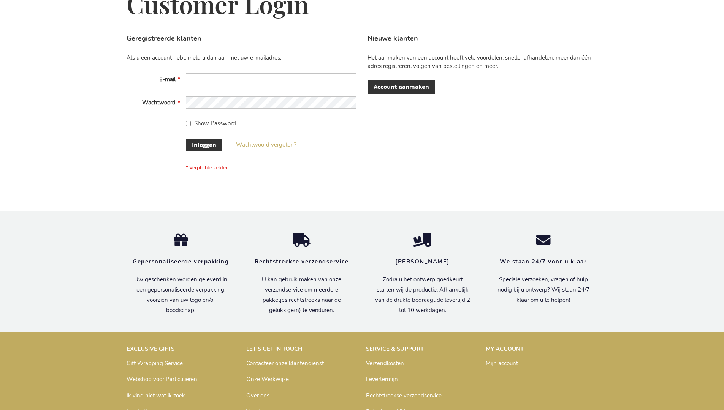
scroll to position [258, 0]
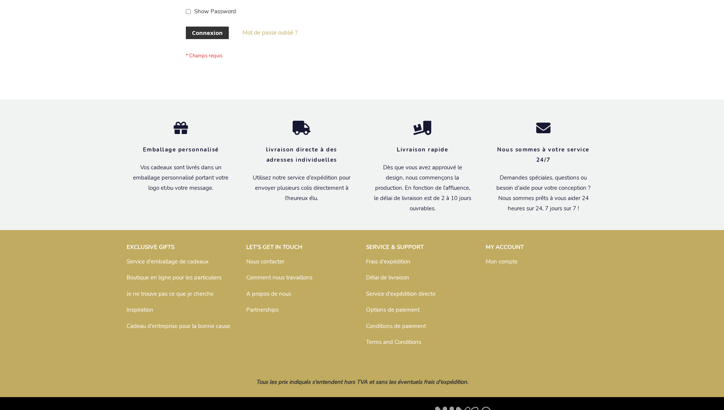
scroll to position [262, 0]
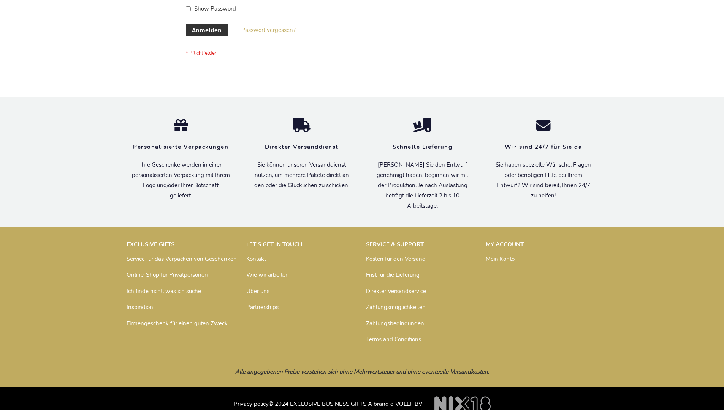
scroll to position [255, 0]
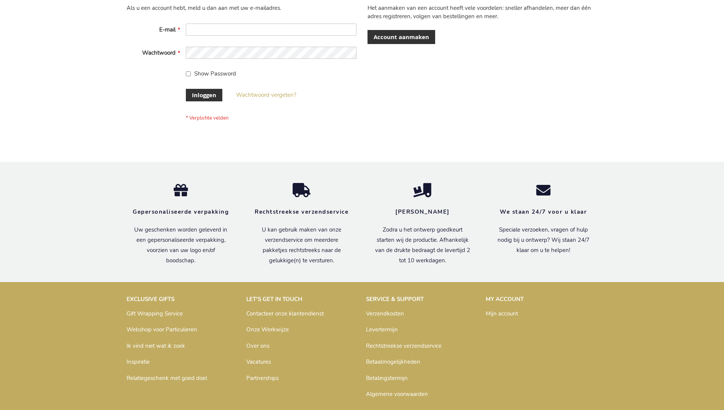
scroll to position [258, 0]
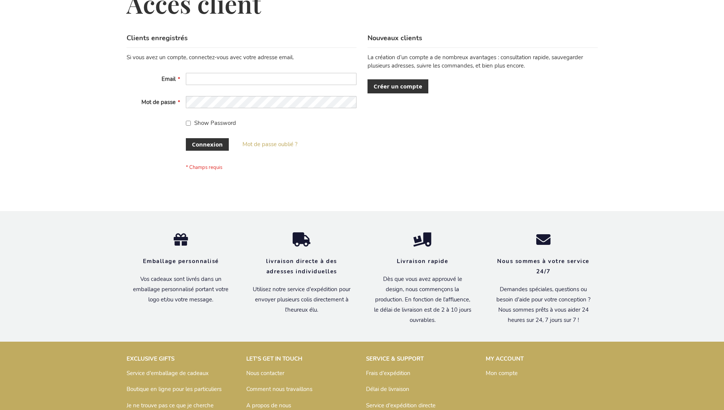
scroll to position [262, 0]
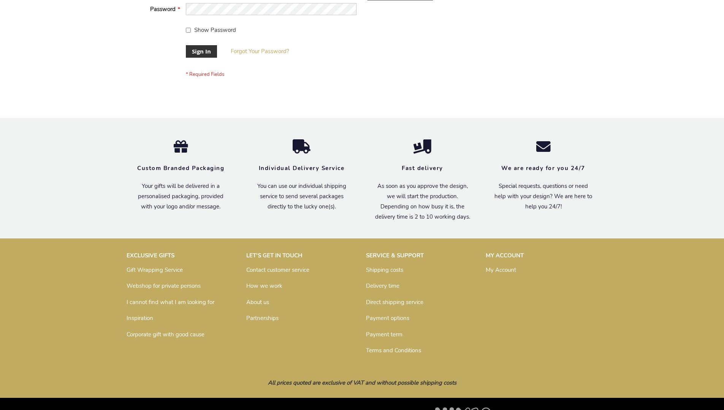
scroll to position [244, 0]
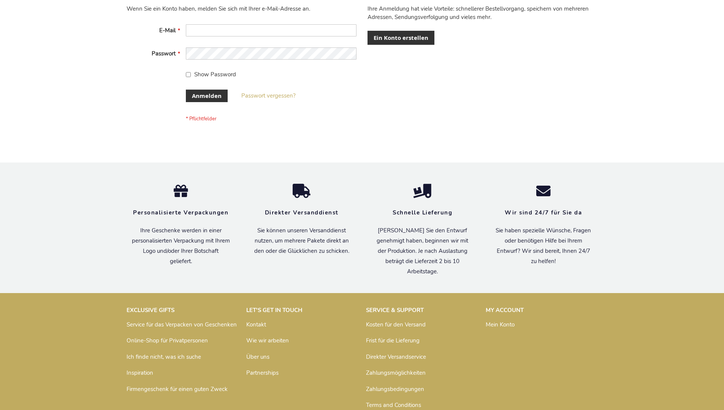
scroll to position [255, 0]
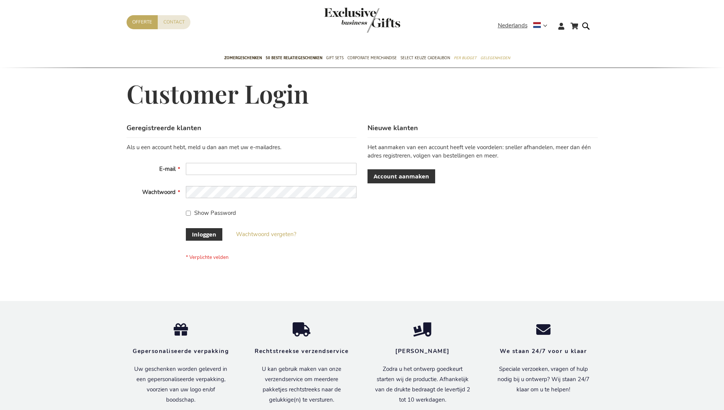
scroll to position [258, 0]
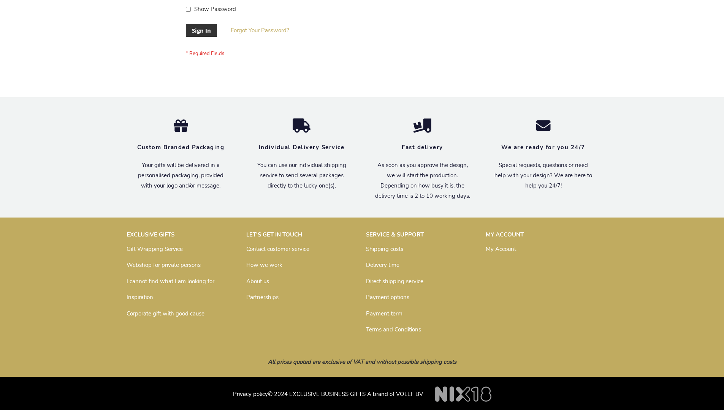
scroll to position [244, 0]
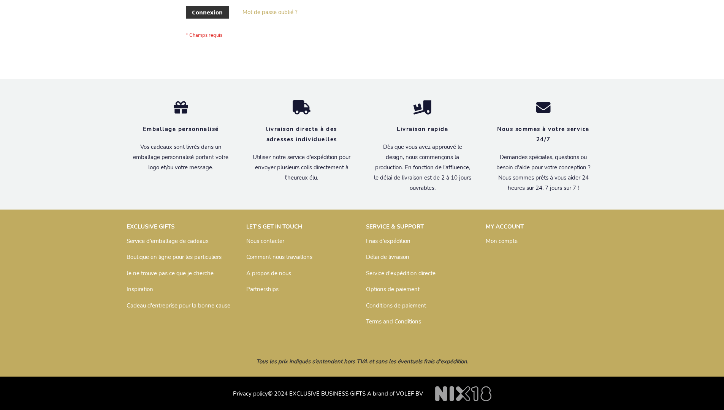
scroll to position [262, 0]
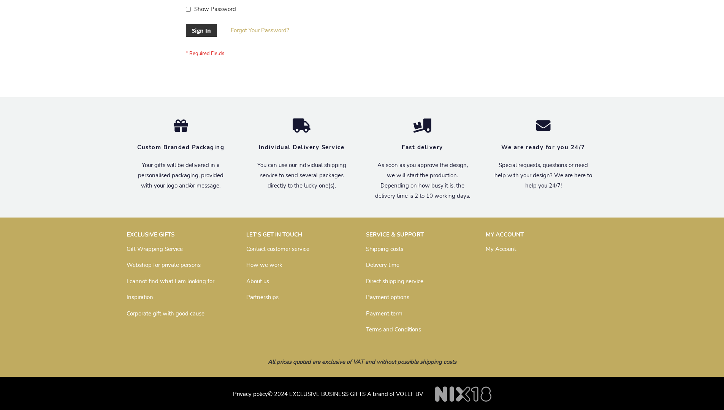
scroll to position [244, 0]
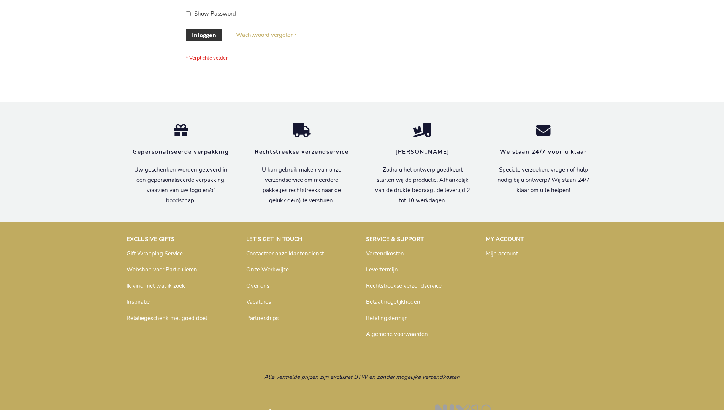
scroll to position [258, 0]
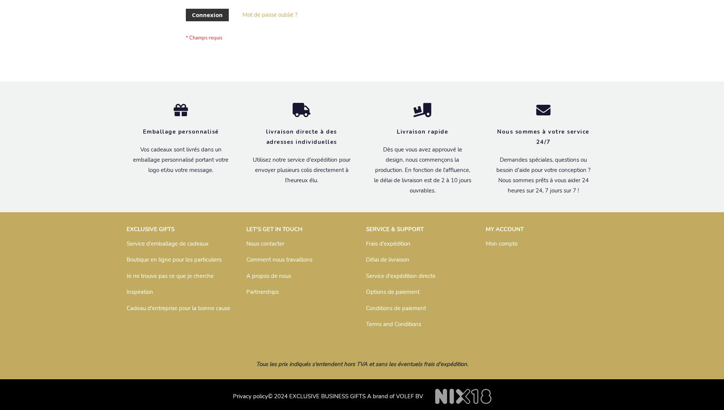
scroll to position [262, 0]
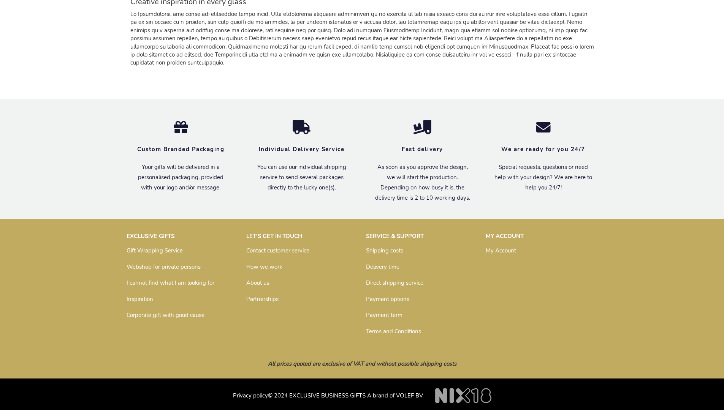
scroll to position [716, 0]
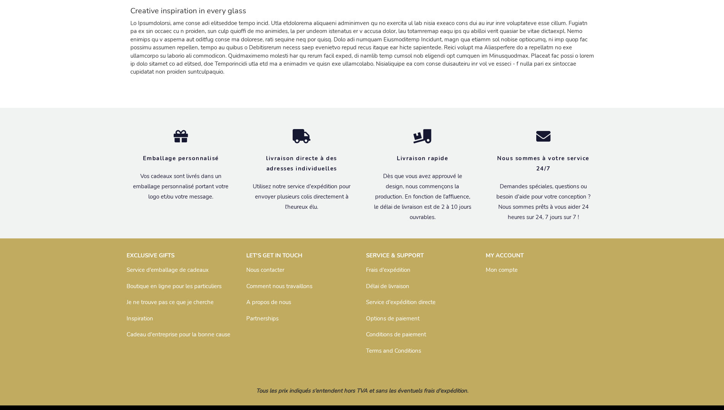
scroll to position [733, 0]
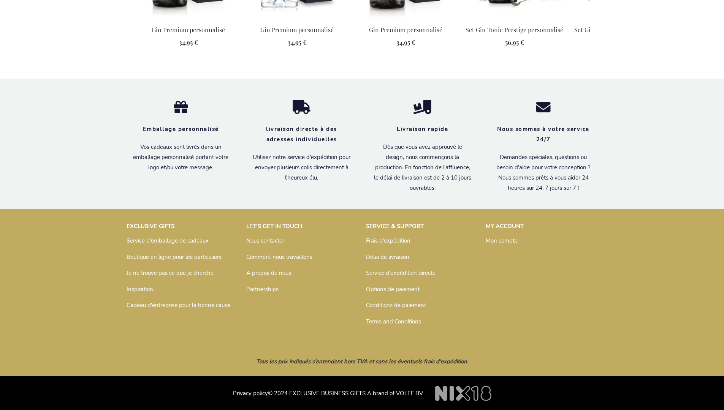
scroll to position [847, 0]
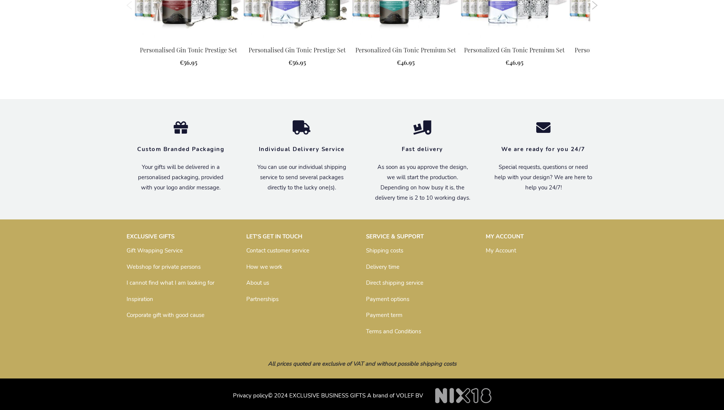
scroll to position [723, 0]
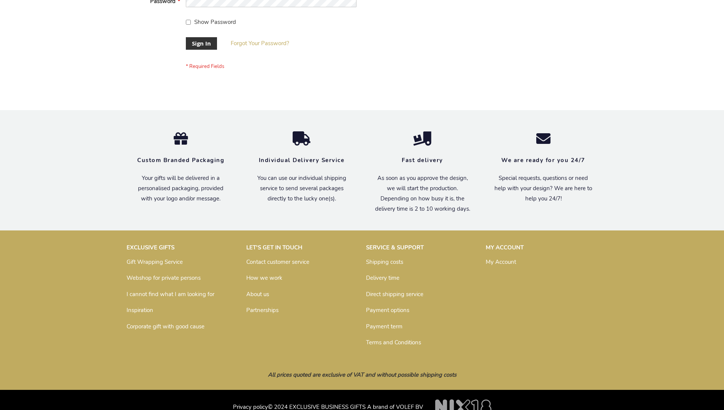
scroll to position [244, 0]
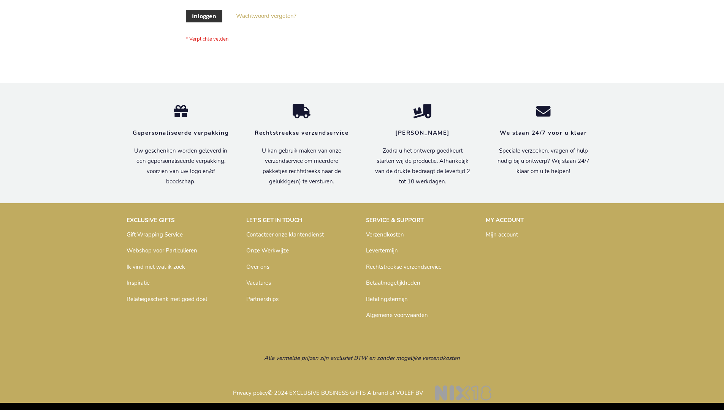
scroll to position [258, 0]
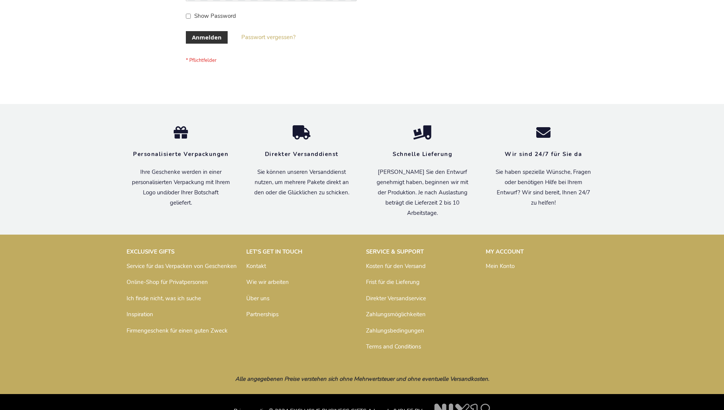
scroll to position [255, 0]
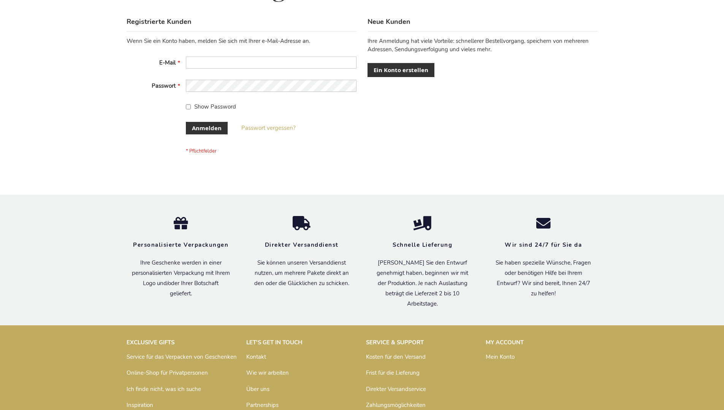
scroll to position [255, 0]
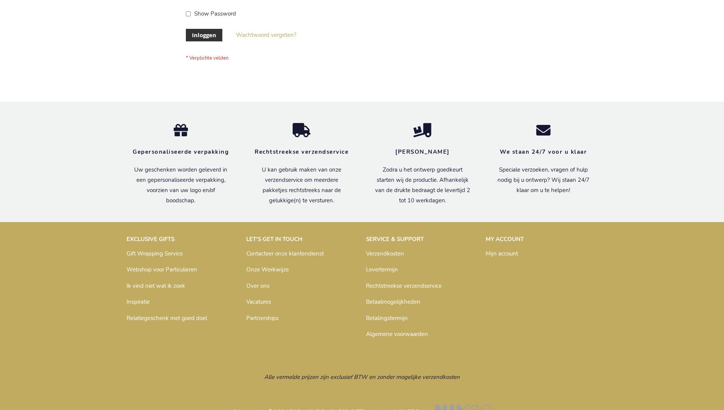
scroll to position [258, 0]
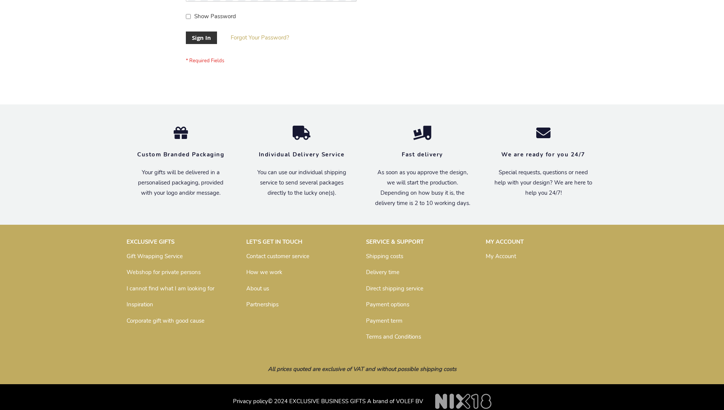
scroll to position [244, 0]
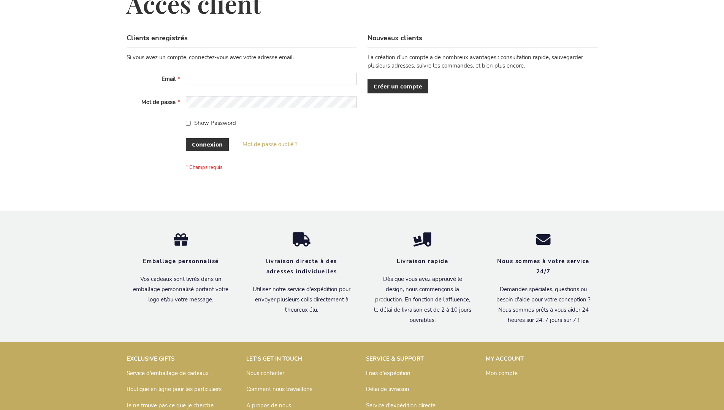
scroll to position [262, 0]
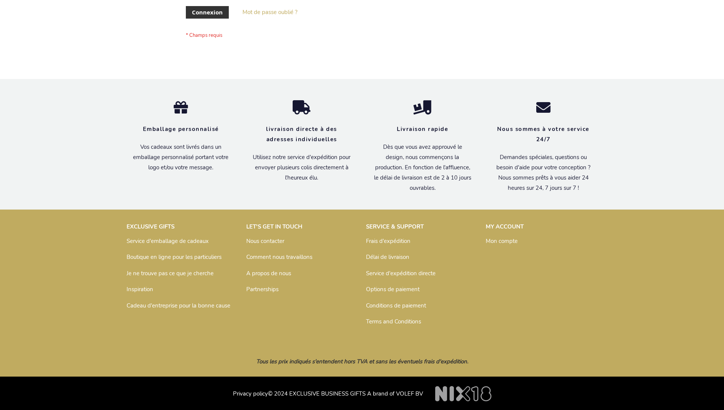
scroll to position [262, 0]
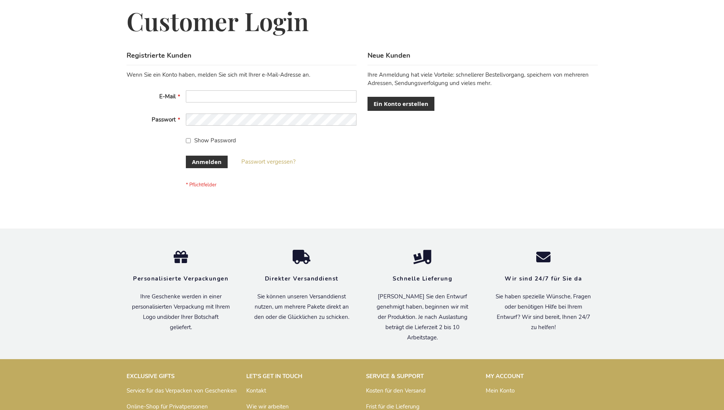
scroll to position [255, 0]
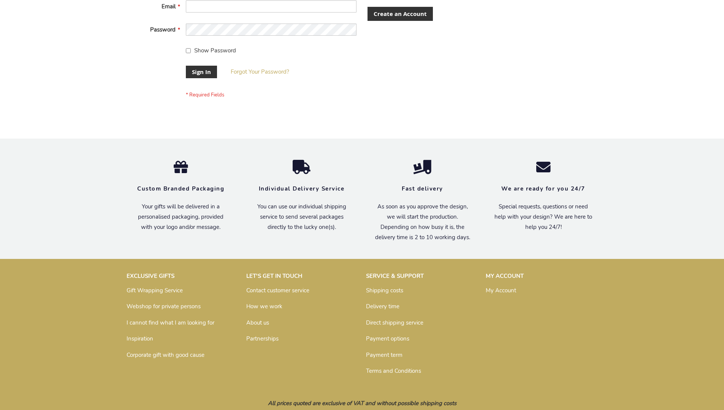
scroll to position [244, 0]
